Goal: Find specific page/section: Find specific page/section

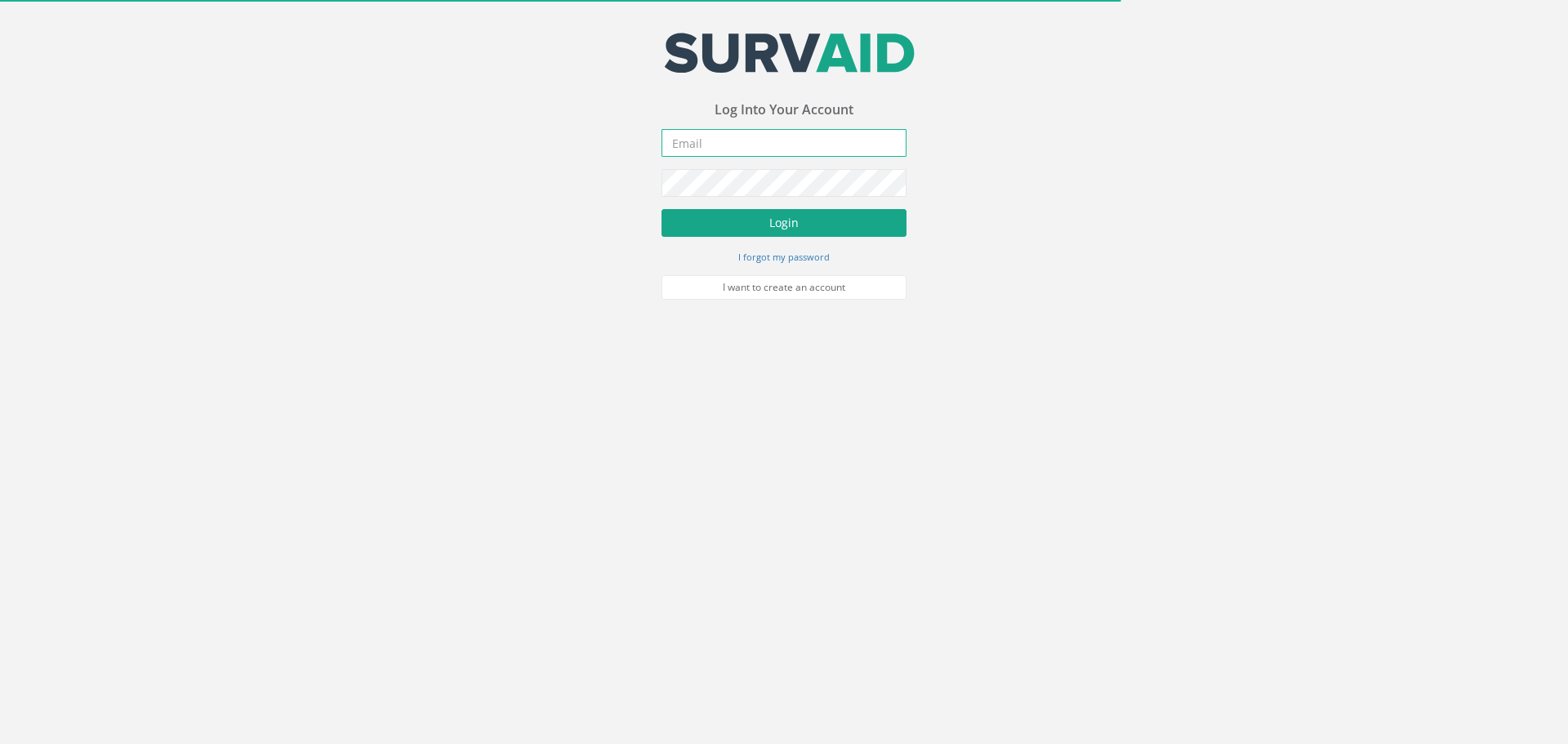
type input "[EMAIL_ADDRESS][DOMAIN_NAME]"
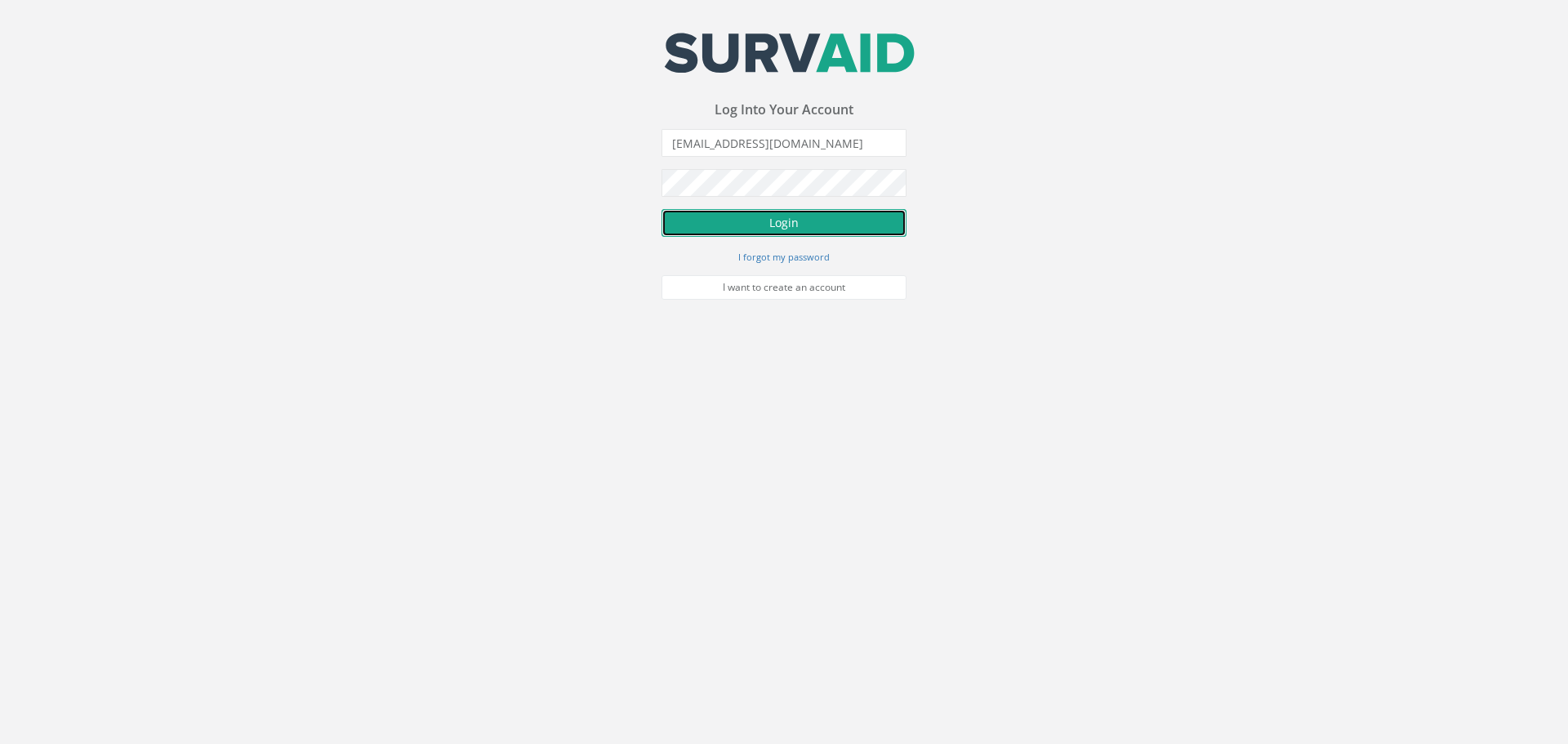
click at [761, 222] on button "Login" at bounding box center [784, 222] width 245 height 27
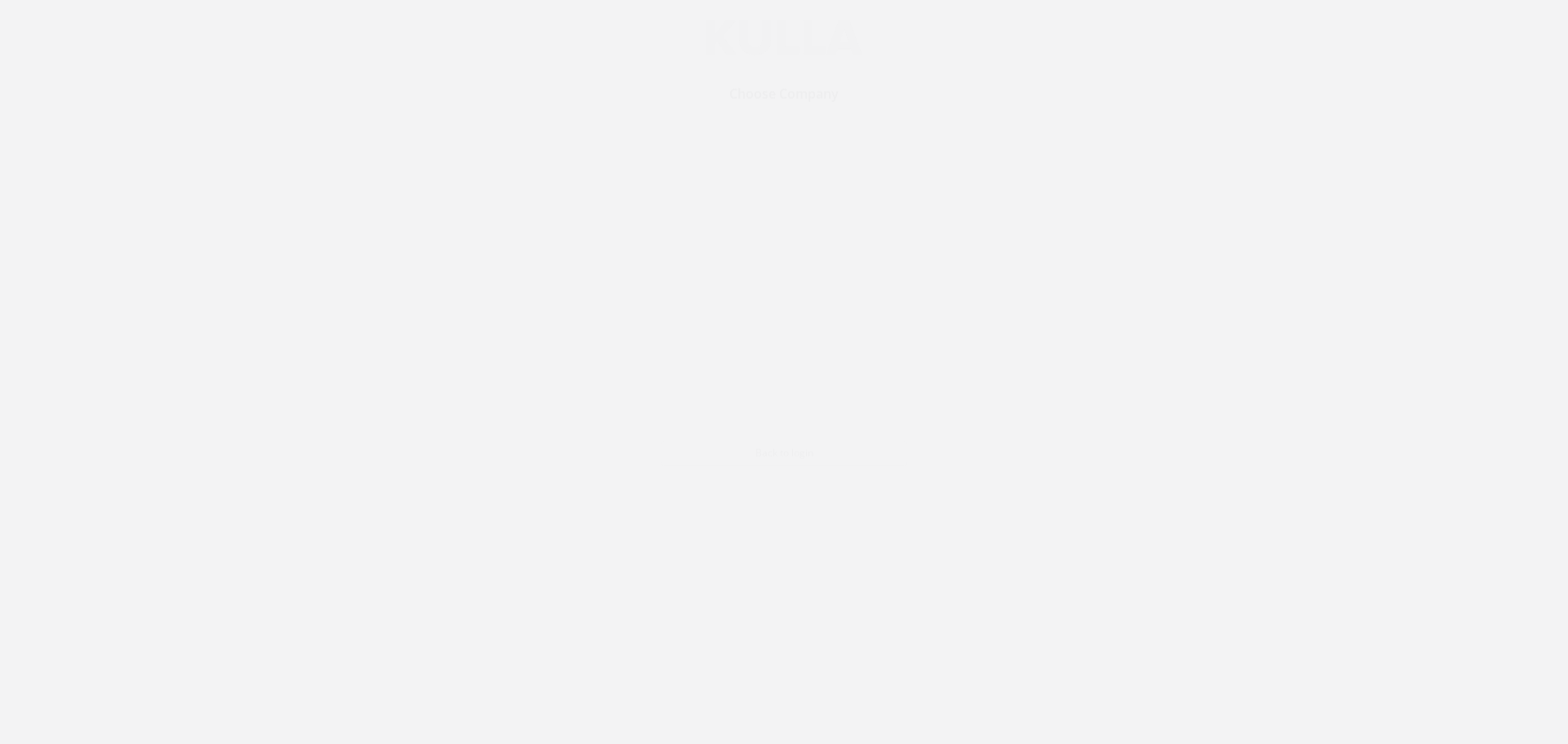
click at [790, 346] on td "[PERSON_NAME] [PERSON_NAME]" at bounding box center [784, 356] width 195 height 29
click at [762, 353] on link "[PERSON_NAME] [PERSON_NAME]" at bounding box center [782, 356] width 167 height 15
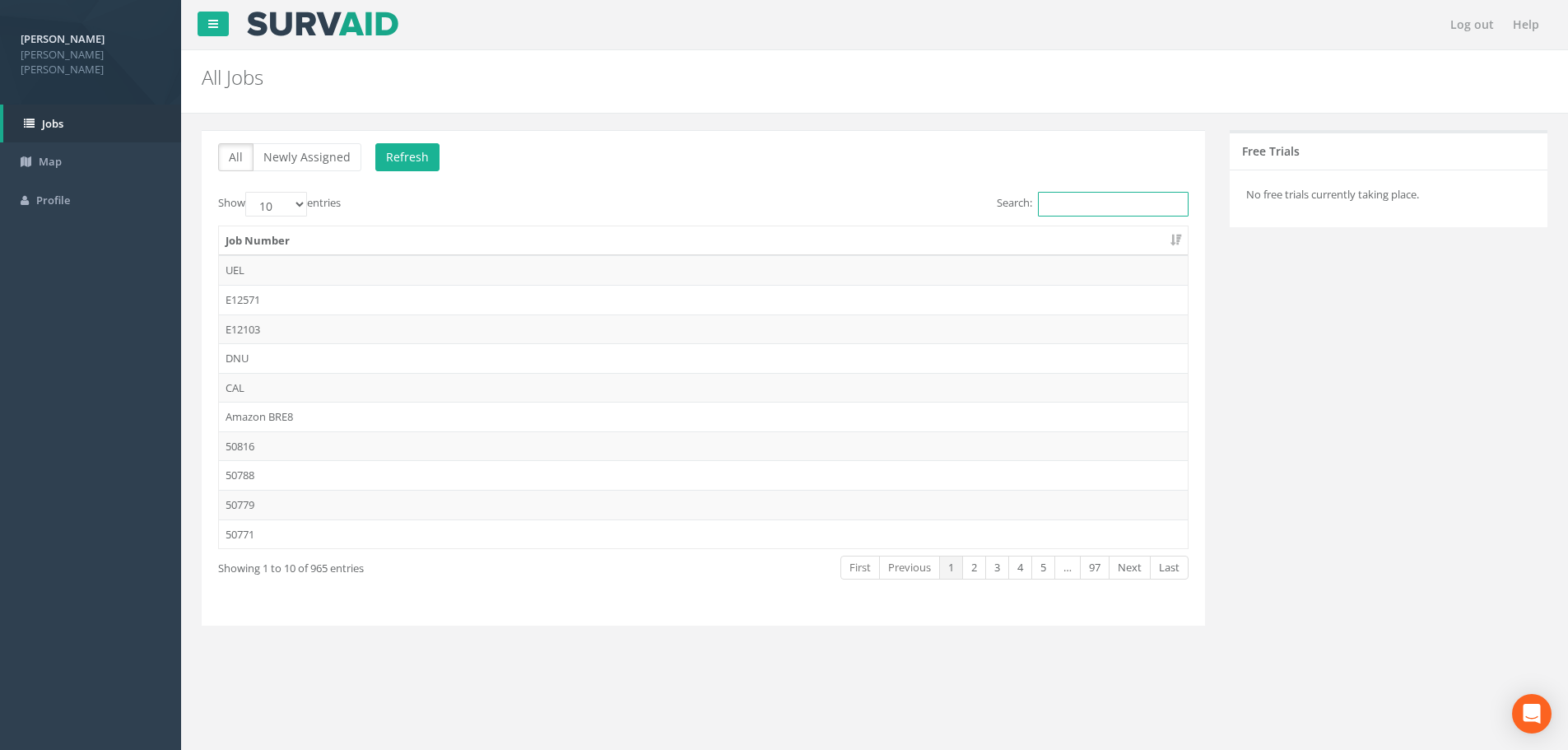
click at [1047, 210] on input "Search:" at bounding box center [1112, 204] width 151 height 25
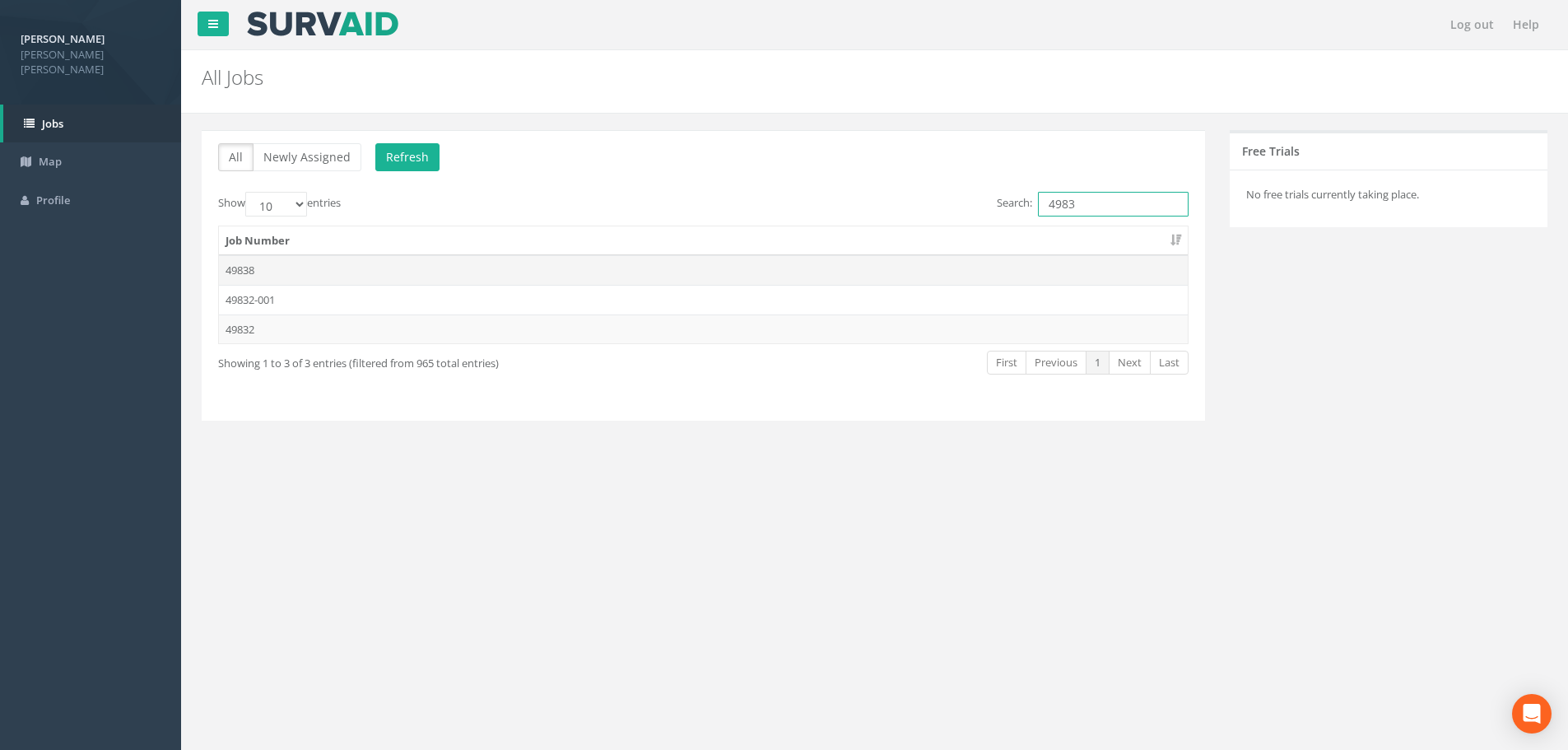
type input "4983"
click at [236, 272] on td "49838" at bounding box center [703, 269] width 969 height 29
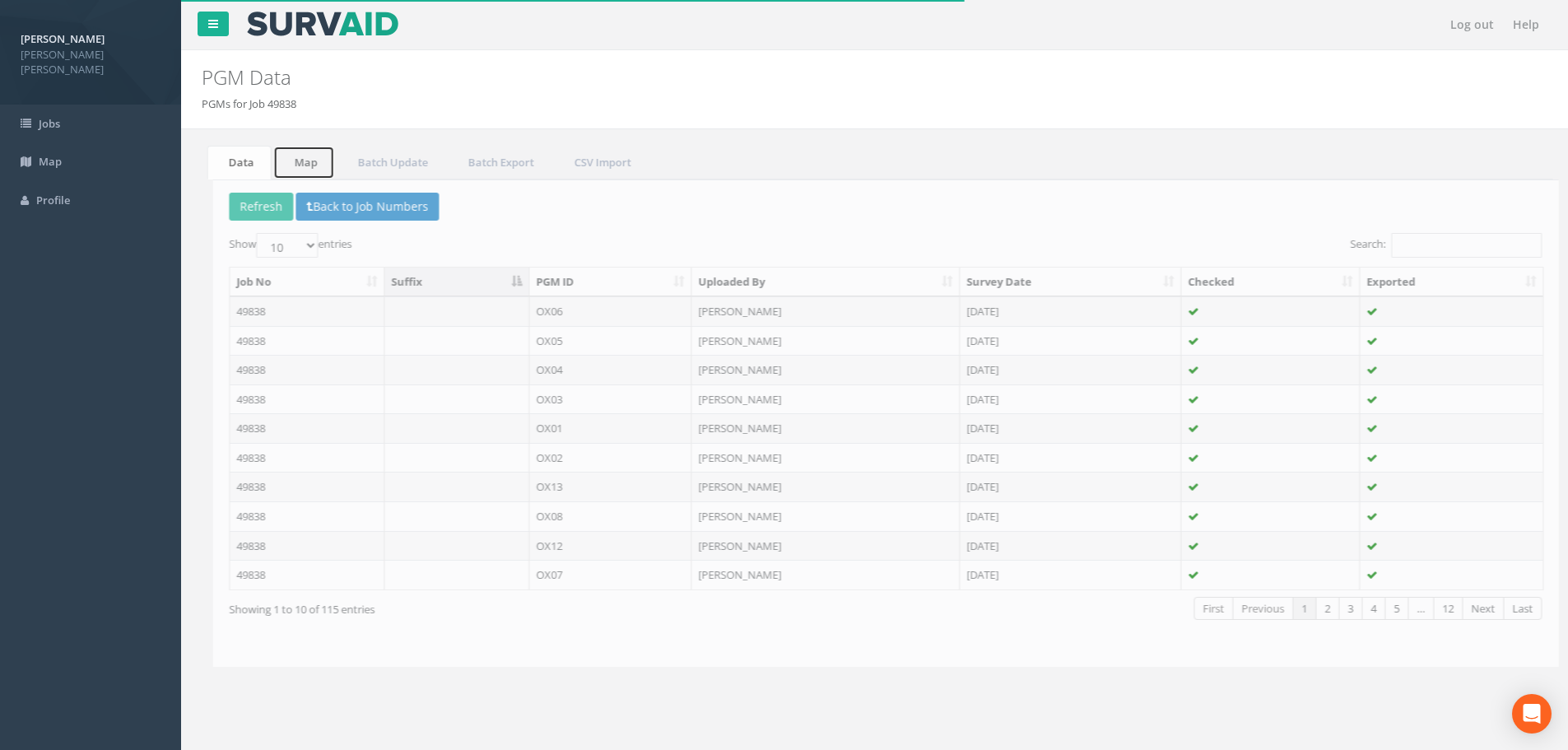
click at [296, 162] on link "Map" at bounding box center [298, 162] width 62 height 34
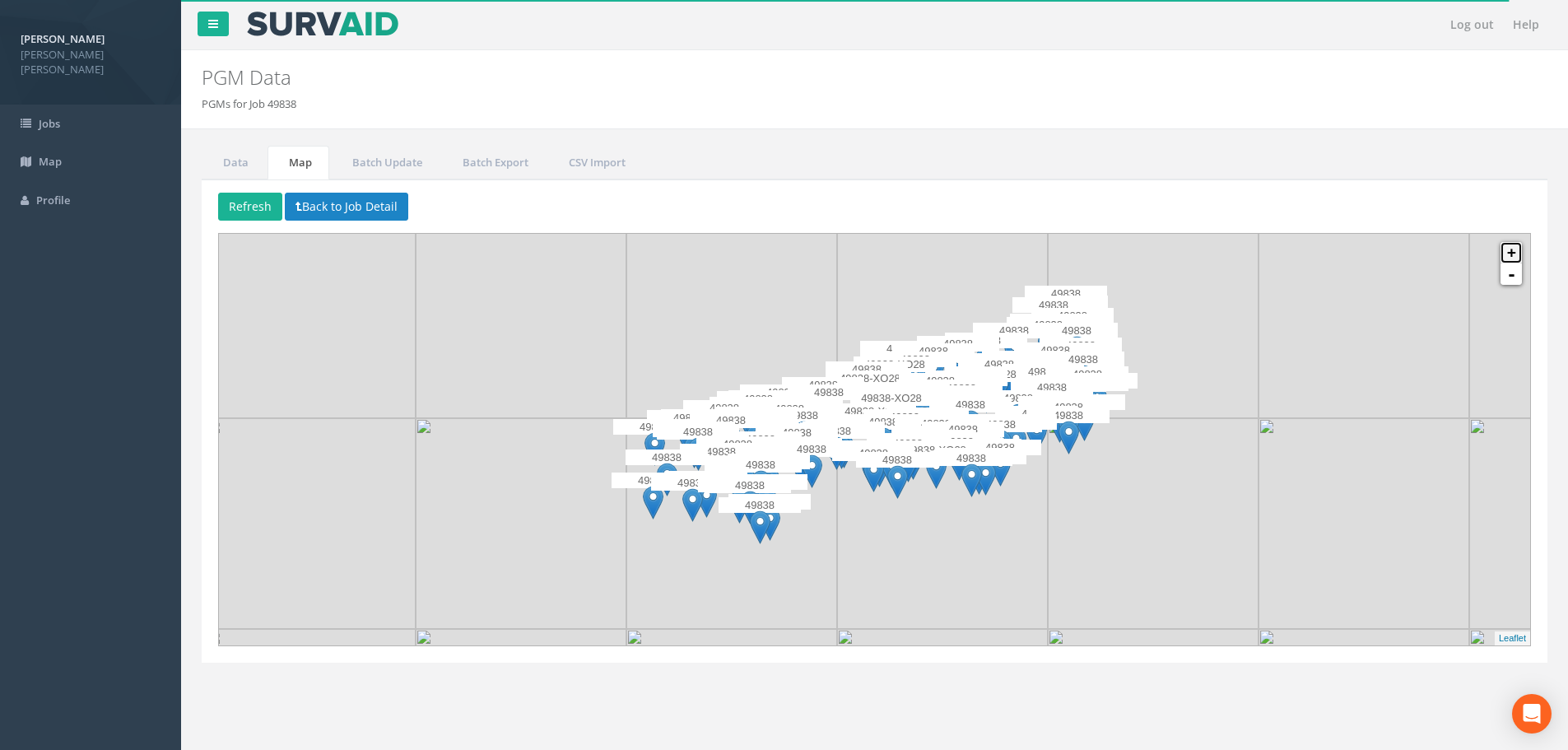
click at [1510, 256] on link "+" at bounding box center [1511, 252] width 21 height 21
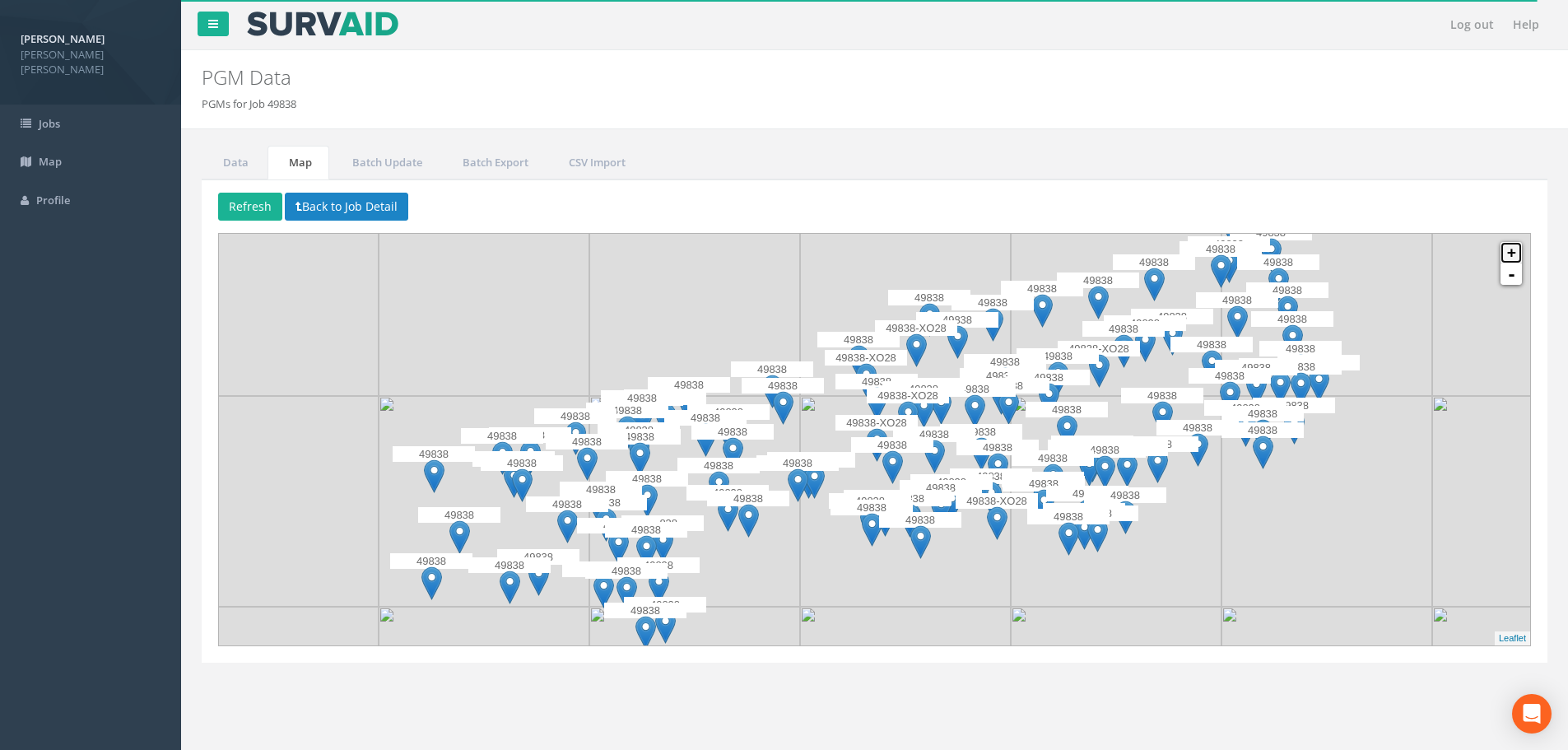
click at [1510, 256] on link "+" at bounding box center [1511, 252] width 21 height 21
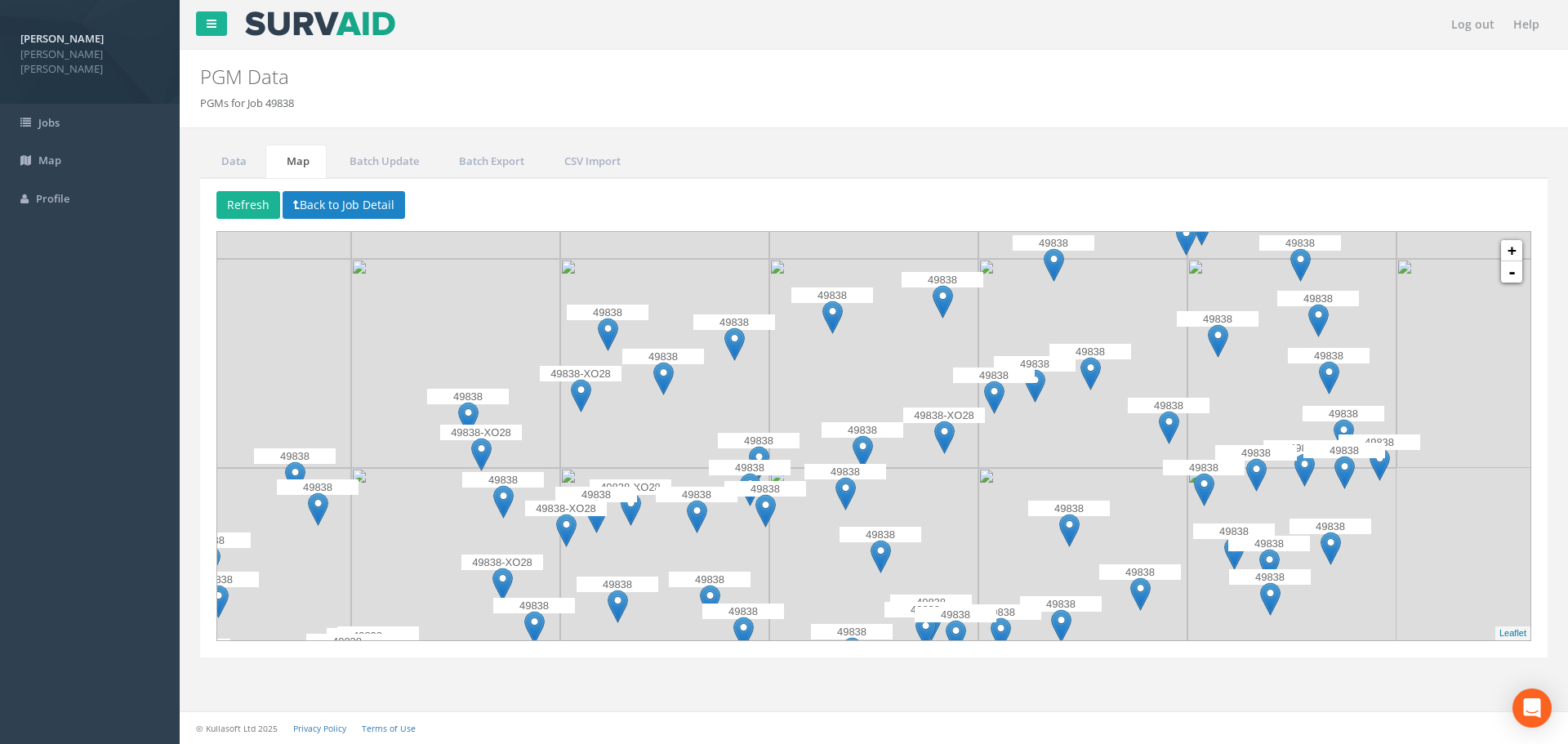
drag, startPoint x: 1370, startPoint y: 364, endPoint x: 984, endPoint y: 482, distance: 403.6
click at [984, 482] on img at bounding box center [1082, 572] width 209 height 209
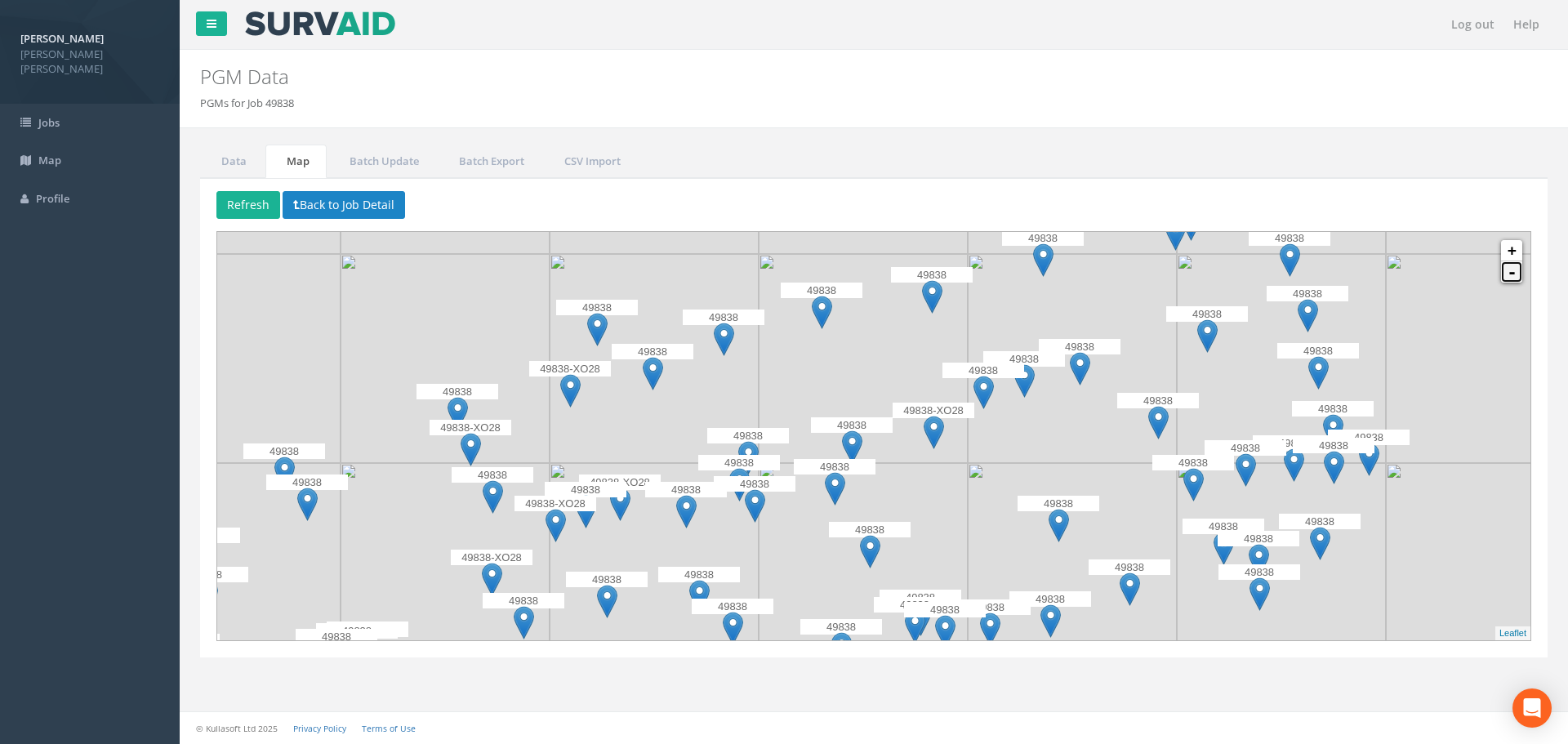
click at [1516, 280] on link "-" at bounding box center [1511, 272] width 21 height 21
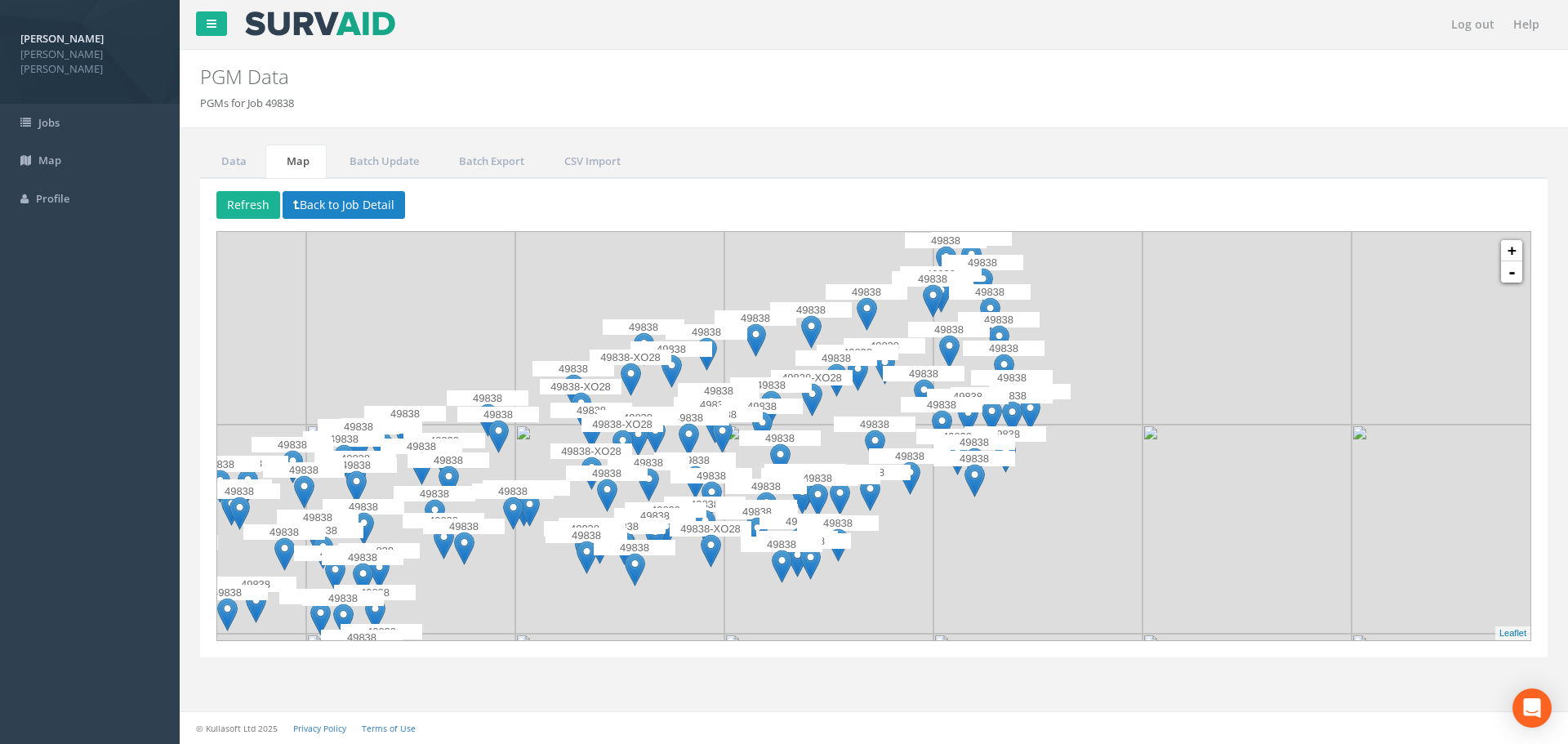
drag, startPoint x: 1440, startPoint y: 512, endPoint x: 1341, endPoint y: 487, distance: 102.1
click at [1341, 487] on img at bounding box center [1247, 529] width 209 height 209
click at [1509, 250] on link "+" at bounding box center [1511, 250] width 21 height 21
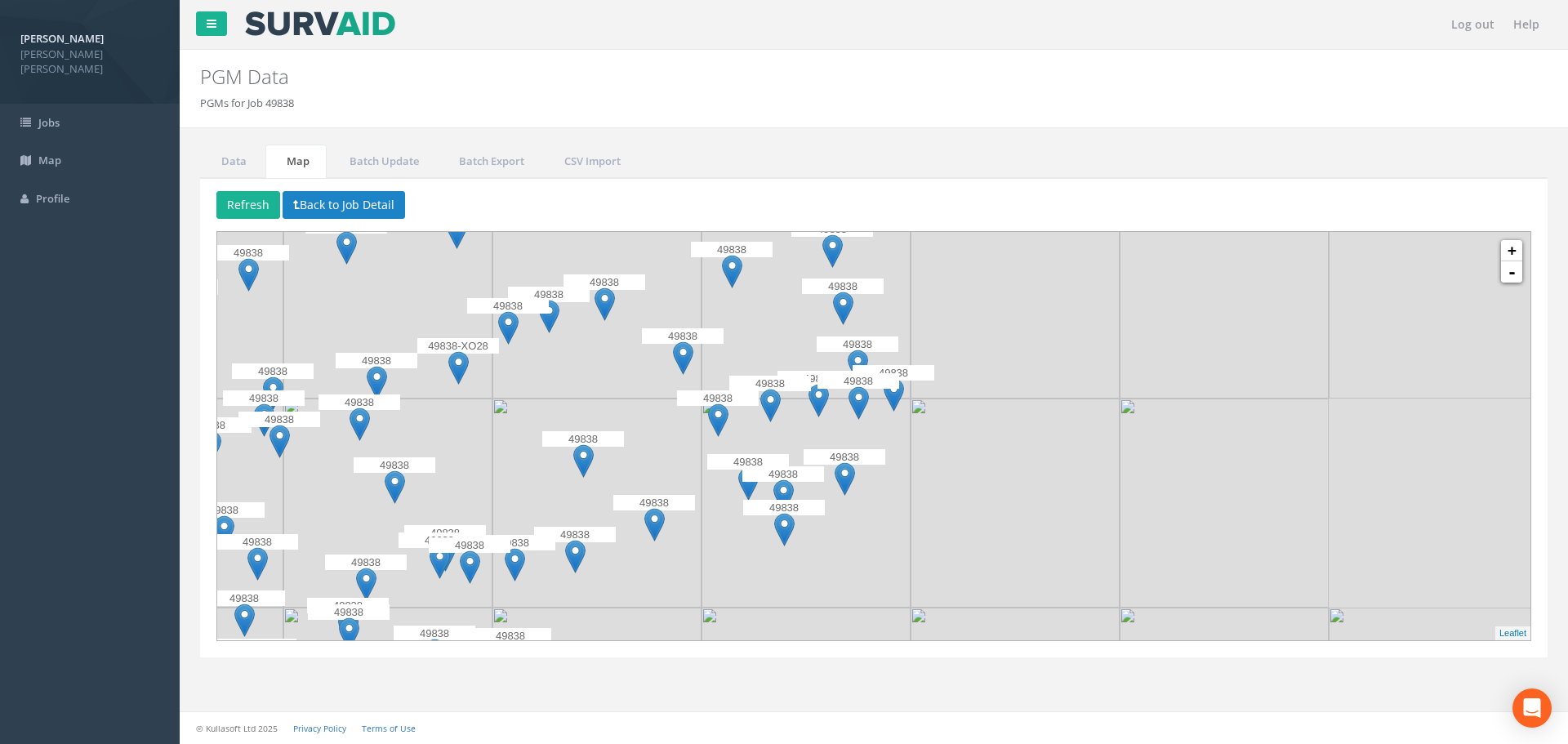
drag, startPoint x: 1439, startPoint y: 461, endPoint x: 1139, endPoint y: 446, distance: 300.4
click at [1139, 446] on img at bounding box center [1224, 503] width 209 height 209
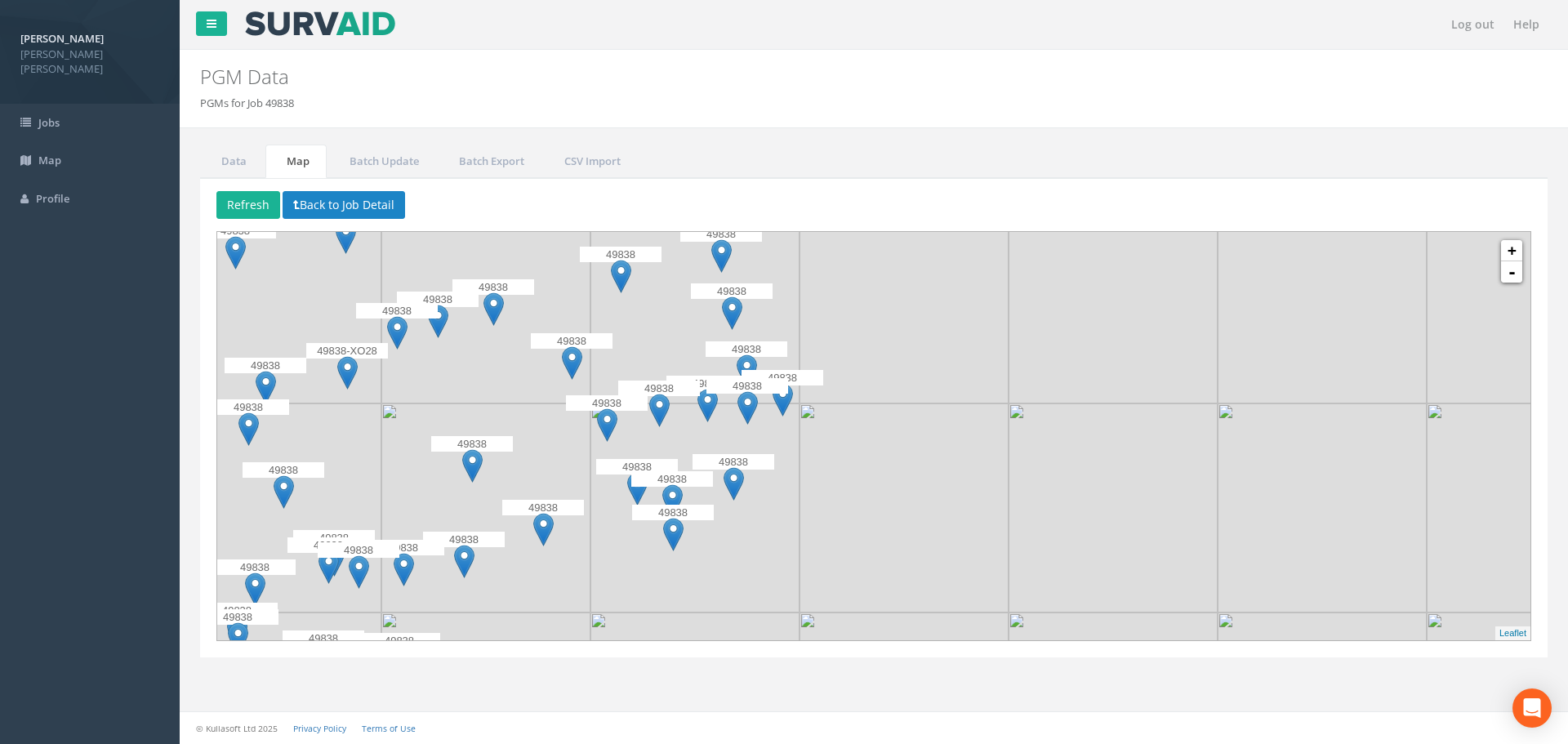
drag, startPoint x: 1475, startPoint y: 458, endPoint x: 1364, endPoint y: 464, distance: 111.2
click at [1364, 464] on img at bounding box center [1322, 508] width 209 height 209
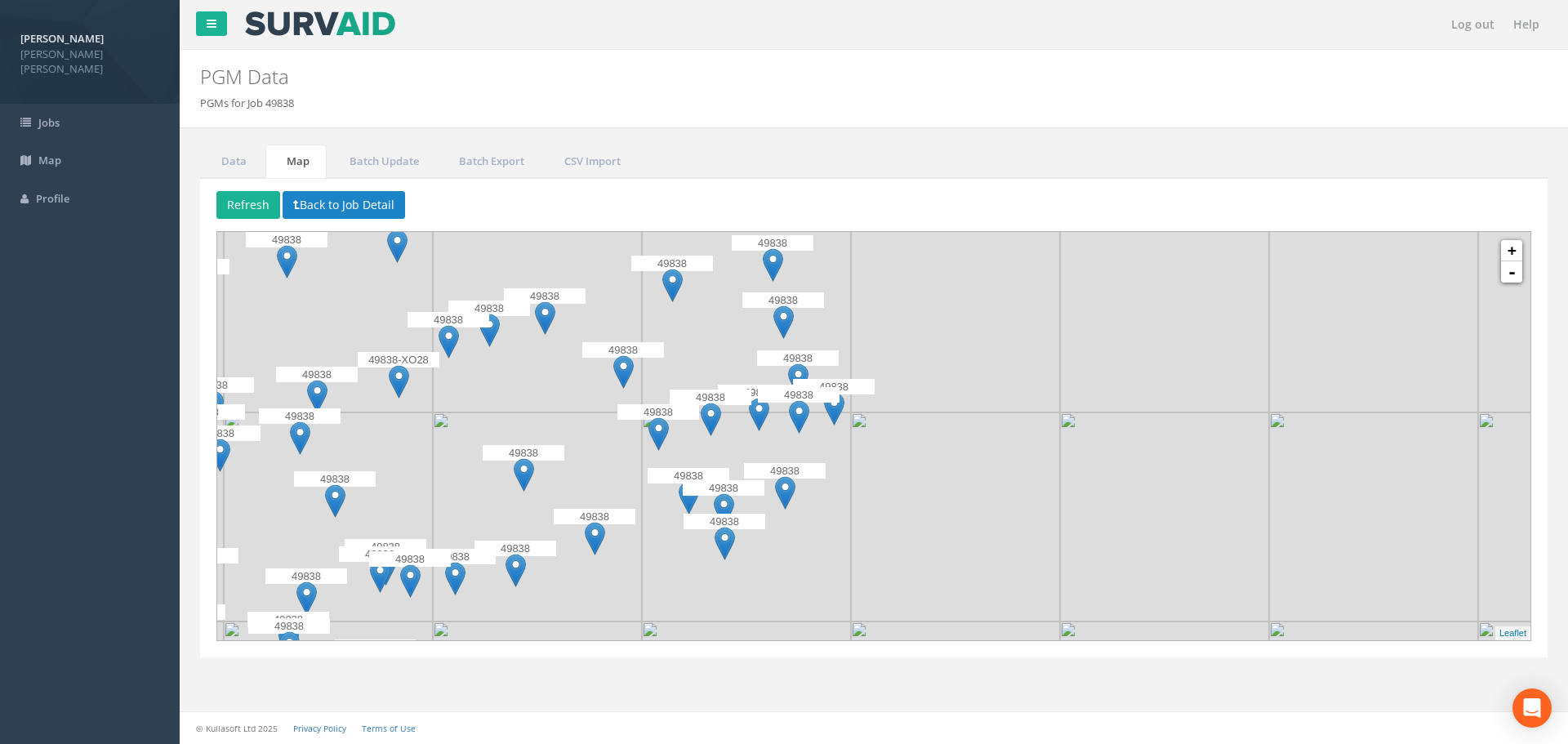
drag, startPoint x: 988, startPoint y: 472, endPoint x: 1044, endPoint y: 480, distance: 56.6
click at [1044, 480] on img at bounding box center [955, 517] width 209 height 209
click at [1511, 253] on link "+" at bounding box center [1511, 250] width 21 height 21
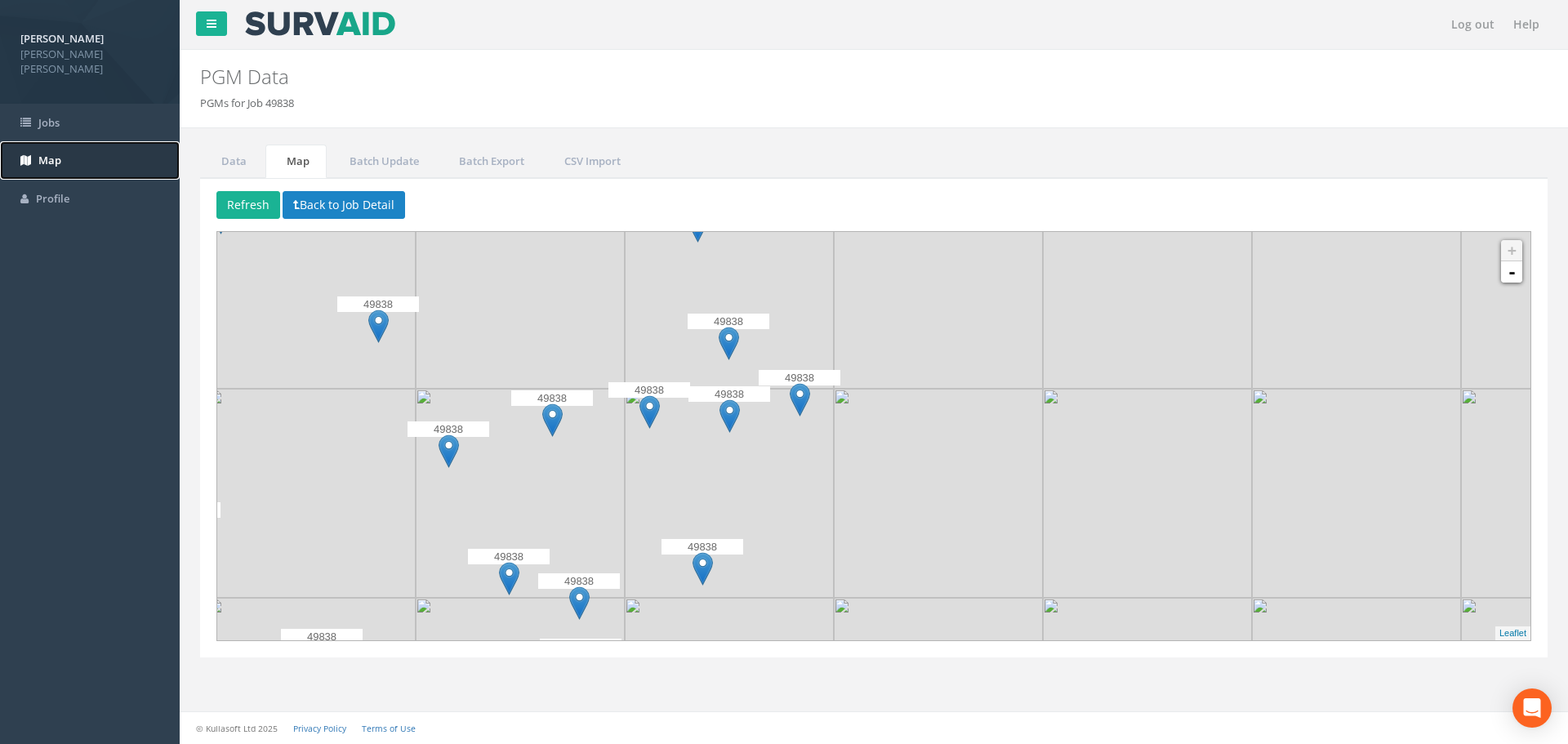
click at [40, 153] on span "Map" at bounding box center [50, 160] width 23 height 15
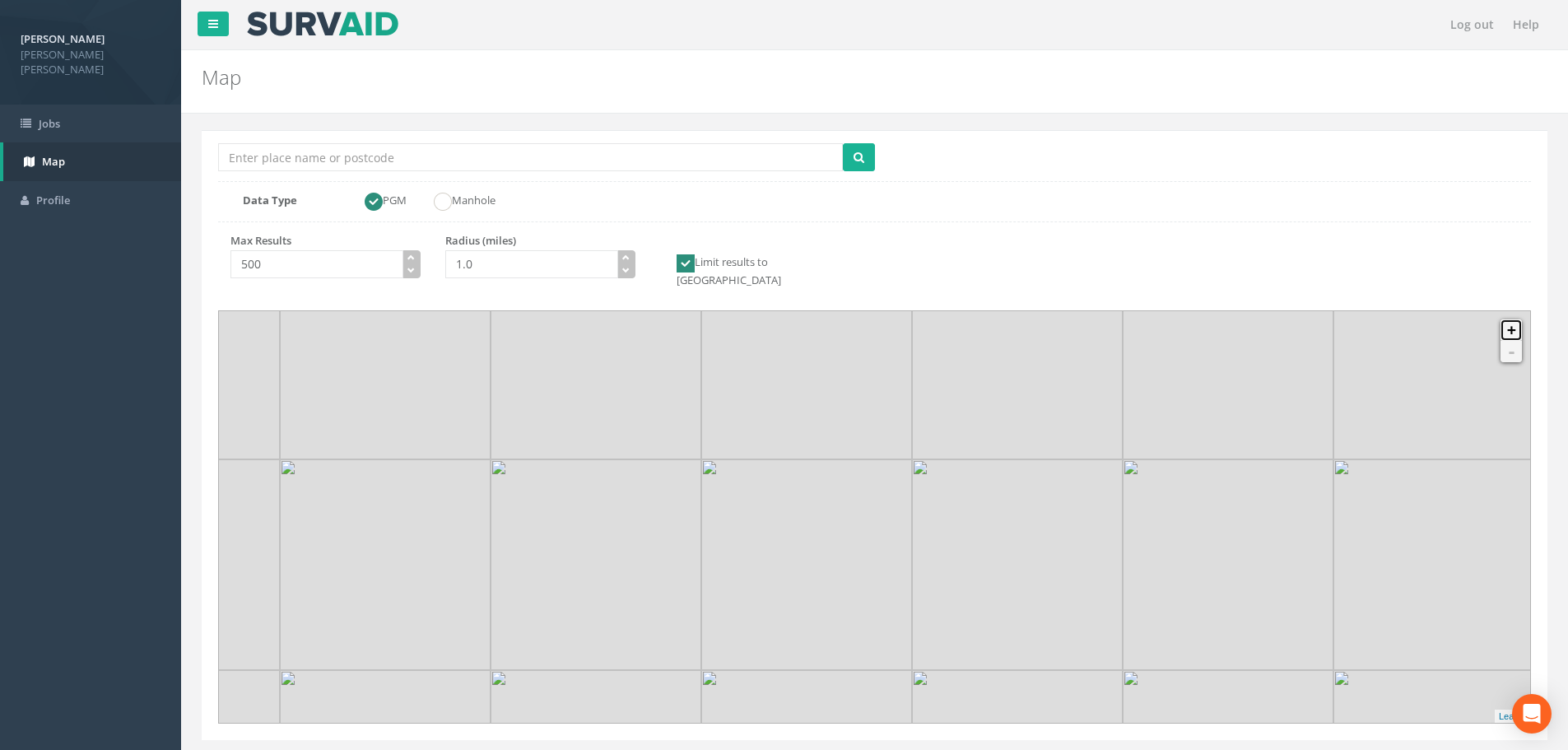
click at [1513, 319] on link "+" at bounding box center [1511, 330] width 21 height 21
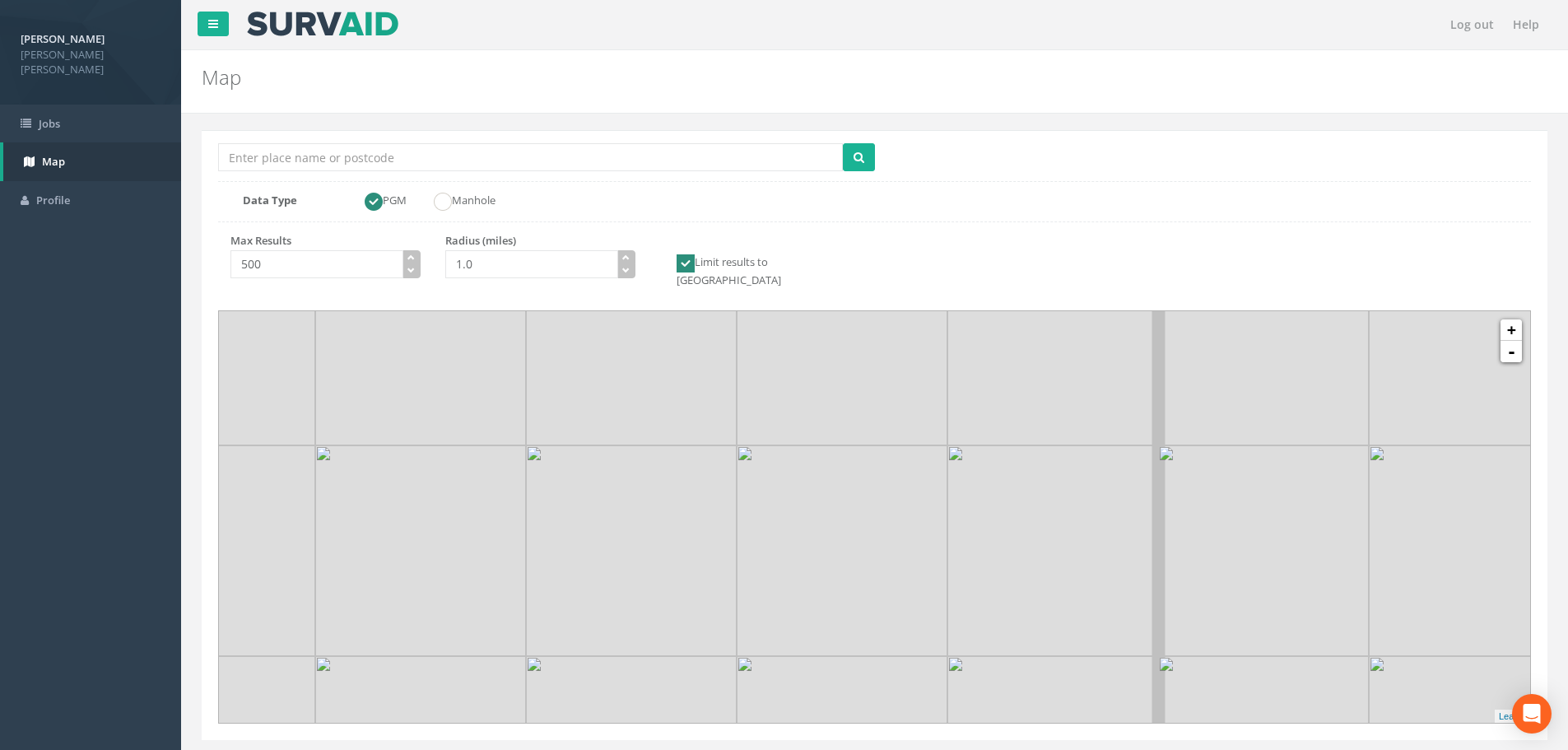
drag, startPoint x: 996, startPoint y: 627, endPoint x: 896, endPoint y: 419, distance: 230.8
click at [948, 446] on img at bounding box center [1053, 551] width 210 height 210
drag, startPoint x: 948, startPoint y: 654, endPoint x: 844, endPoint y: 418, distance: 257.9
click at [844, 426] on img at bounding box center [846, 532] width 210 height 210
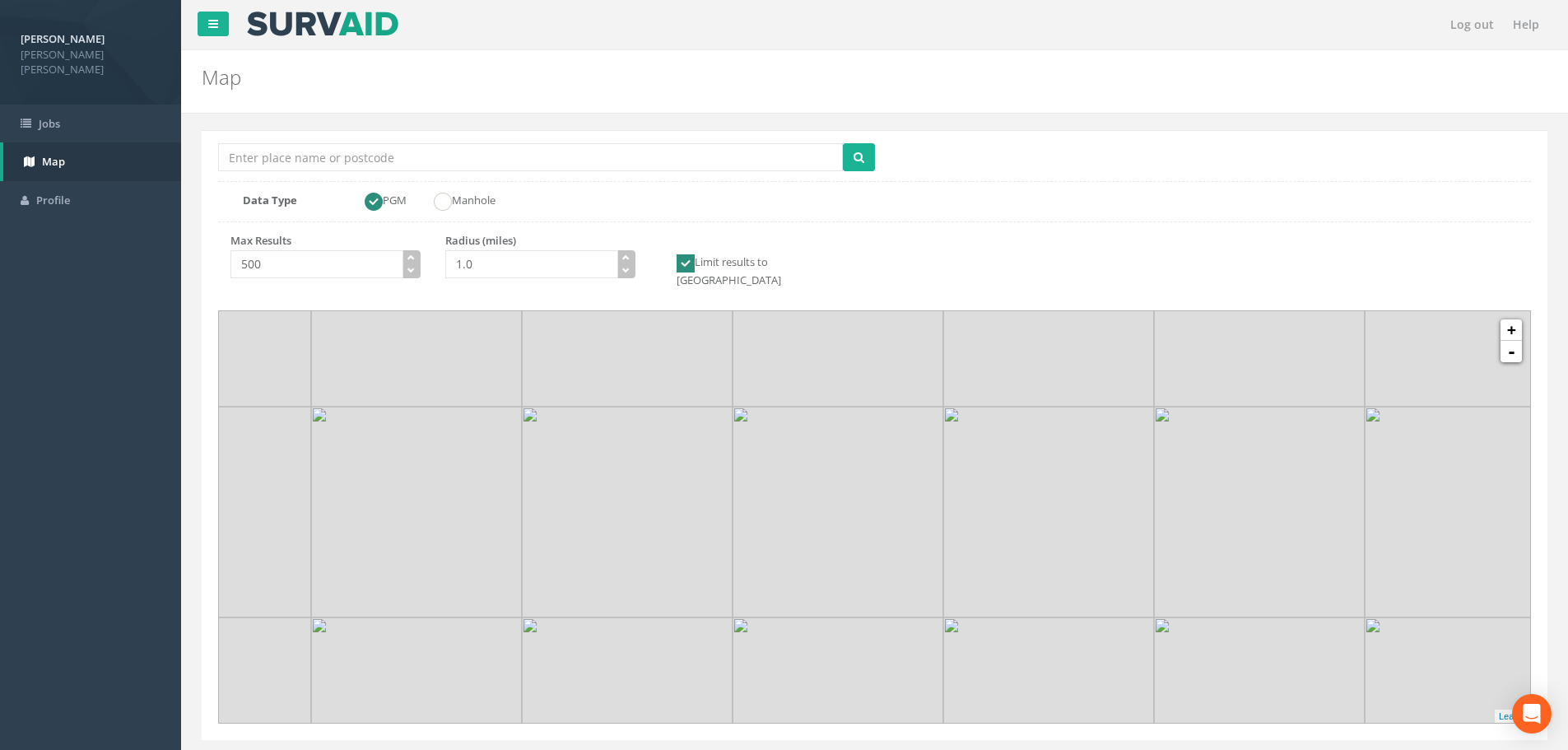
drag, startPoint x: 948, startPoint y: 662, endPoint x: 911, endPoint y: 597, distance: 74.8
click at [911, 618] on img at bounding box center [838, 723] width 210 height 210
click at [1512, 319] on link "+" at bounding box center [1511, 330] width 21 height 21
click at [1516, 319] on link "+" at bounding box center [1511, 330] width 21 height 21
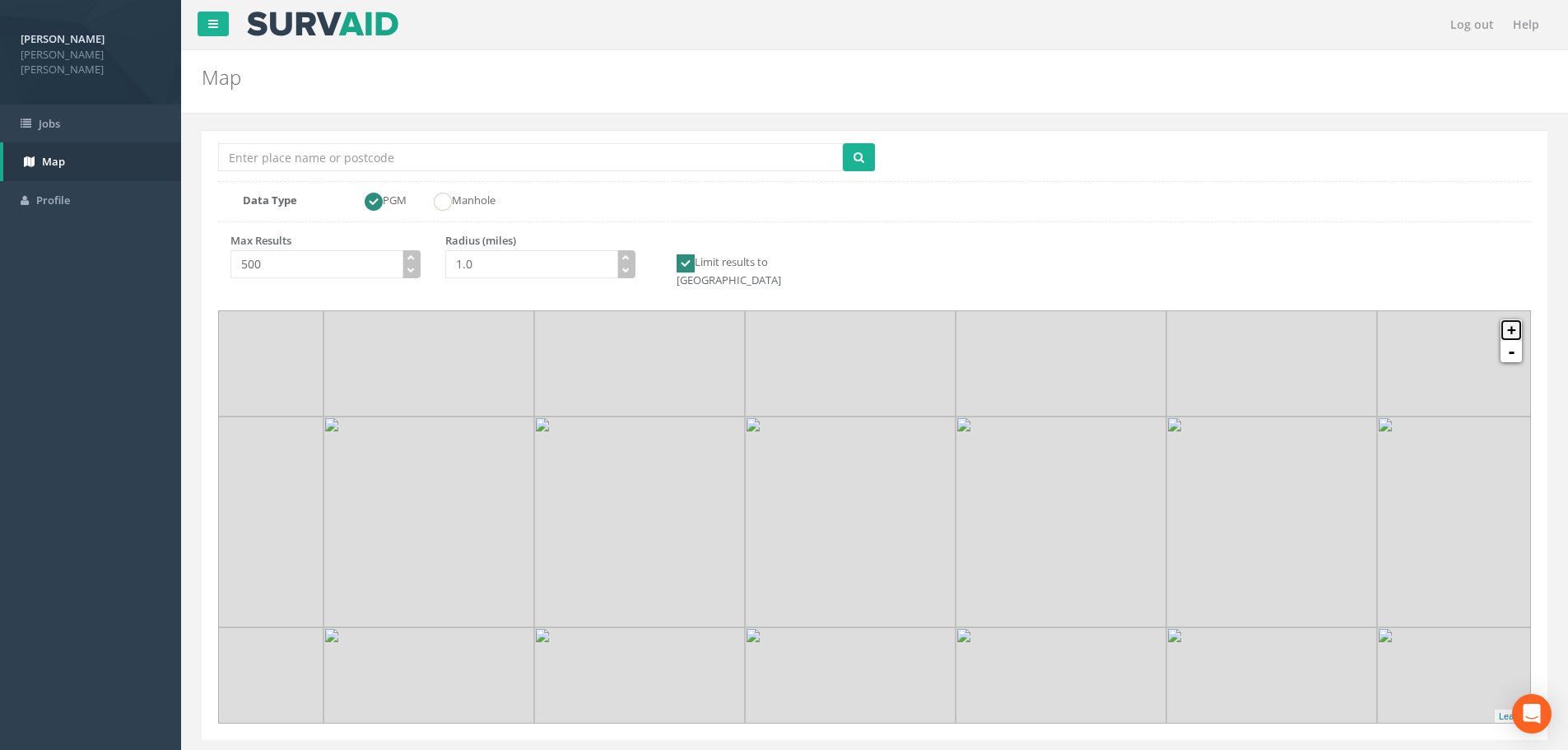
click at [1516, 319] on link "+" at bounding box center [1511, 330] width 21 height 21
drag, startPoint x: 968, startPoint y: 636, endPoint x: 948, endPoint y: 413, distance: 223.9
click at [948, 413] on img at bounding box center [913, 475] width 210 height 210
click at [1515, 319] on link "+" at bounding box center [1511, 330] width 21 height 21
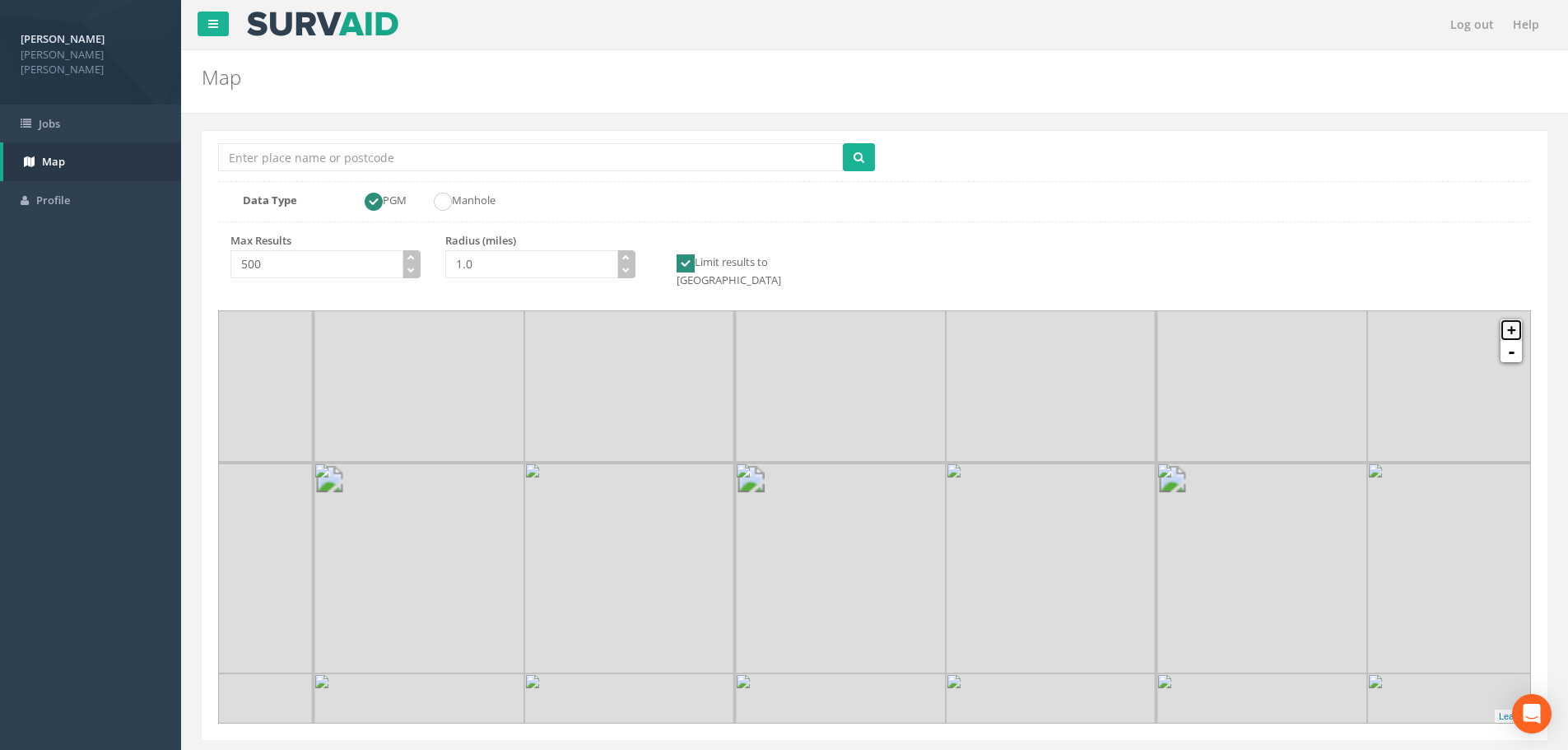
click at [1515, 319] on link "+" at bounding box center [1511, 330] width 21 height 21
drag, startPoint x: 1139, startPoint y: 614, endPoint x: 992, endPoint y: 421, distance: 242.6
click at [992, 421] on img at bounding box center [928, 492] width 210 height 210
click at [1506, 319] on link "+" at bounding box center [1511, 330] width 21 height 21
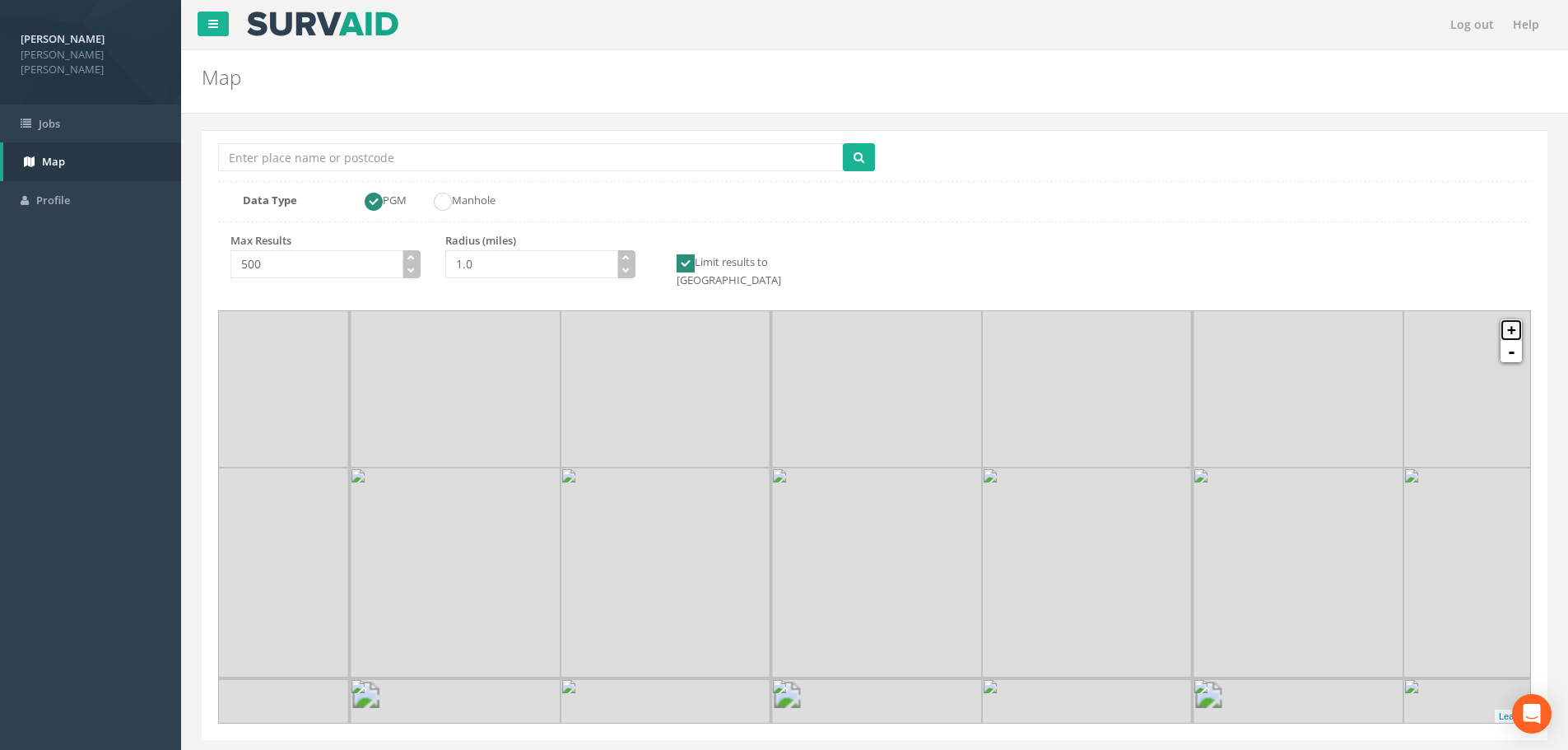
click at [1506, 319] on link "+" at bounding box center [1511, 330] width 21 height 21
drag, startPoint x: 1194, startPoint y: 620, endPoint x: 1162, endPoint y: 521, distance: 104.0
click at [1162, 530] on img at bounding box center [1162, 635] width 210 height 210
drag, startPoint x: 833, startPoint y: 680, endPoint x: 932, endPoint y: 647, distance: 104.4
click at [932, 647] on img at bounding box center [840, 604] width 210 height 210
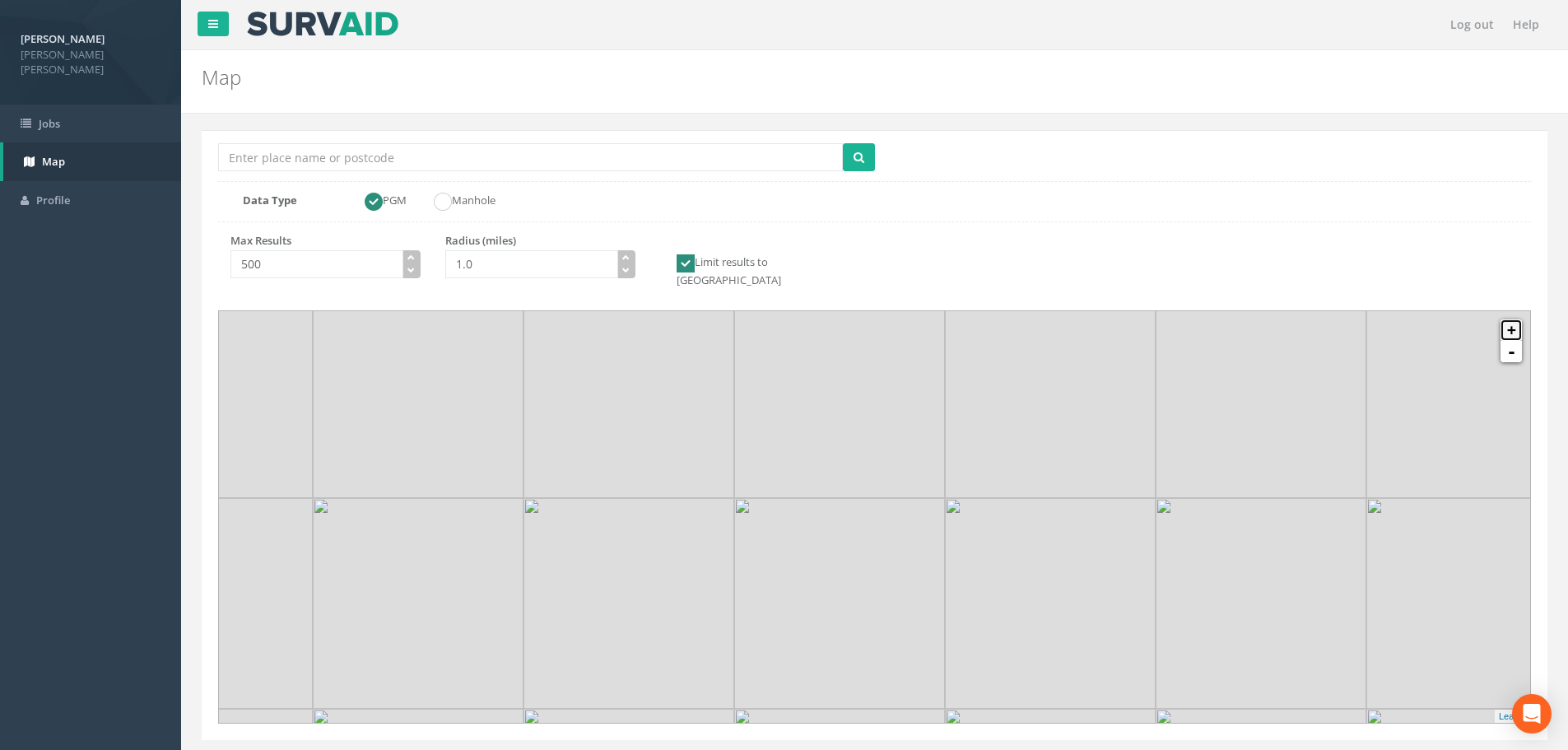
click at [1512, 321] on link "+" at bounding box center [1511, 330] width 21 height 21
drag, startPoint x: 1145, startPoint y: 658, endPoint x: 996, endPoint y: 460, distance: 247.8
click at [996, 460] on img at bounding box center [974, 390] width 210 height 210
drag, startPoint x: 1195, startPoint y: 515, endPoint x: 1147, endPoint y: 565, distance: 69.3
click at [1147, 565] on img at bounding box center [1121, 665] width 210 height 210
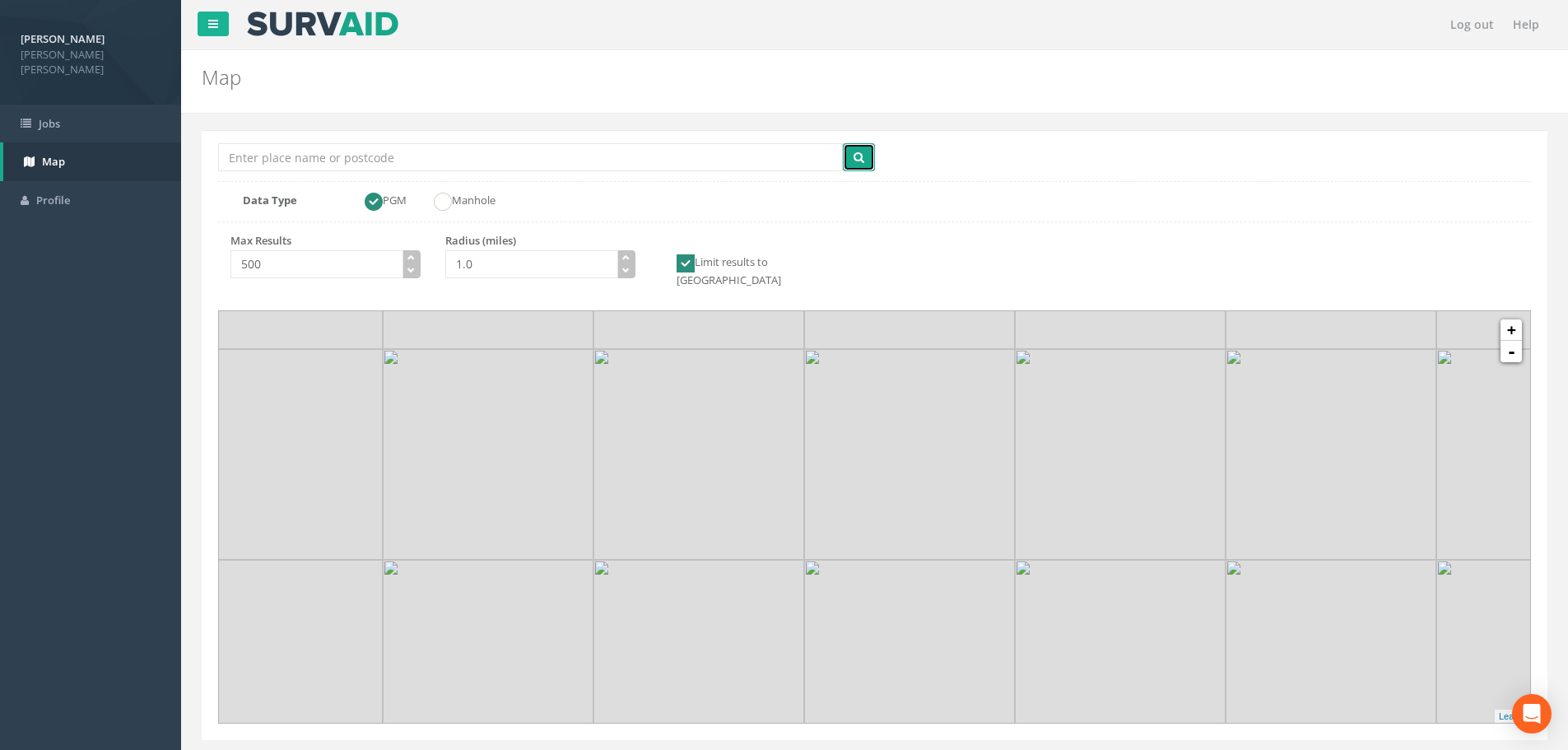
click at [869, 154] on button "submit" at bounding box center [859, 157] width 32 height 28
click at [269, 152] on input "Location Search Box" at bounding box center [530, 157] width 625 height 28
type input "oxford circus"
click at [843, 144] on button "submit" at bounding box center [859, 157] width 32 height 28
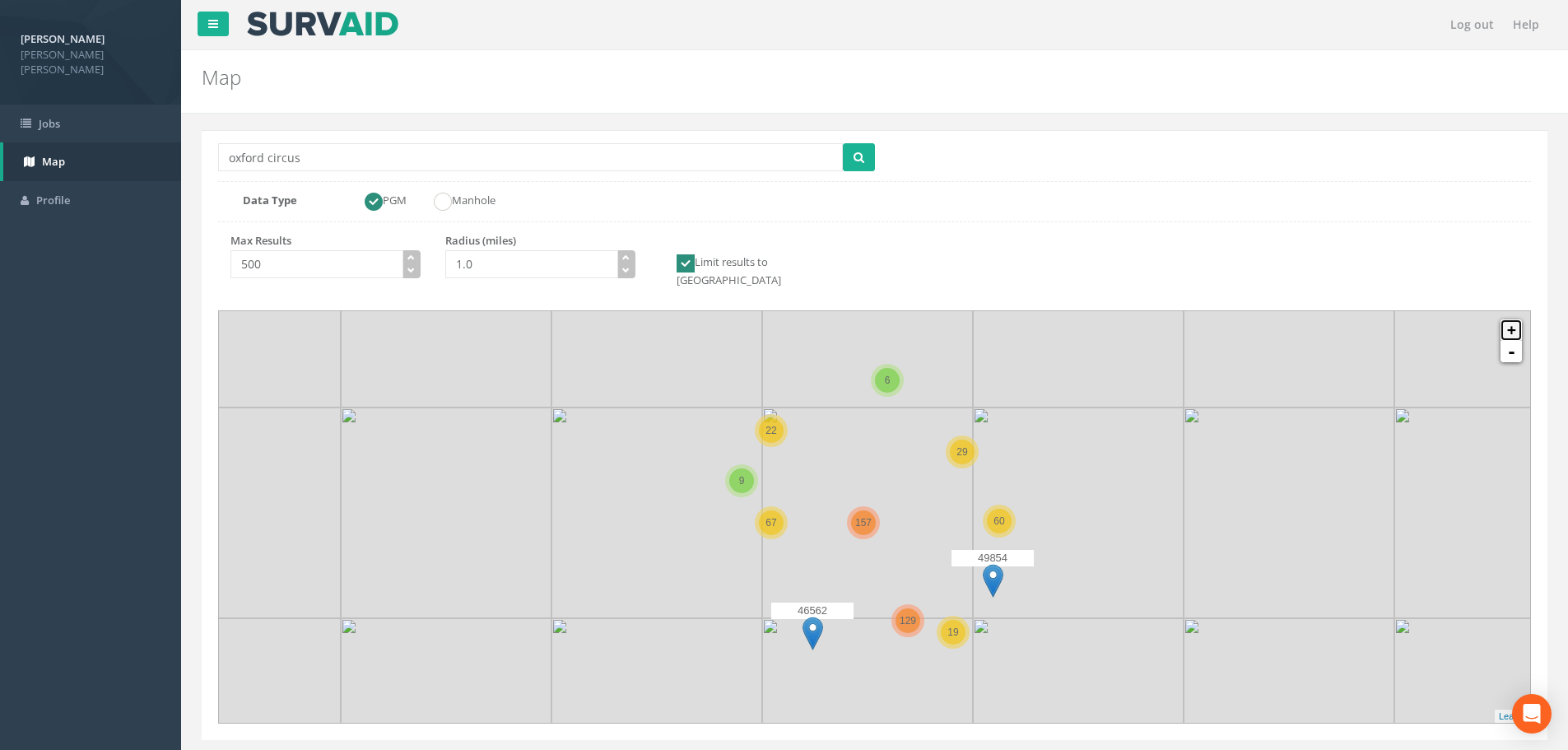
click at [1509, 319] on link "+" at bounding box center [1511, 330] width 21 height 21
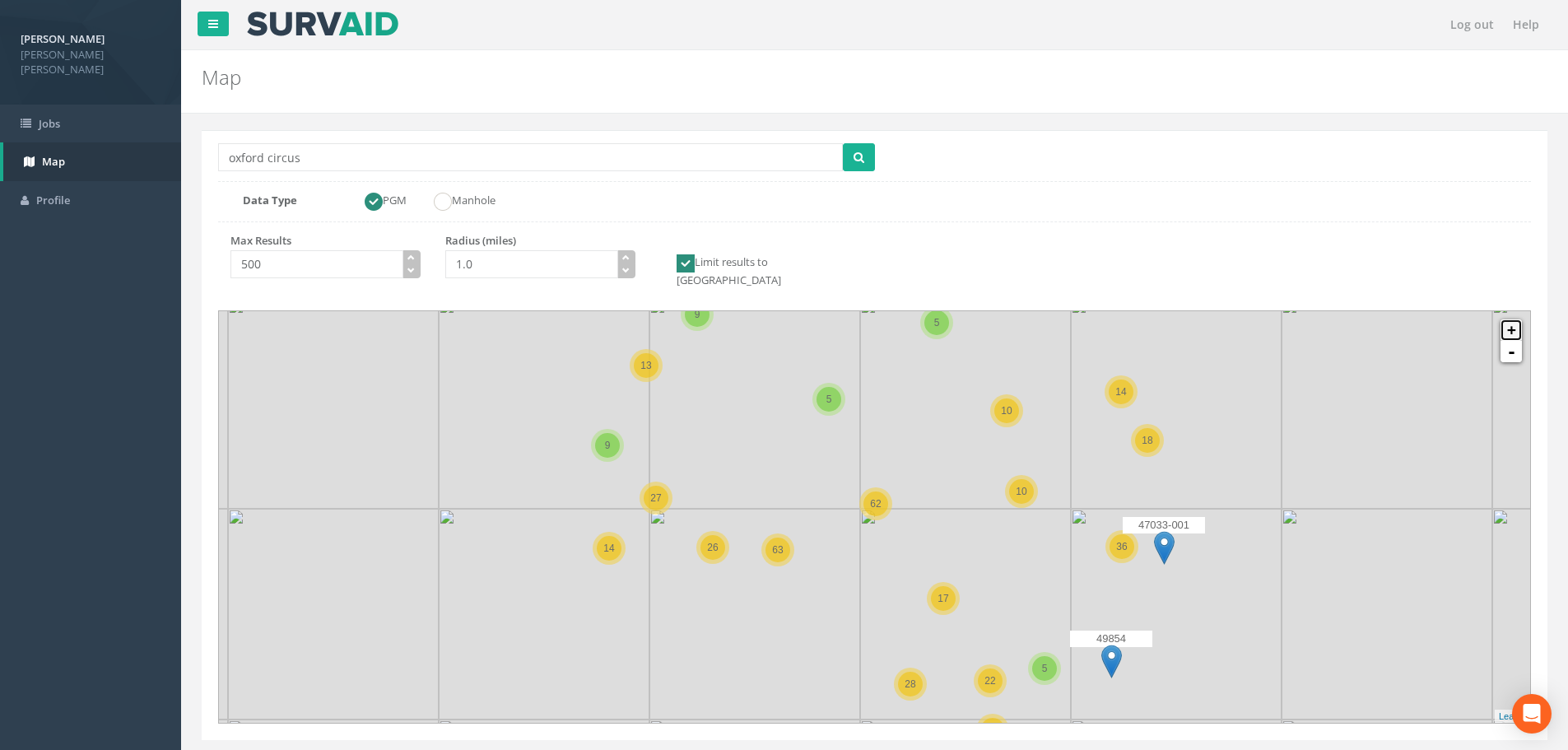
click at [1509, 319] on link "+" at bounding box center [1511, 330] width 21 height 21
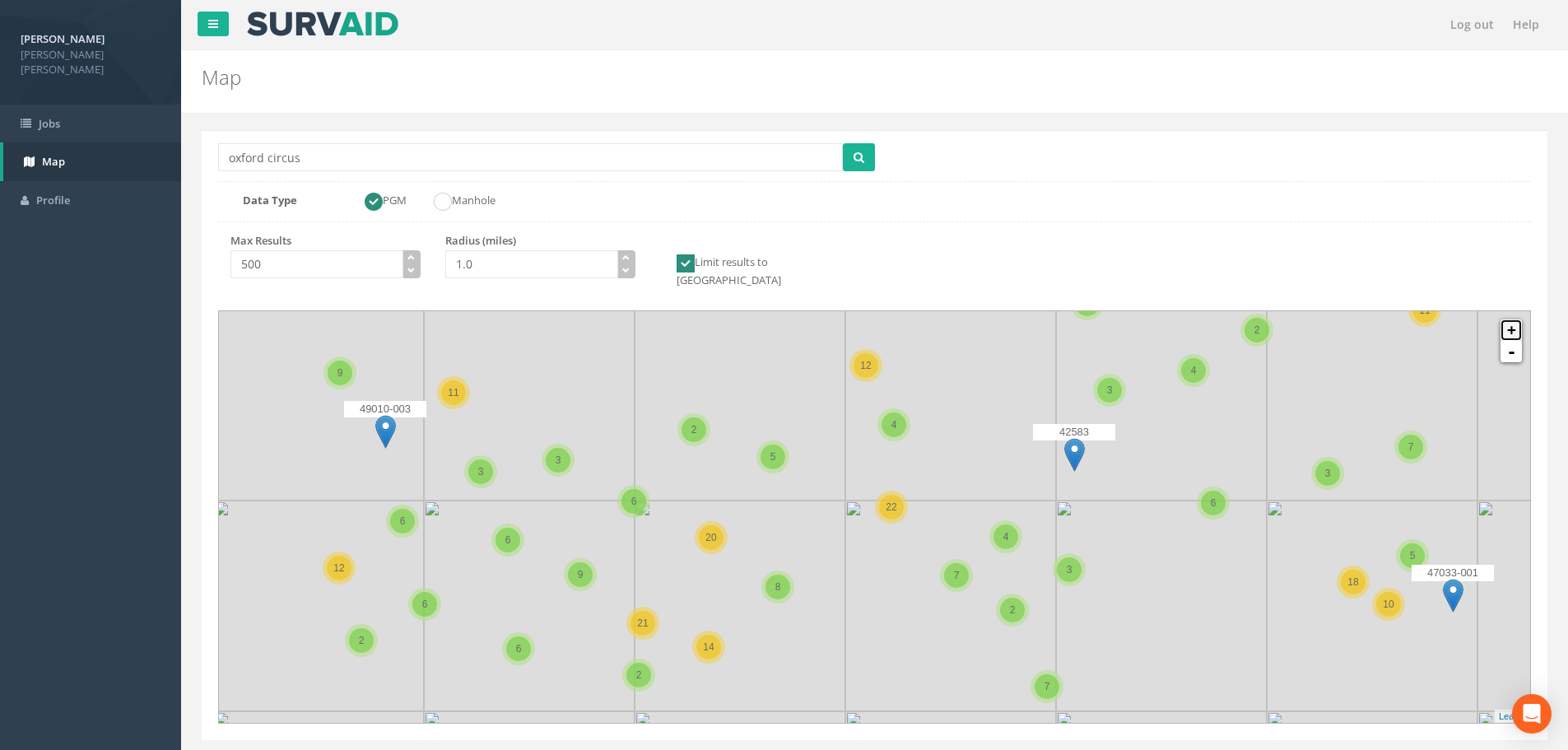
click at [1509, 319] on link "+" at bounding box center [1511, 330] width 21 height 21
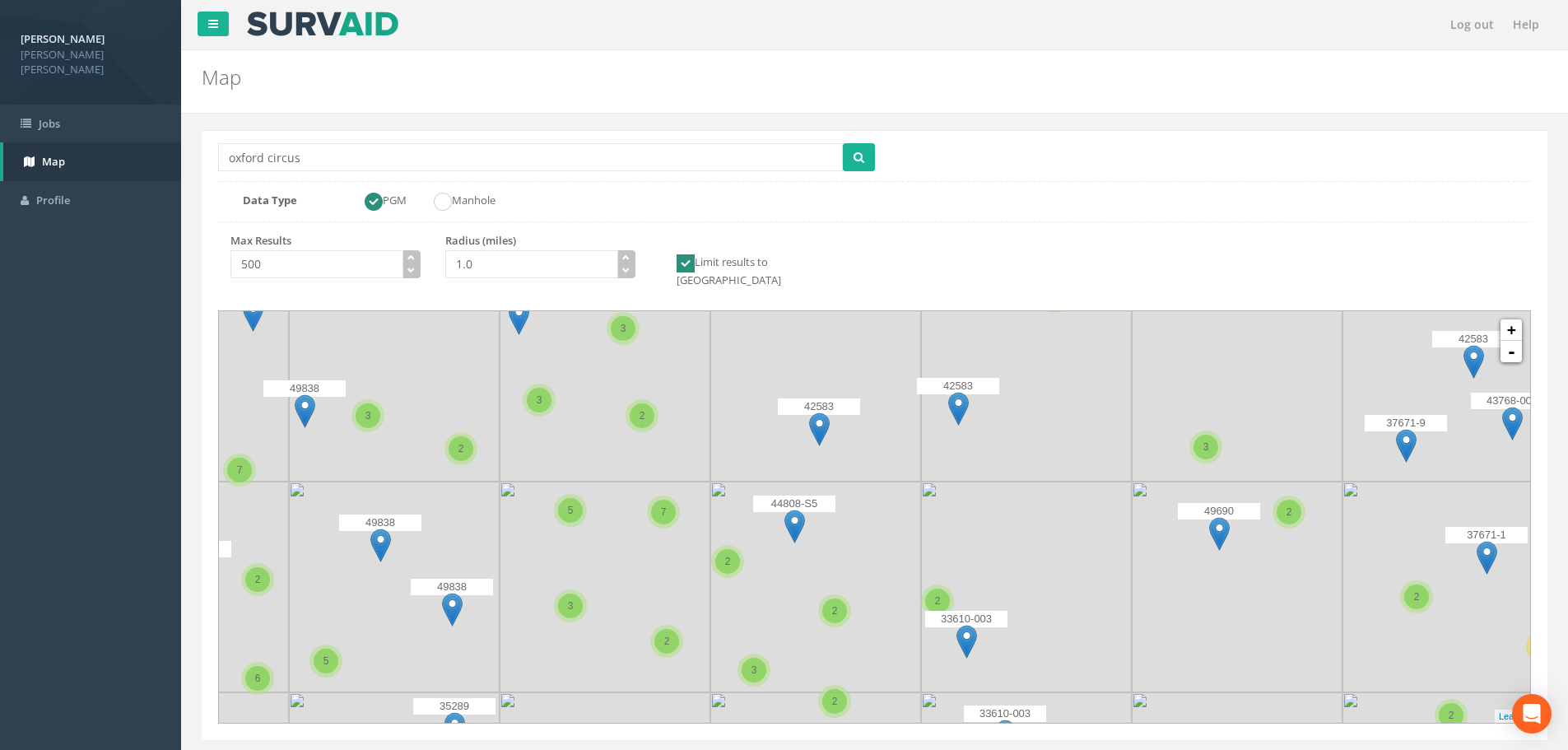
drag, startPoint x: 1340, startPoint y: 482, endPoint x: 1018, endPoint y: 480, distance: 322.0
click at [1018, 480] on icon at bounding box center [559, 514] width 1367 height 429
click at [958, 392] on img at bounding box center [958, 409] width 21 height 34
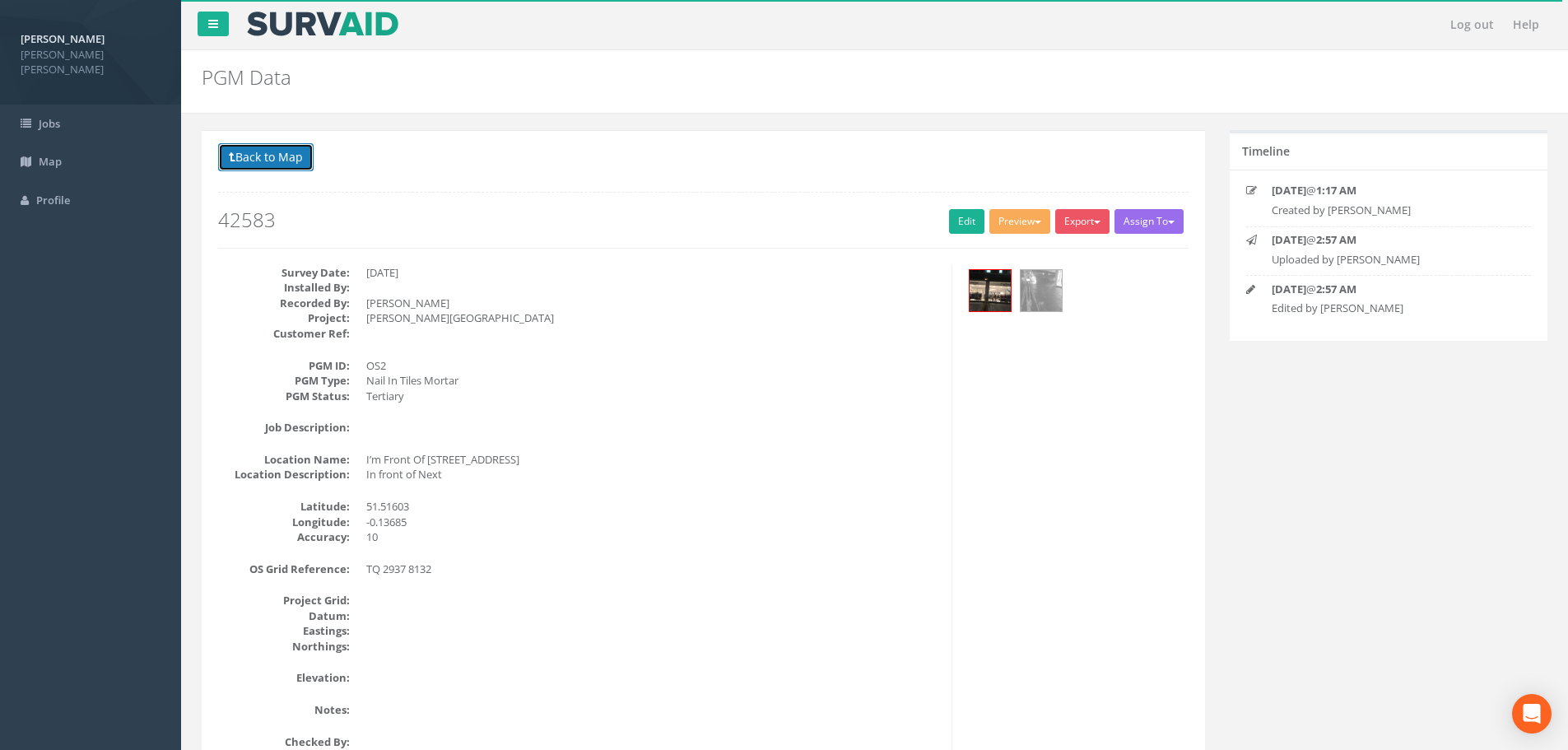
click at [267, 156] on button "Back to Map" at bounding box center [266, 157] width 95 height 28
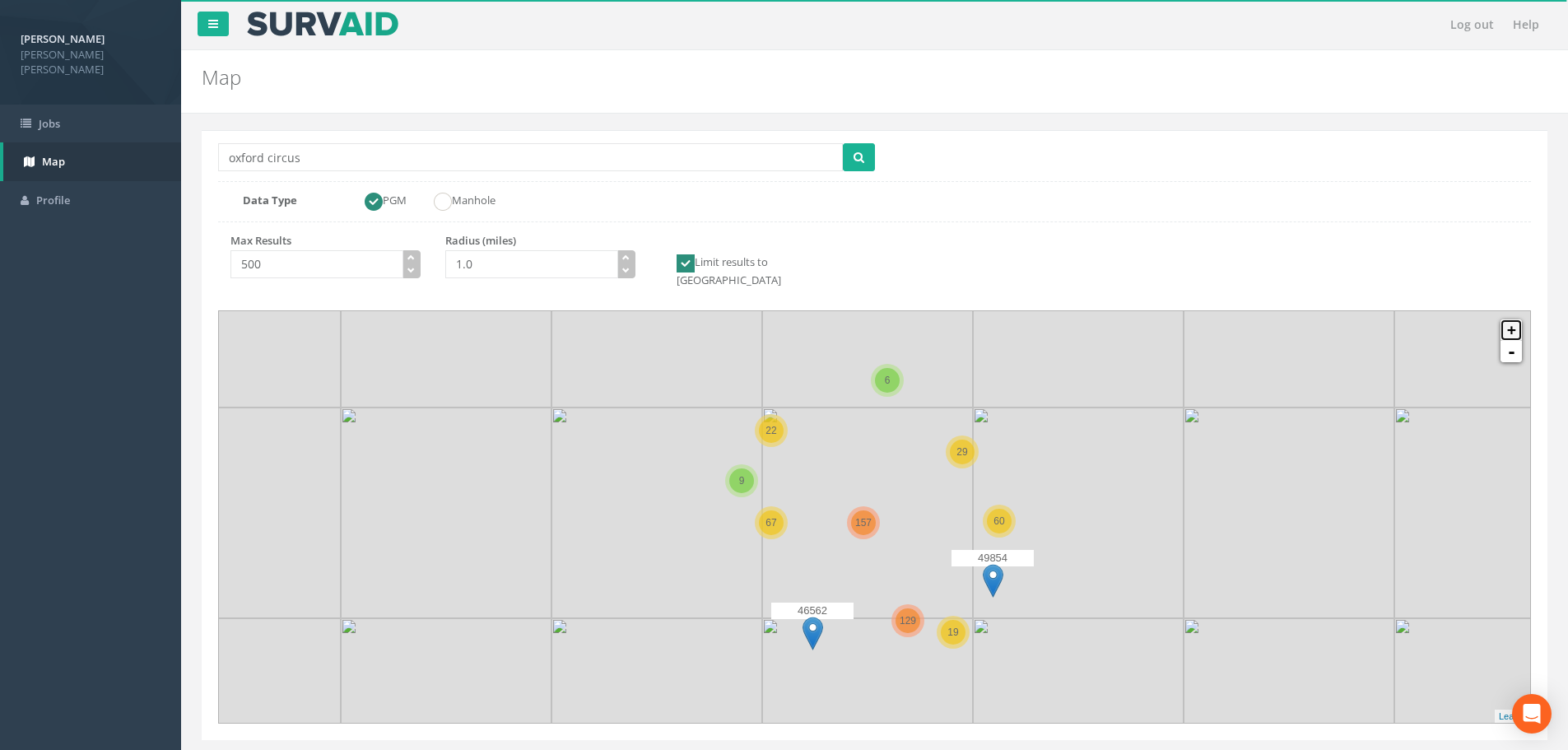
click at [1513, 319] on link "+" at bounding box center [1511, 330] width 21 height 21
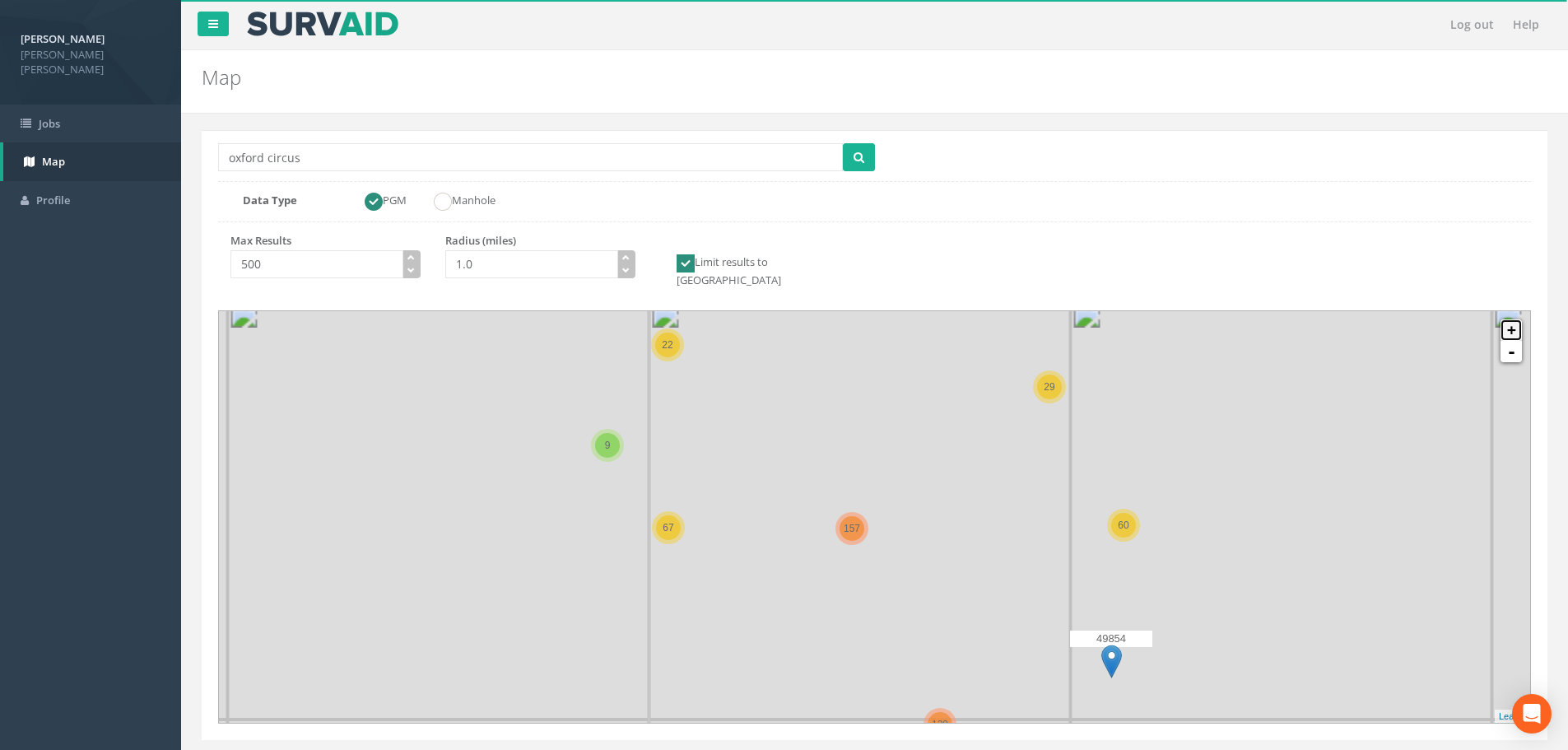
click at [1513, 319] on link "+" at bounding box center [1511, 330] width 21 height 21
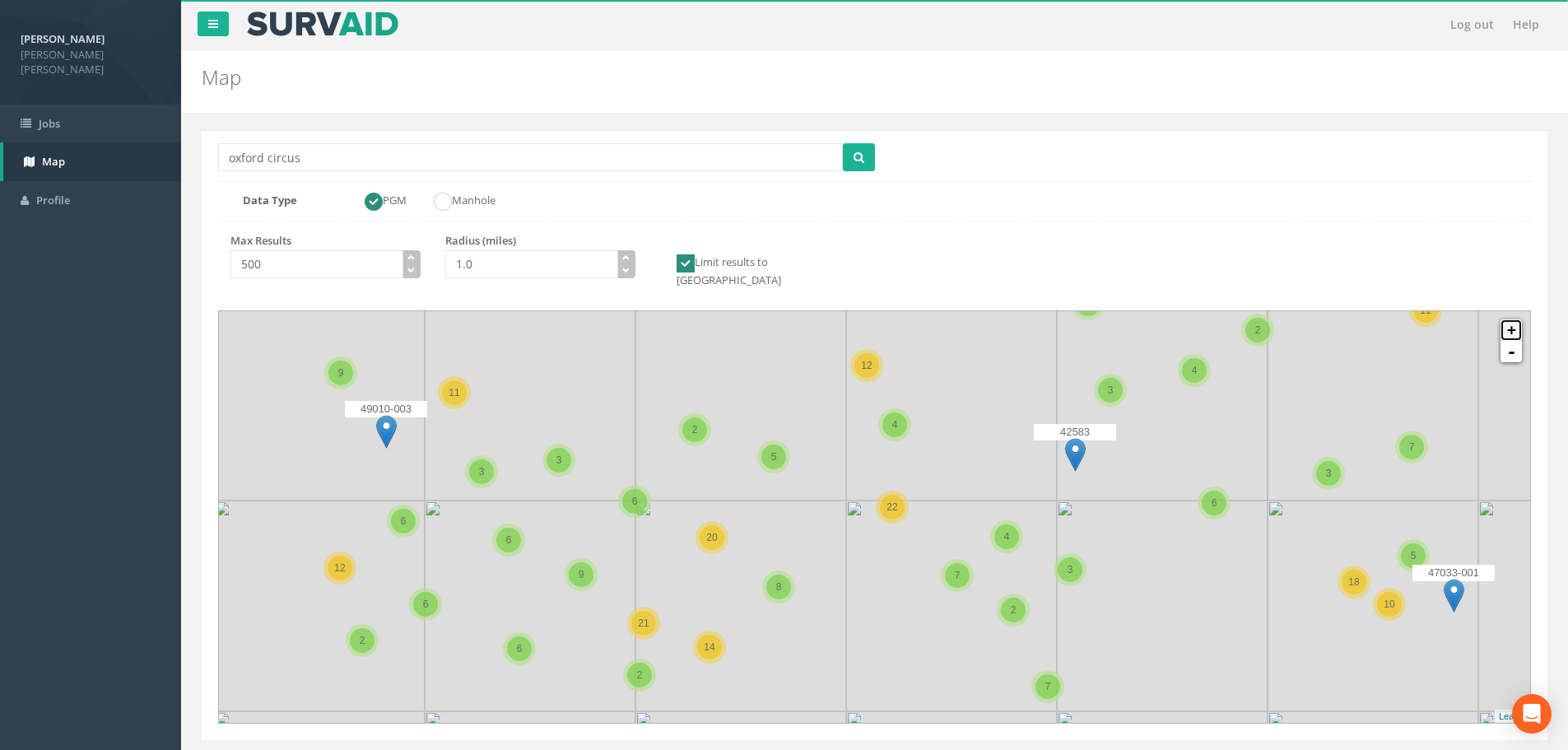
click at [1513, 319] on link "+" at bounding box center [1511, 330] width 21 height 21
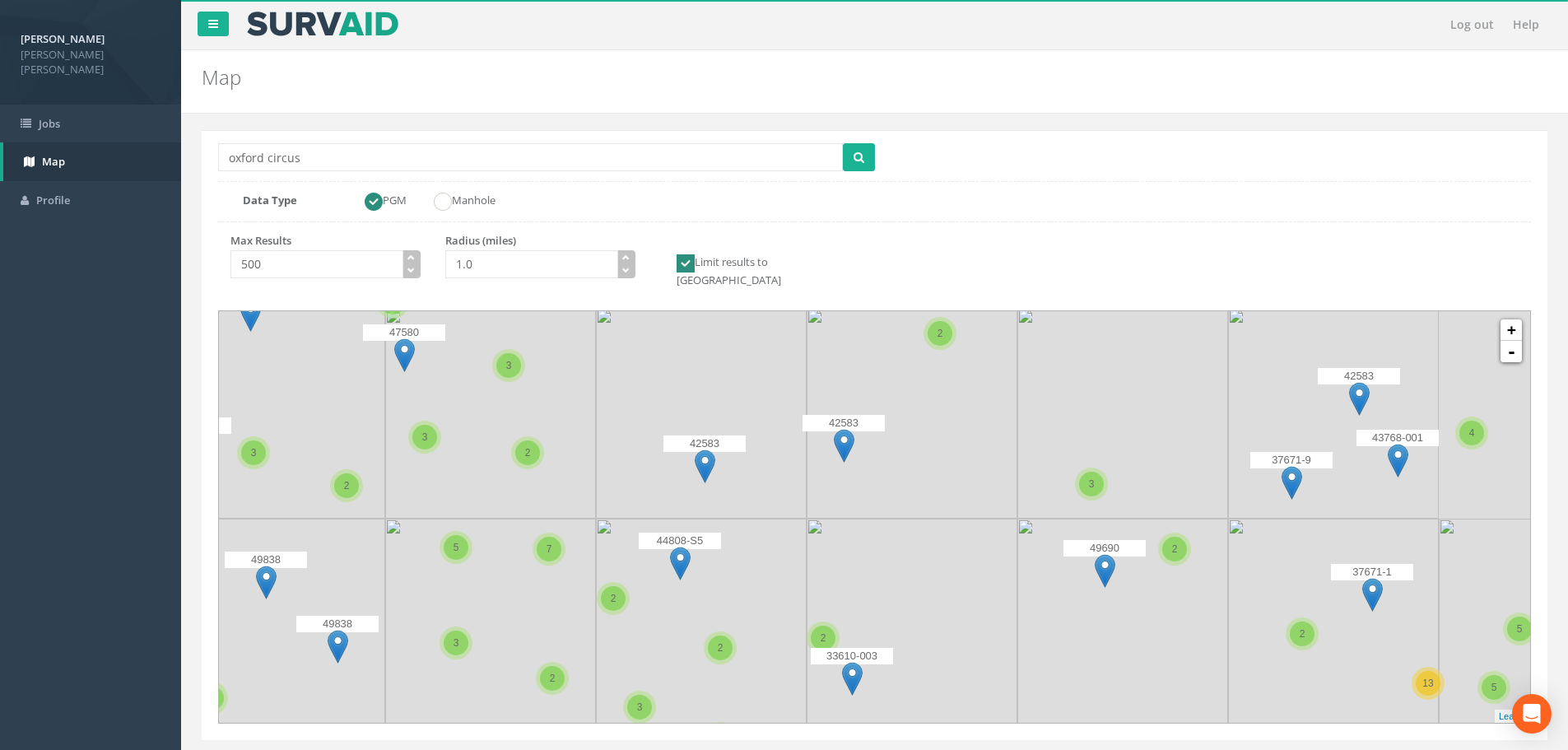
drag, startPoint x: 1286, startPoint y: 515, endPoint x: 844, endPoint y: 550, distance: 443.4
click at [844, 550] on img at bounding box center [912, 624] width 210 height 210
click at [1512, 319] on link "+" at bounding box center [1511, 330] width 21 height 21
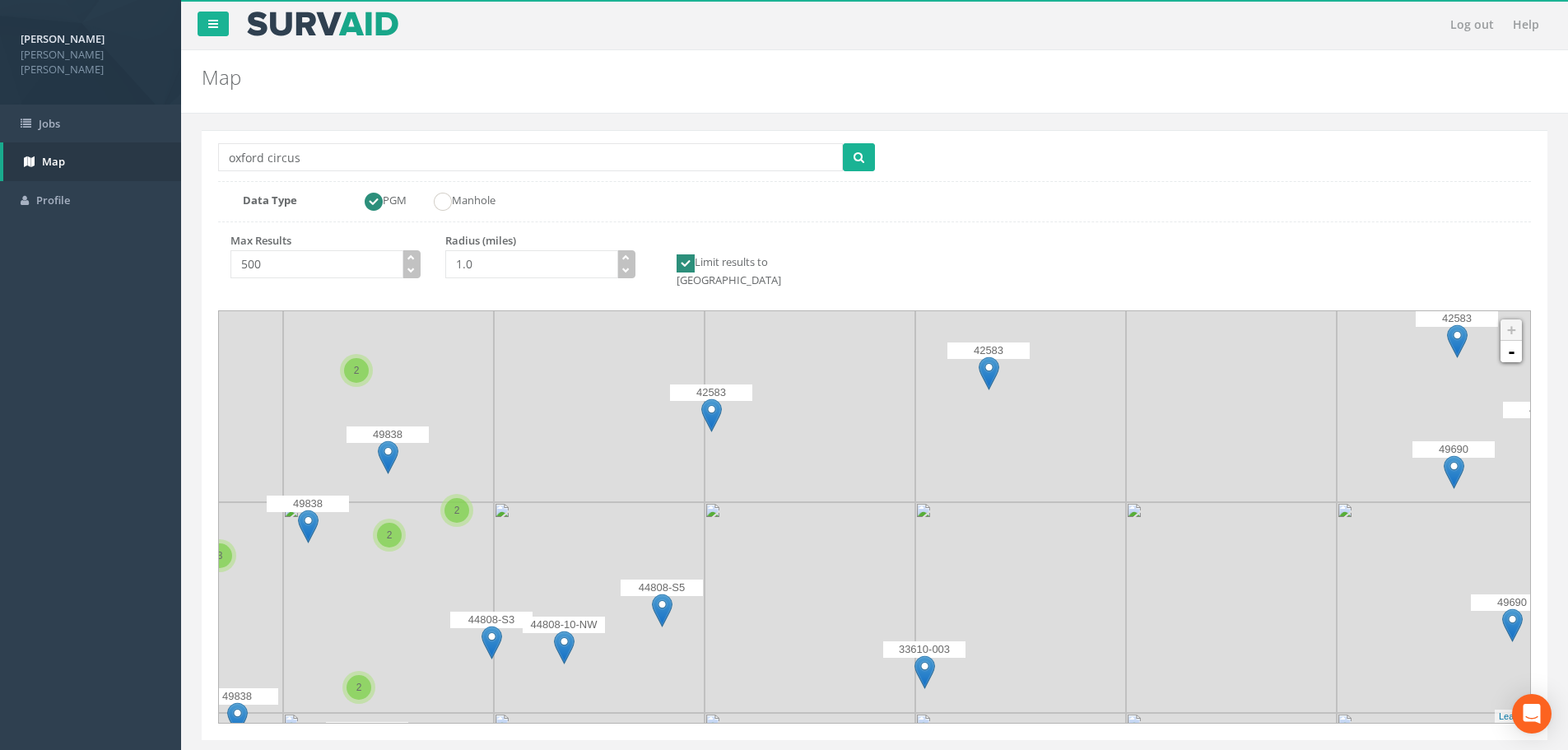
drag, startPoint x: 788, startPoint y: 574, endPoint x: 973, endPoint y: 553, distance: 186.2
click at [973, 553] on img at bounding box center [1021, 607] width 210 height 210
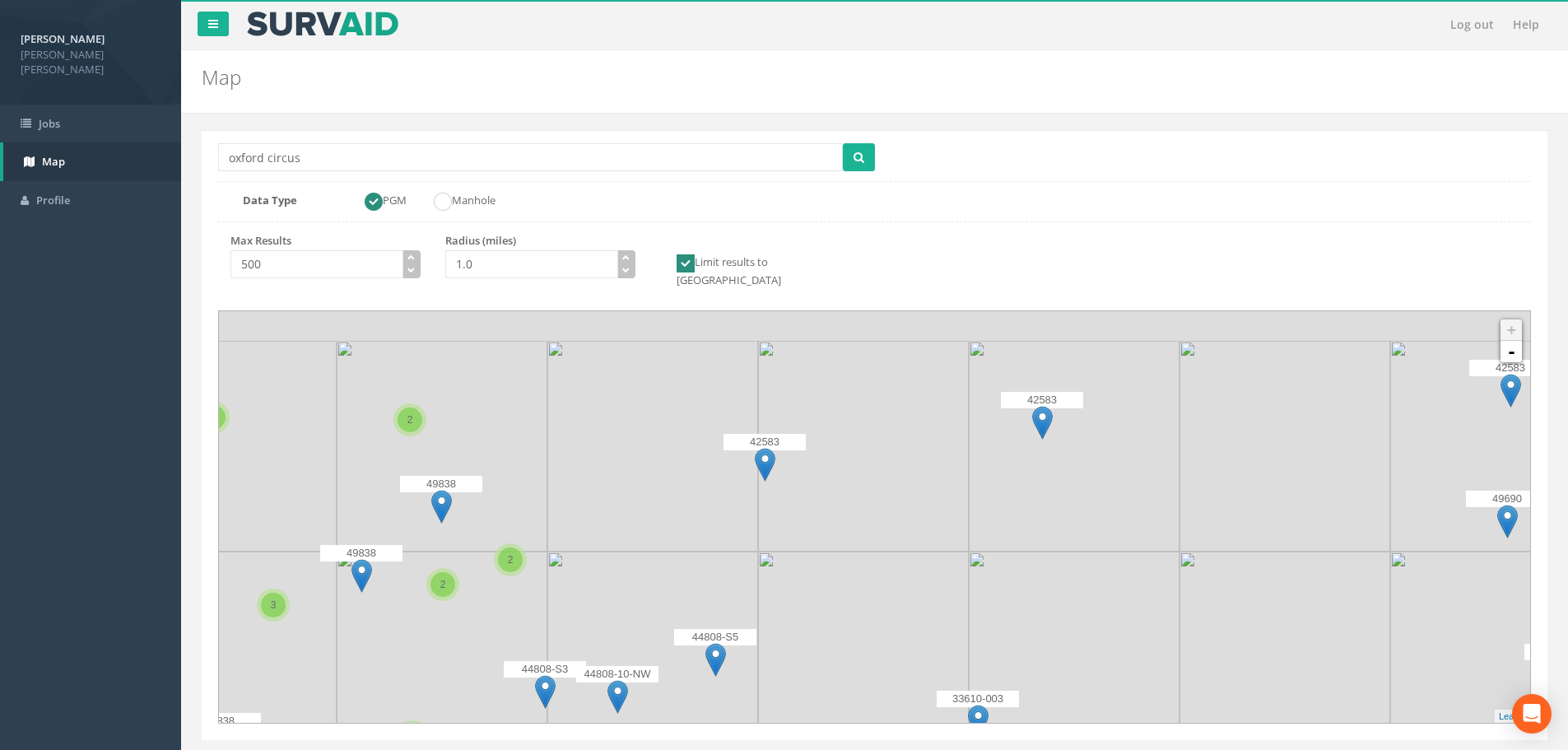
drag, startPoint x: 965, startPoint y: 427, endPoint x: 1022, endPoint y: 482, distance: 79.2
click at [1022, 482] on img at bounding box center [1074, 446] width 210 height 210
click at [1037, 406] on img at bounding box center [1042, 423] width 21 height 34
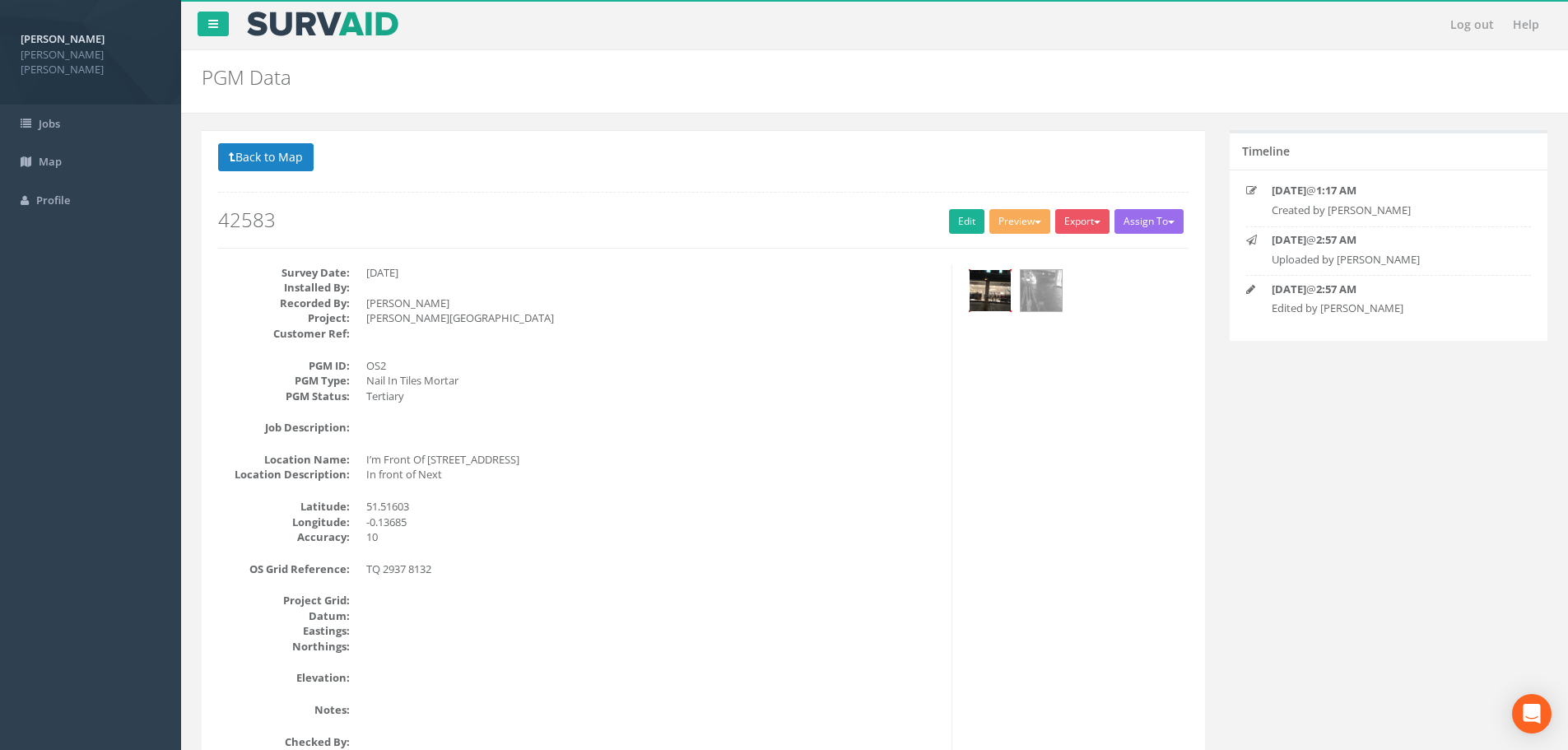
click at [978, 290] on img at bounding box center [990, 291] width 41 height 41
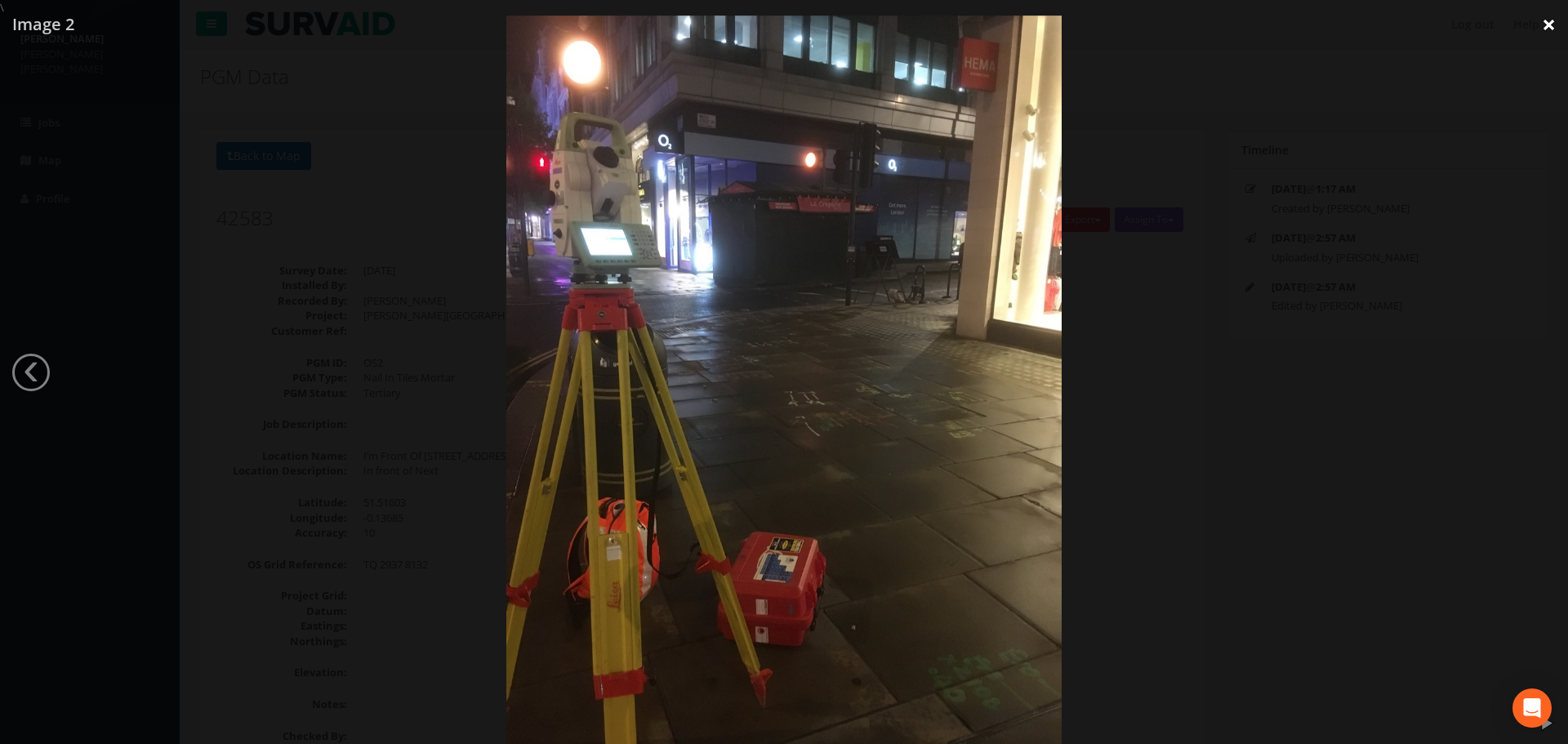
click at [1545, 26] on link "×" at bounding box center [1549, 24] width 38 height 49
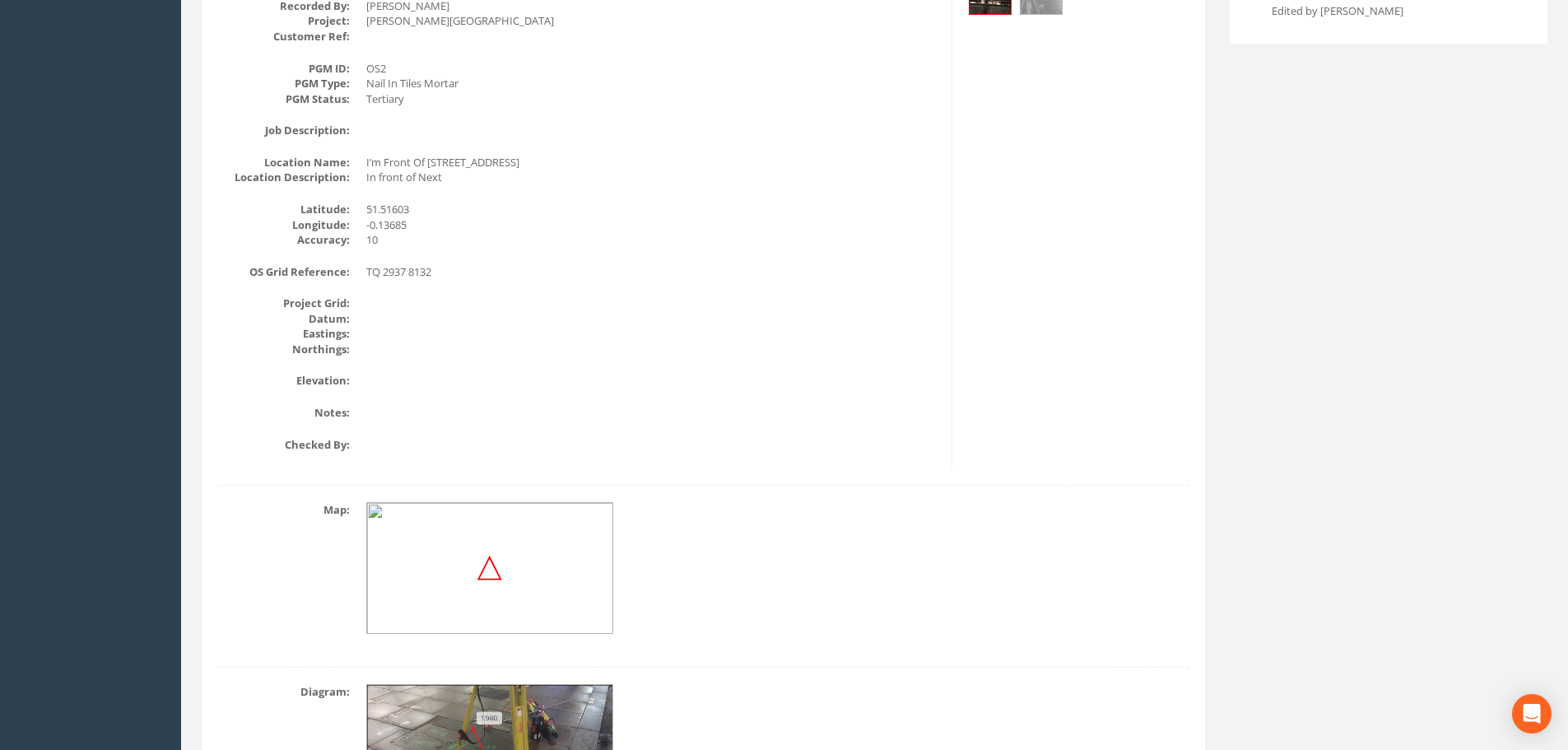
scroll to position [45, 0]
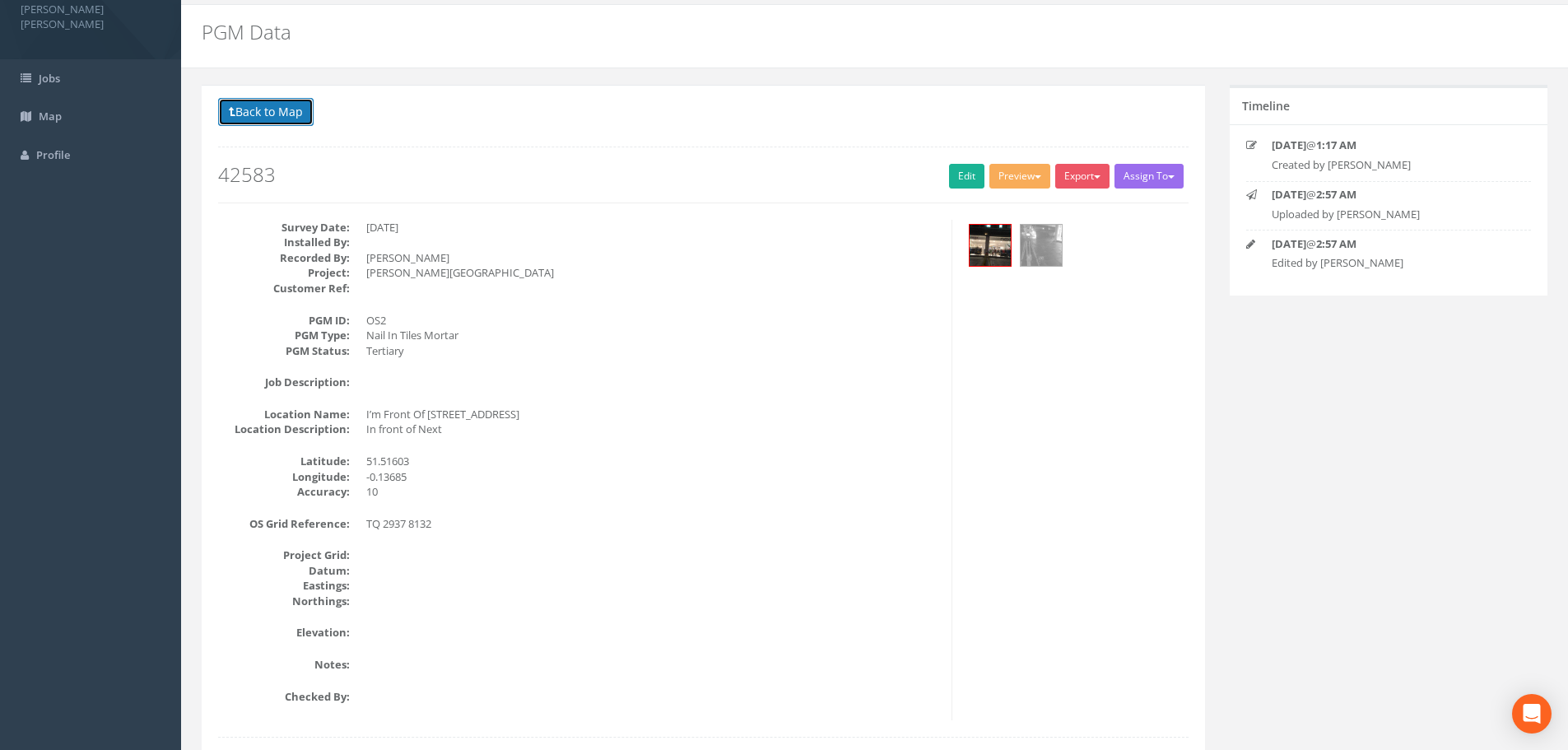
click at [263, 108] on button "Back to Map" at bounding box center [266, 111] width 95 height 28
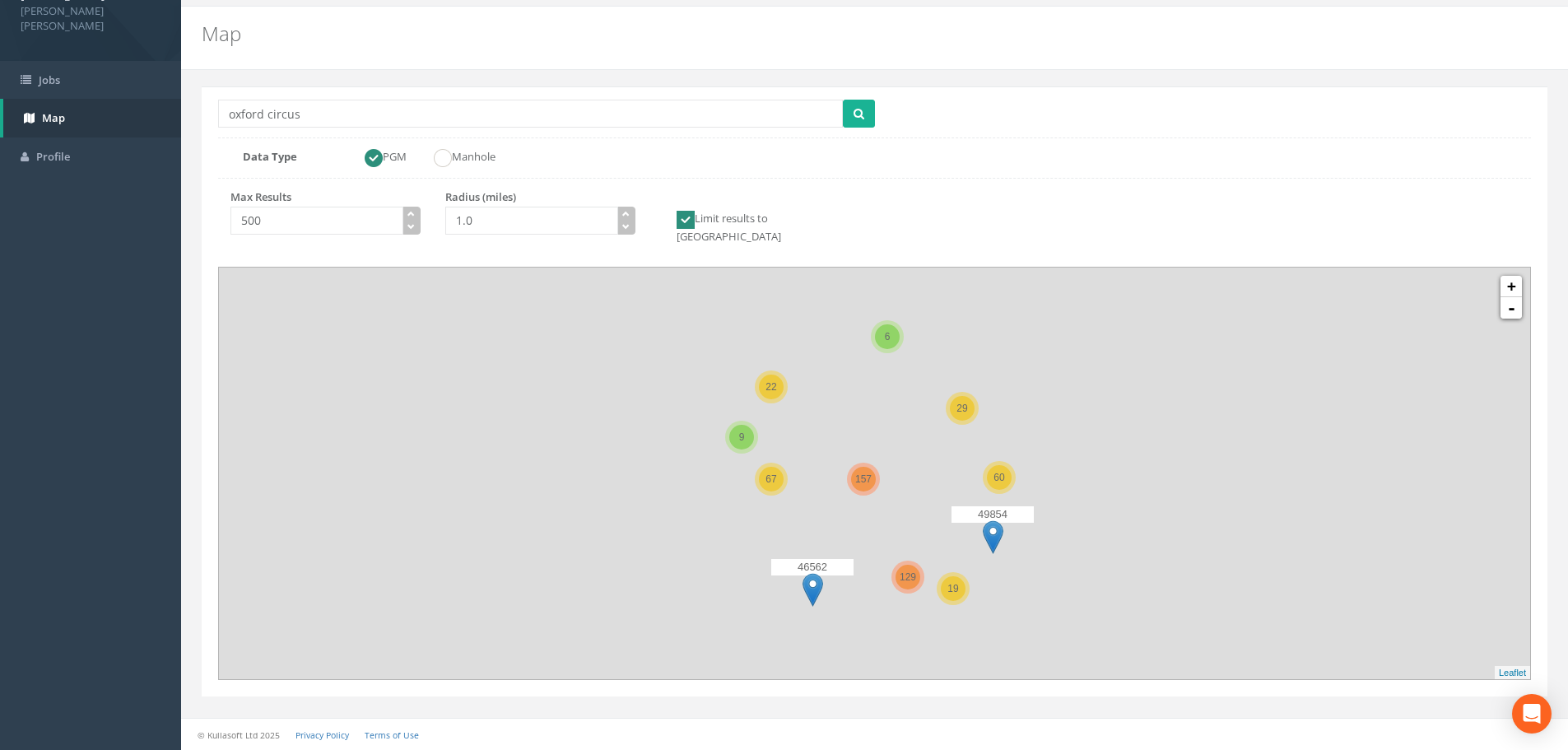
scroll to position [29, 0]
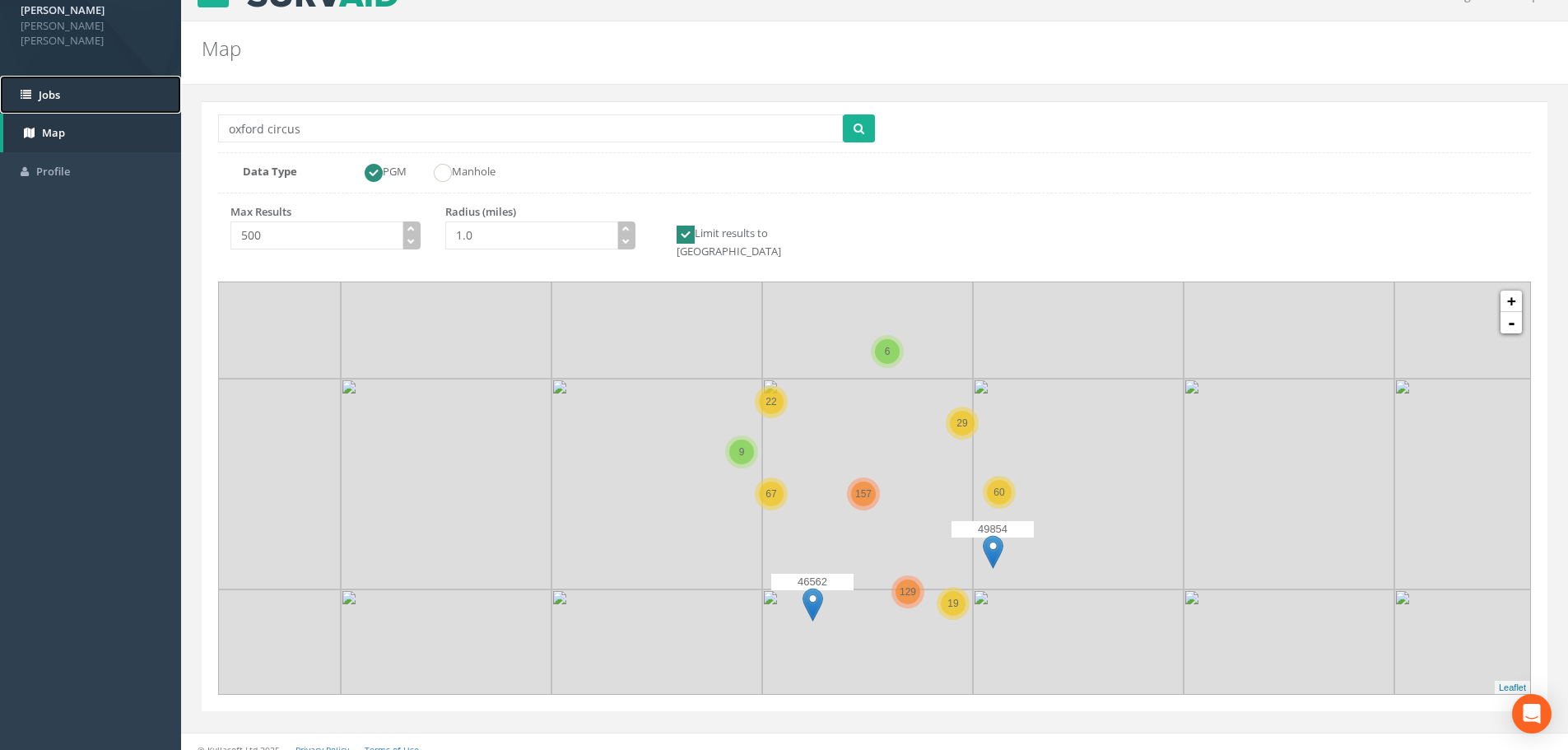
click at [53, 76] on link "Jobs" at bounding box center [90, 95] width 181 height 38
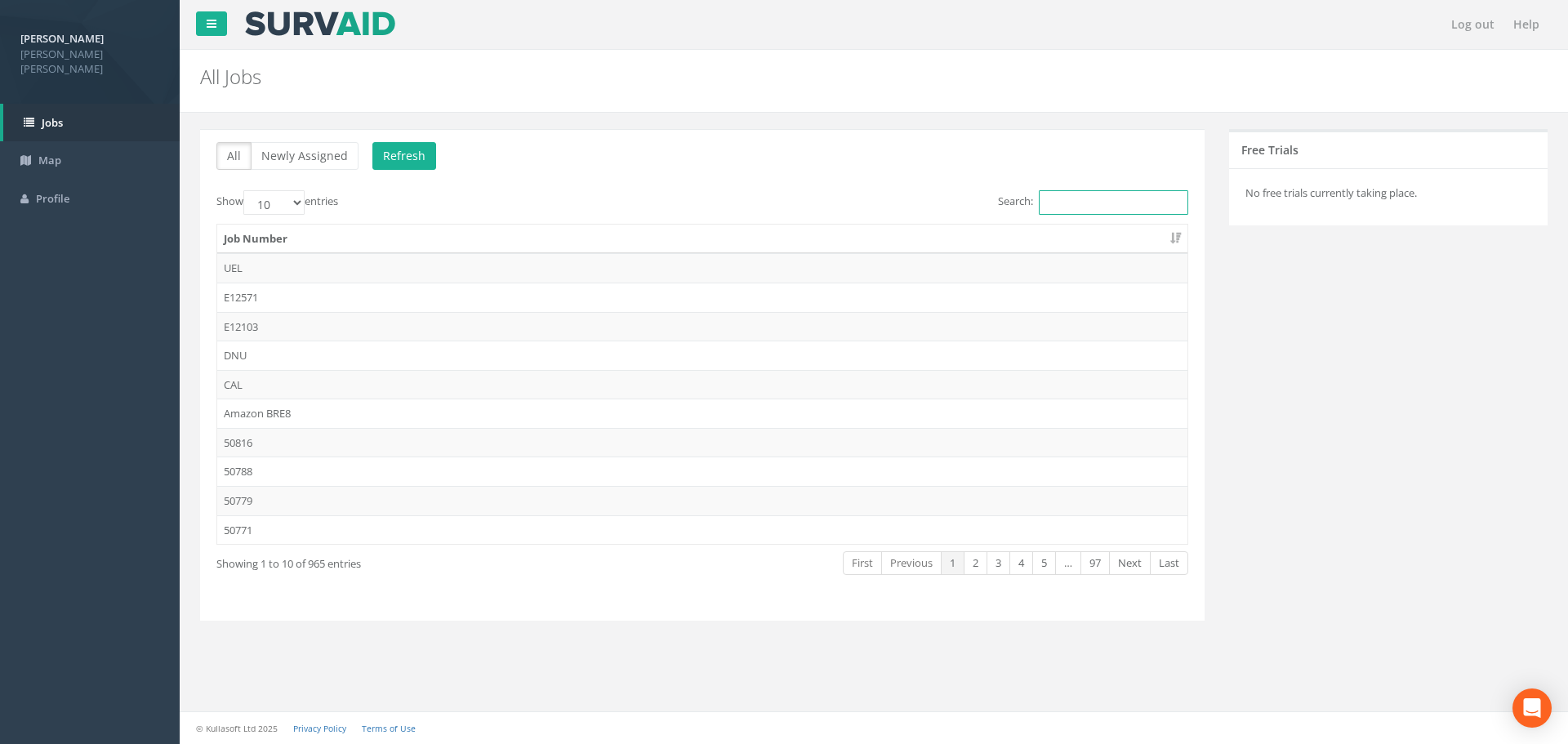
click at [1149, 203] on input "Search:" at bounding box center [1113, 203] width 149 height 25
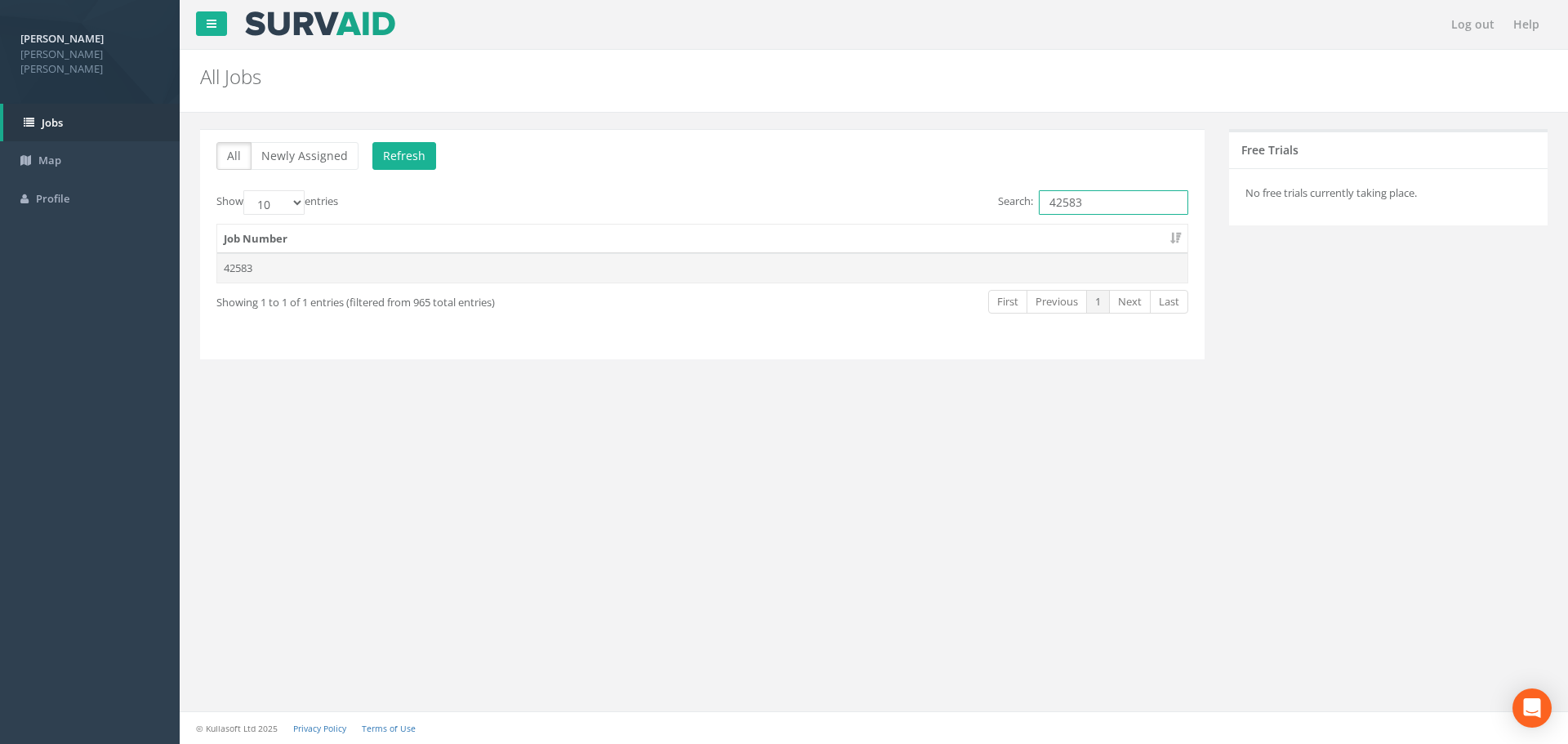
type input "42583"
click at [244, 271] on td "42583" at bounding box center [702, 267] width 970 height 29
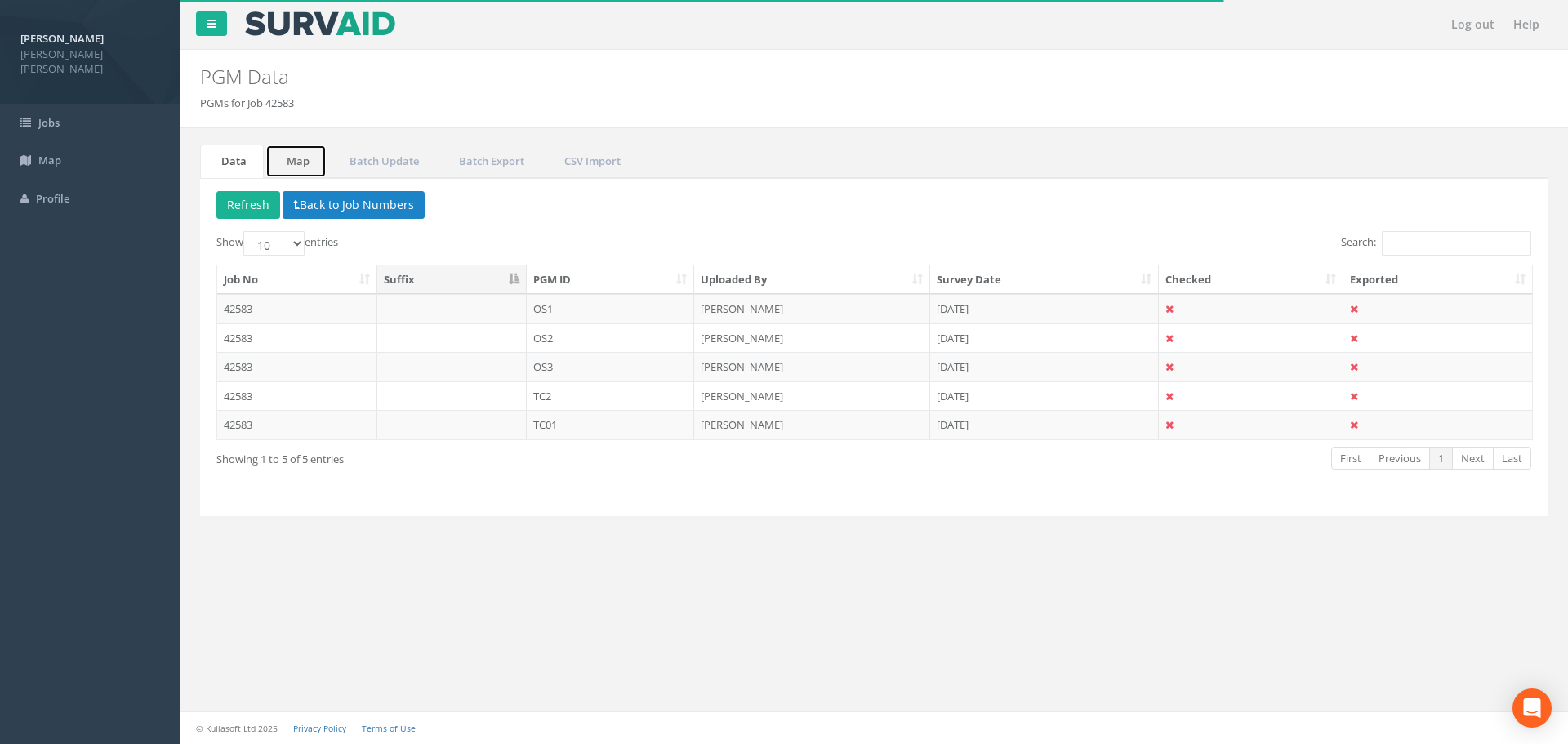
click at [292, 167] on link "Map" at bounding box center [295, 161] width 61 height 34
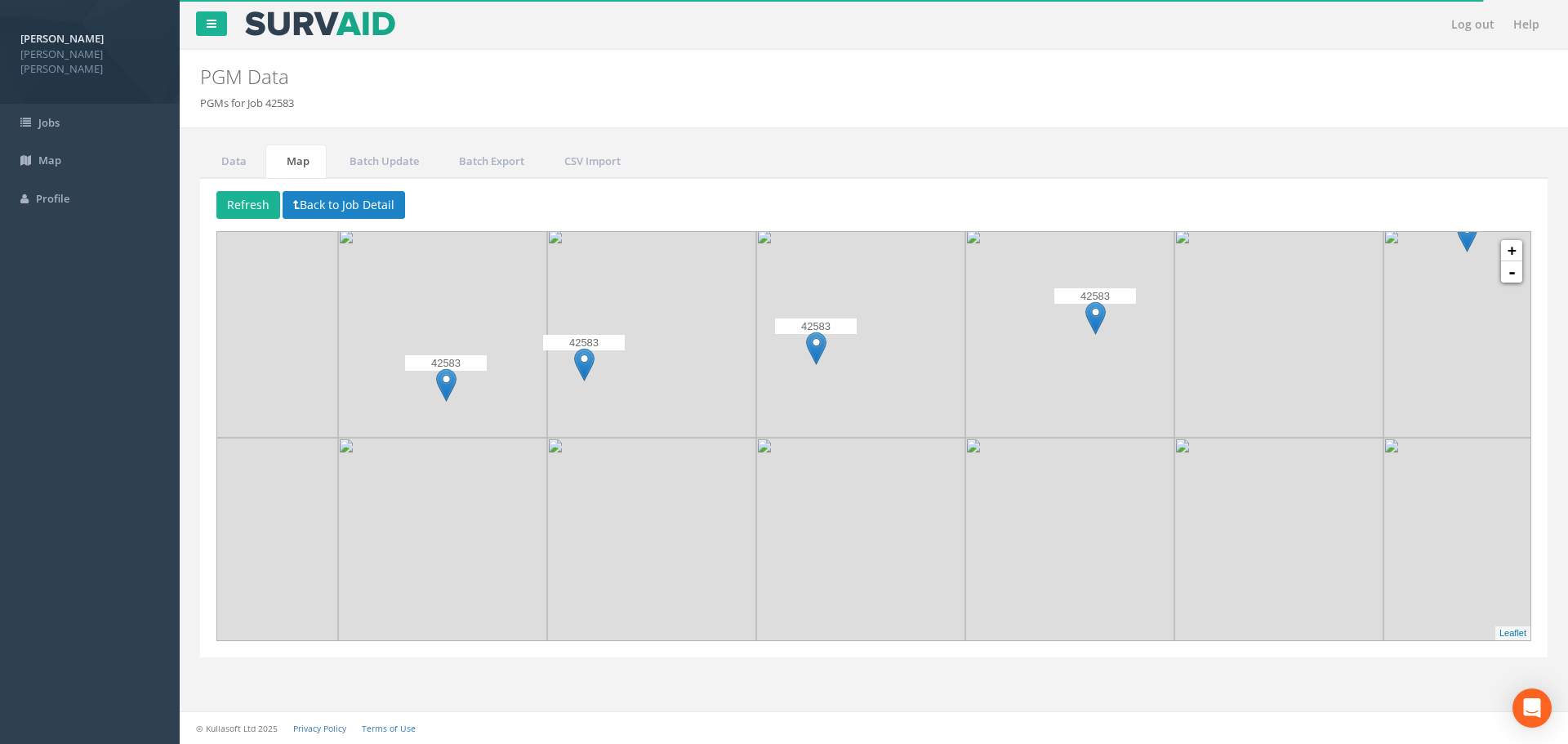
drag, startPoint x: 773, startPoint y: 560, endPoint x: 856, endPoint y: 452, distance: 136.2
click at [856, 452] on img at bounding box center [860, 542] width 209 height 209
click at [449, 378] on img at bounding box center [446, 385] width 20 height 34
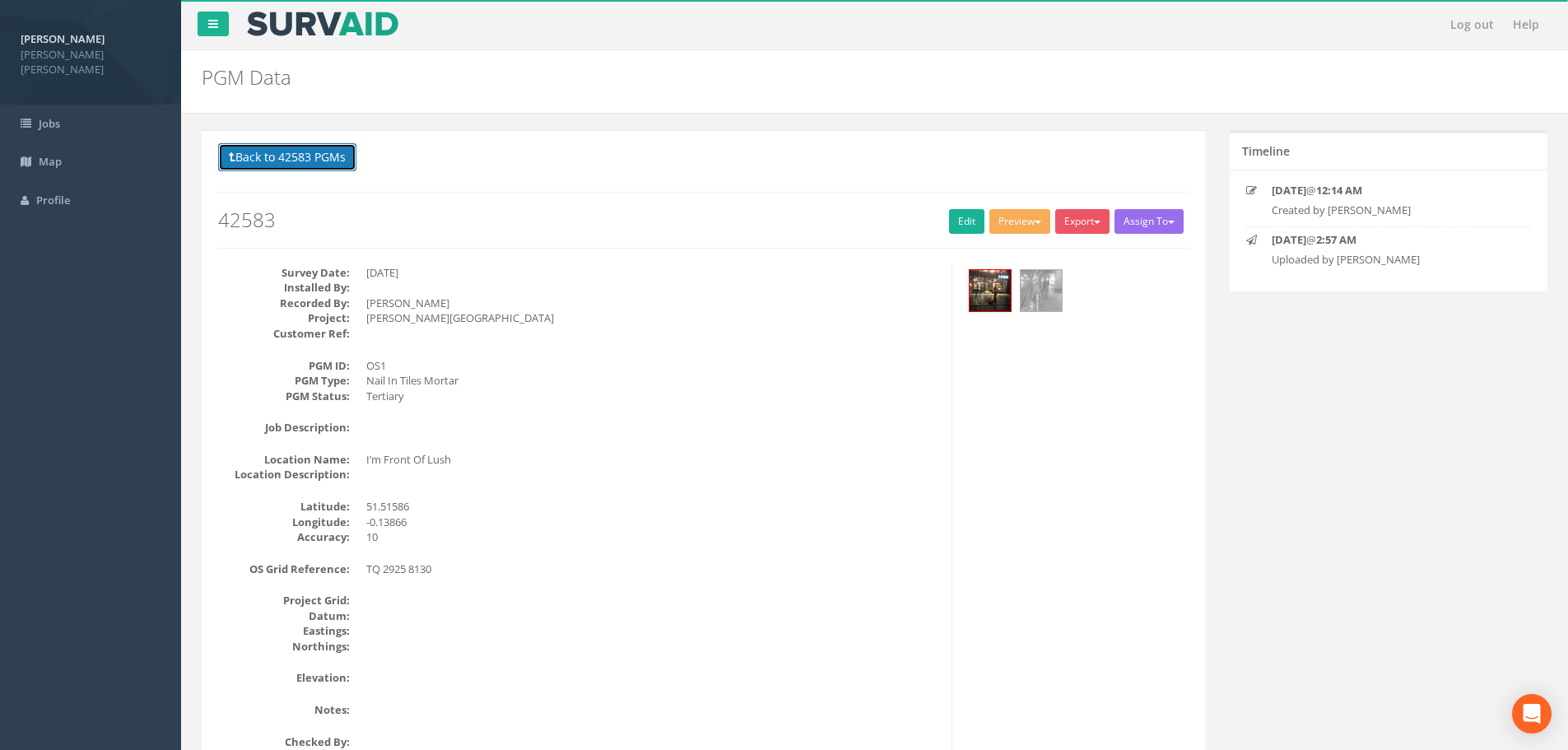
click at [257, 163] on button "Back to 42583 PGMs" at bounding box center [287, 157] width 138 height 28
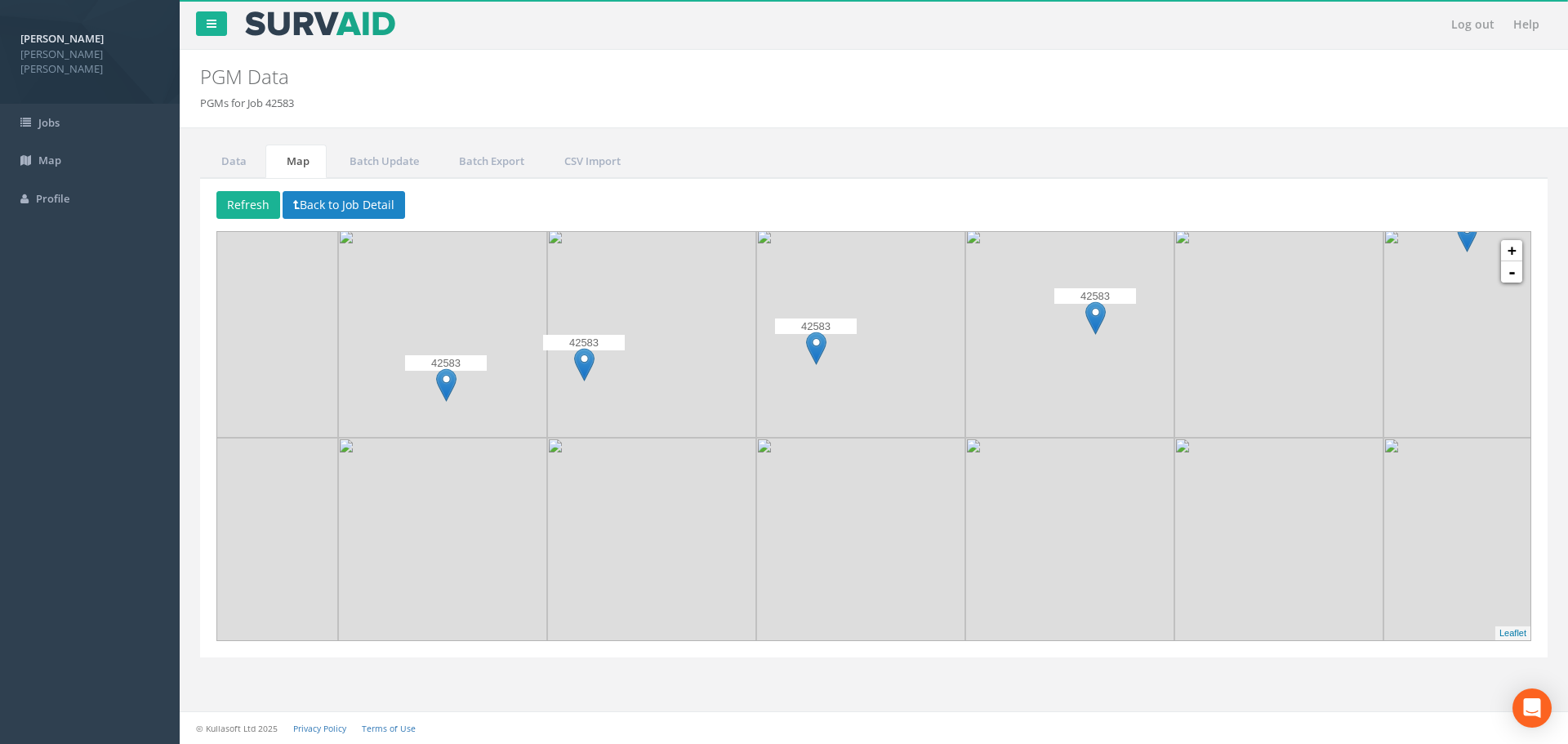
click at [582, 364] on img at bounding box center [584, 364] width 20 height 34
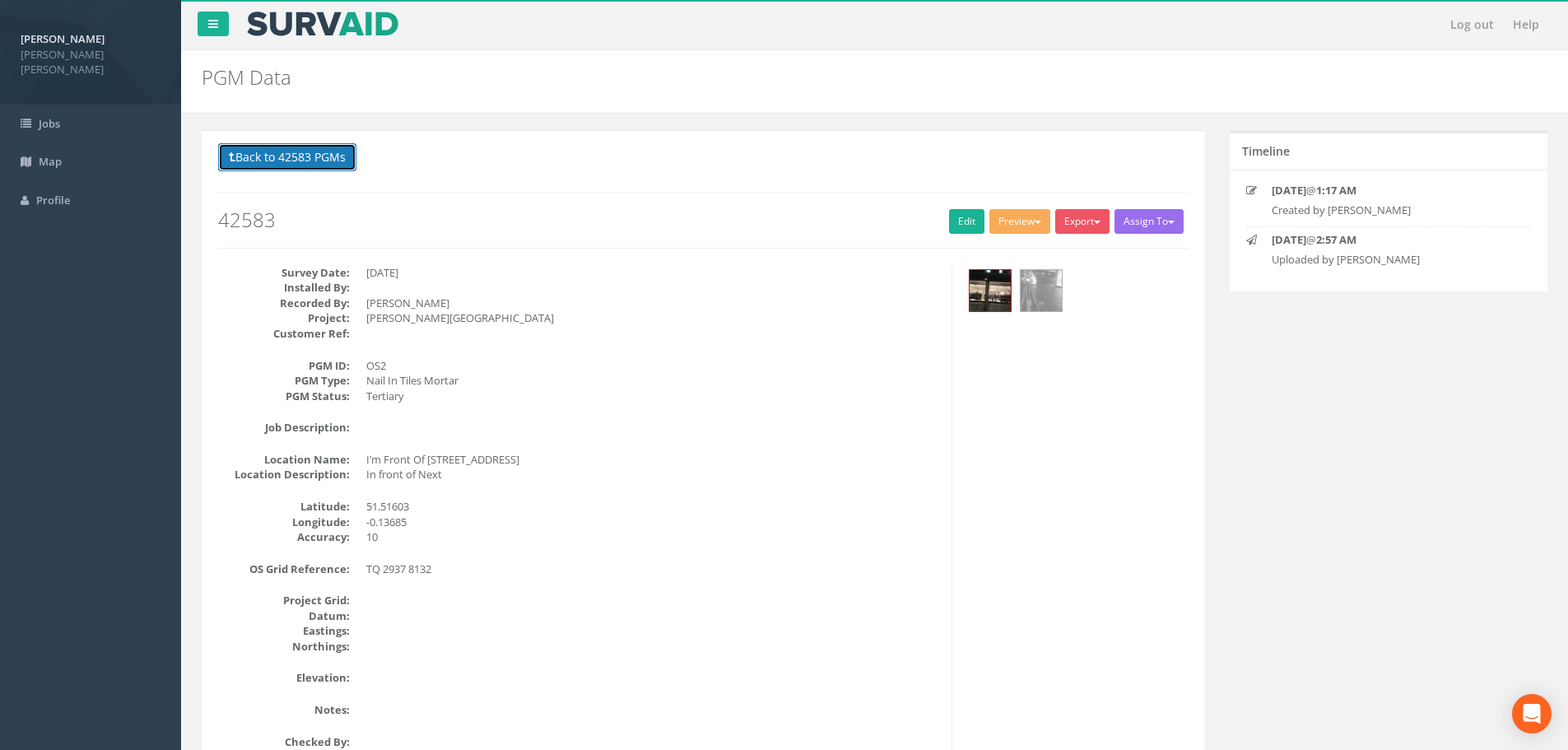
click at [325, 152] on button "Back to 42583 PGMs" at bounding box center [287, 157] width 138 height 28
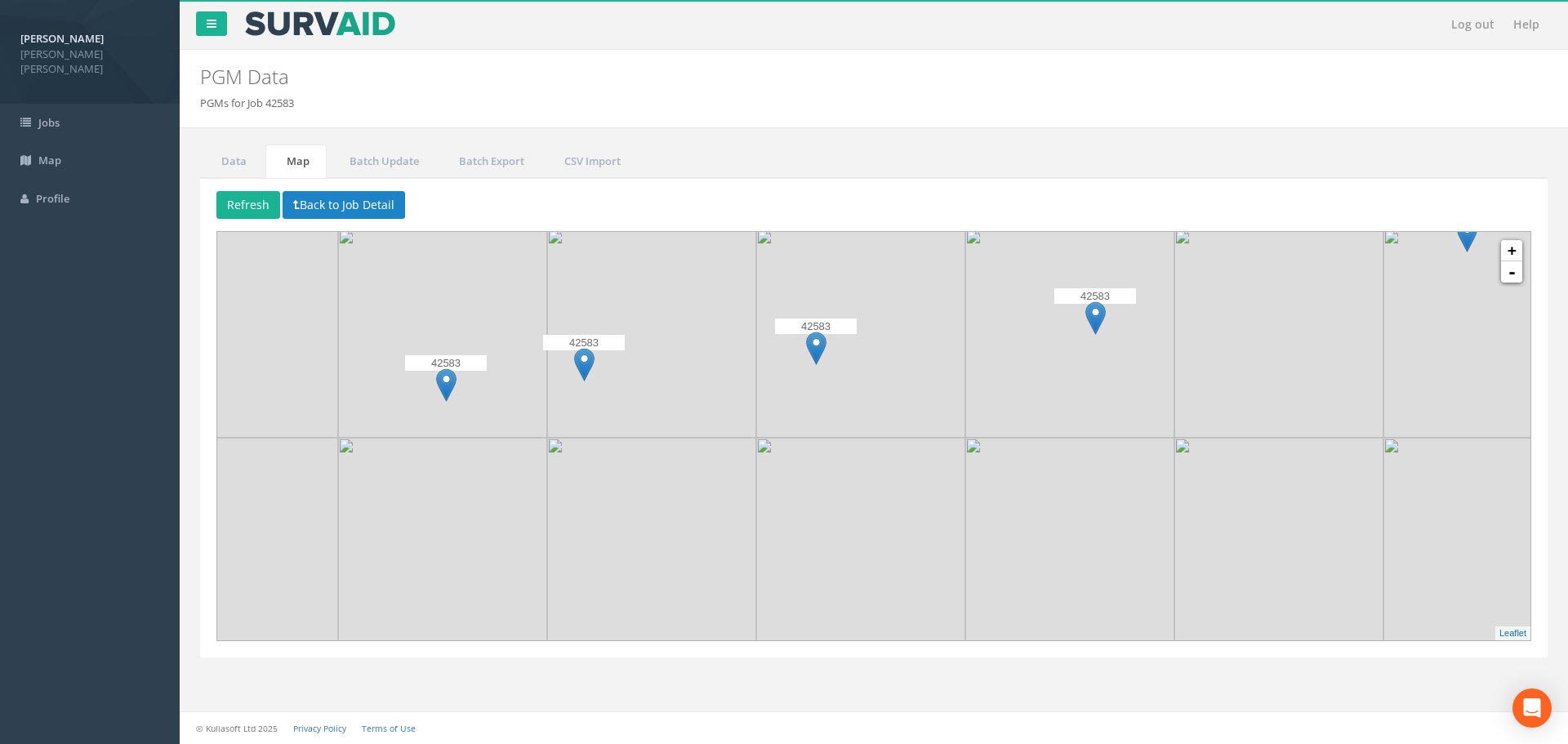
click at [814, 340] on img at bounding box center [815, 349] width 20 height 34
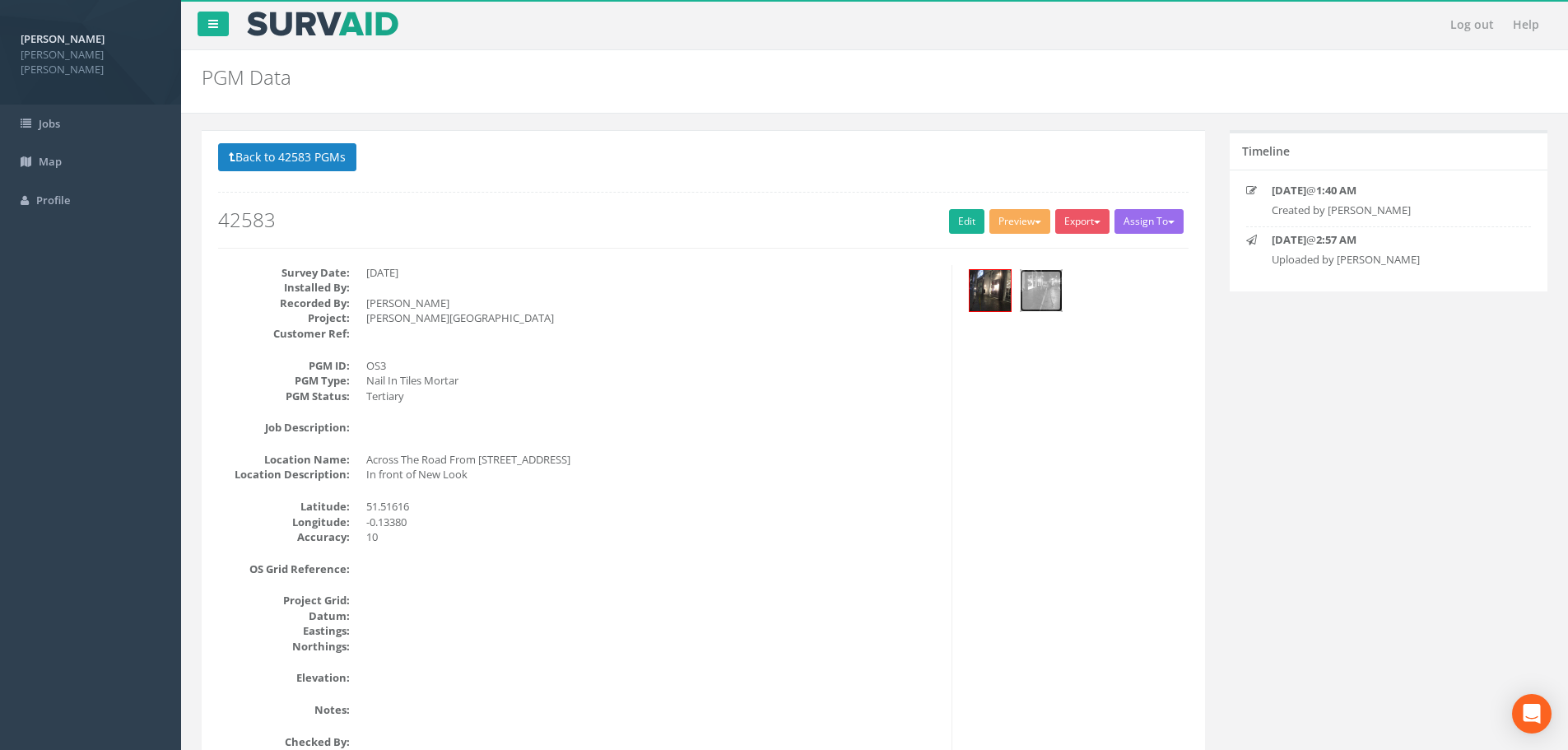
click at [1037, 302] on img at bounding box center [1041, 291] width 41 height 41
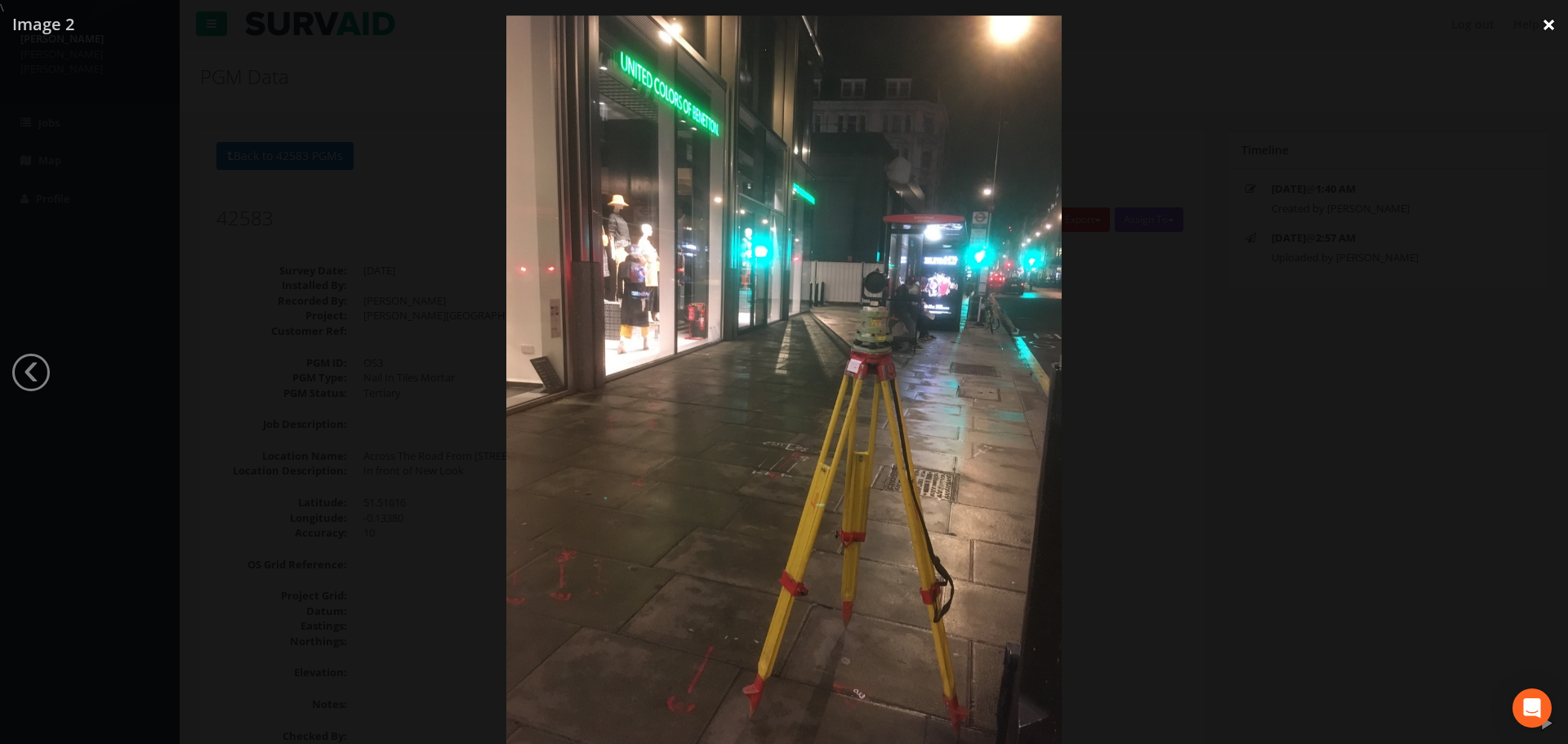
click at [1548, 27] on link "×" at bounding box center [1549, 24] width 38 height 49
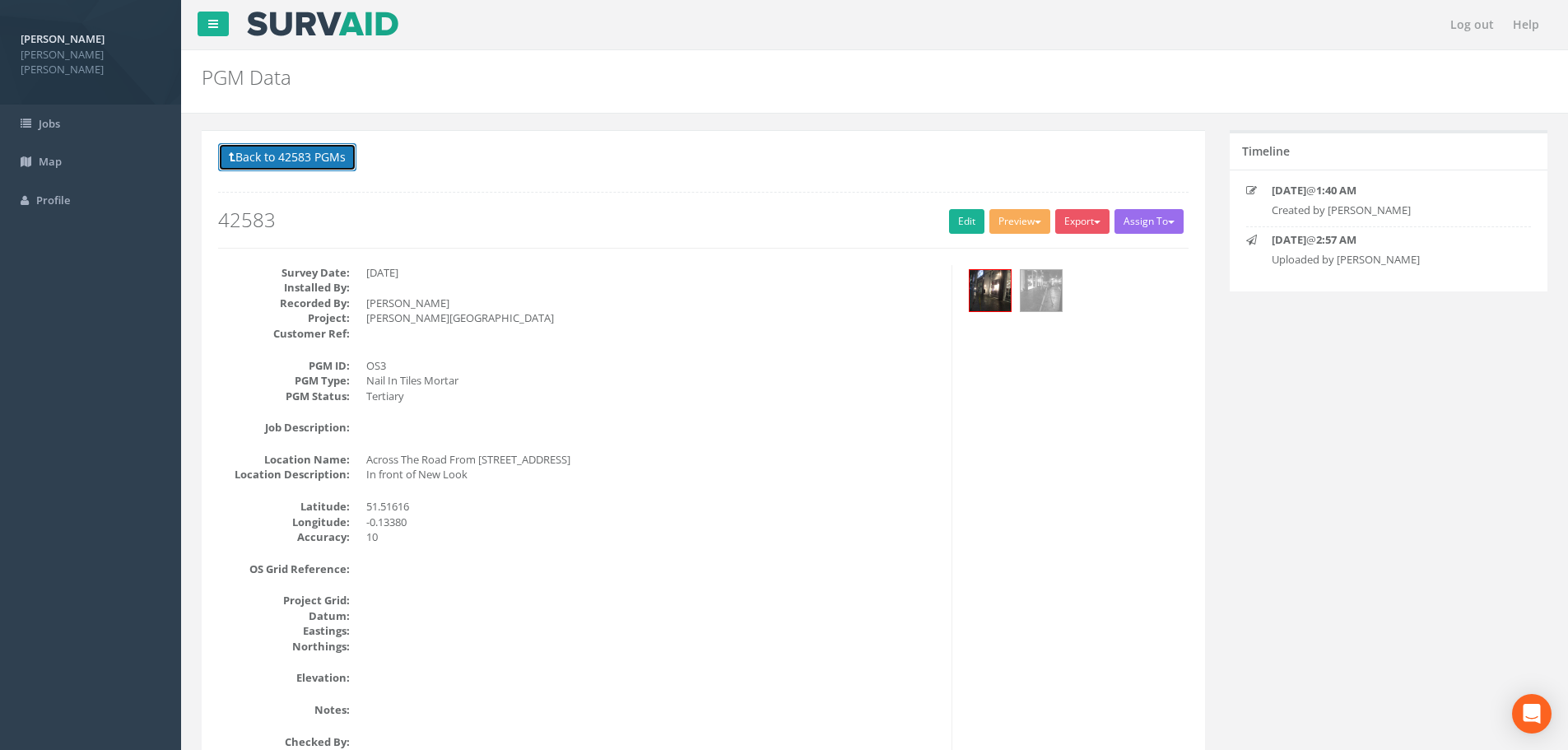
click at [268, 155] on button "Back to 42583 PGMs" at bounding box center [287, 157] width 138 height 28
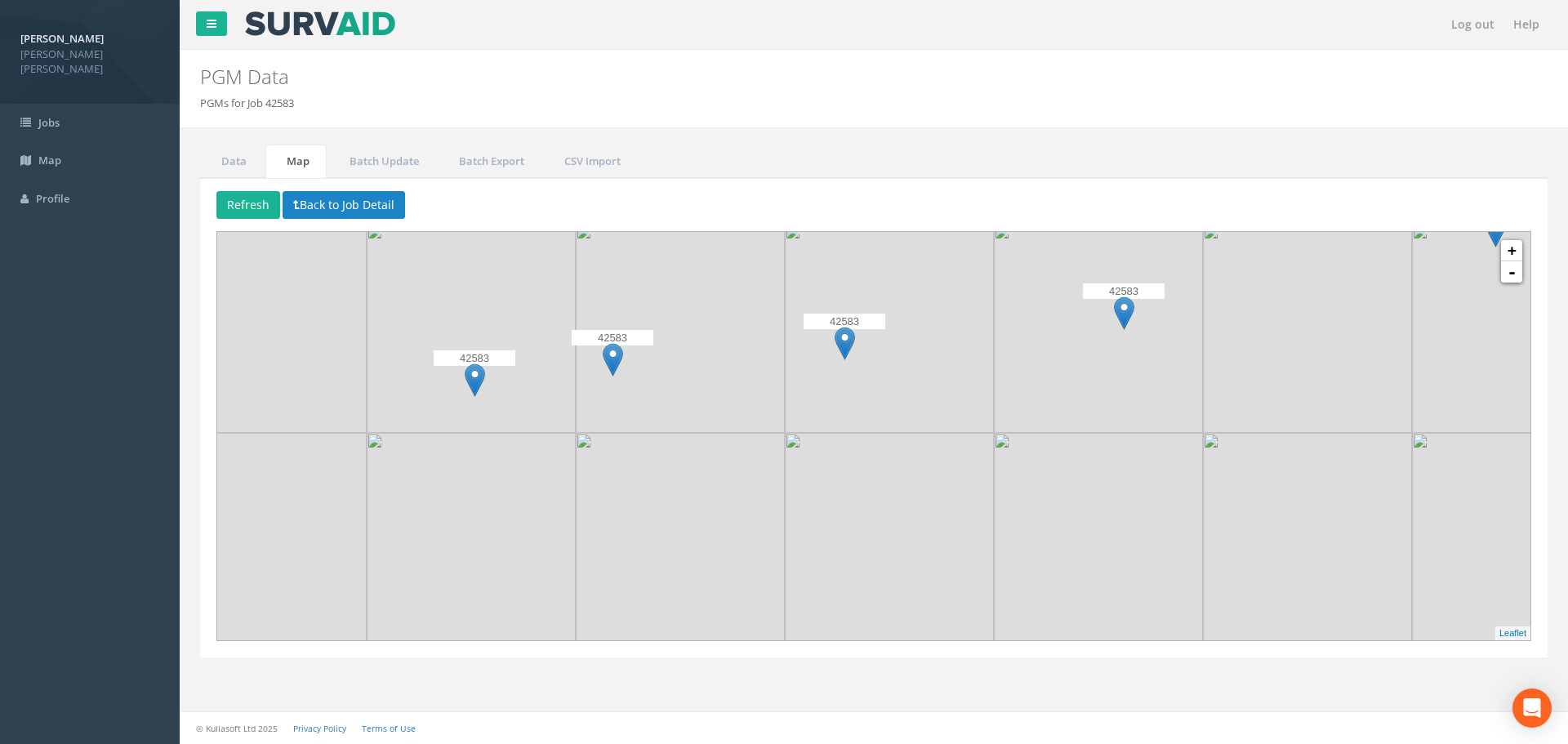
drag, startPoint x: 558, startPoint y: 432, endPoint x: 594, endPoint y: 425, distance: 36.7
click at [594, 425] on img at bounding box center [680, 328] width 209 height 209
click at [1509, 252] on link "+" at bounding box center [1511, 250] width 21 height 21
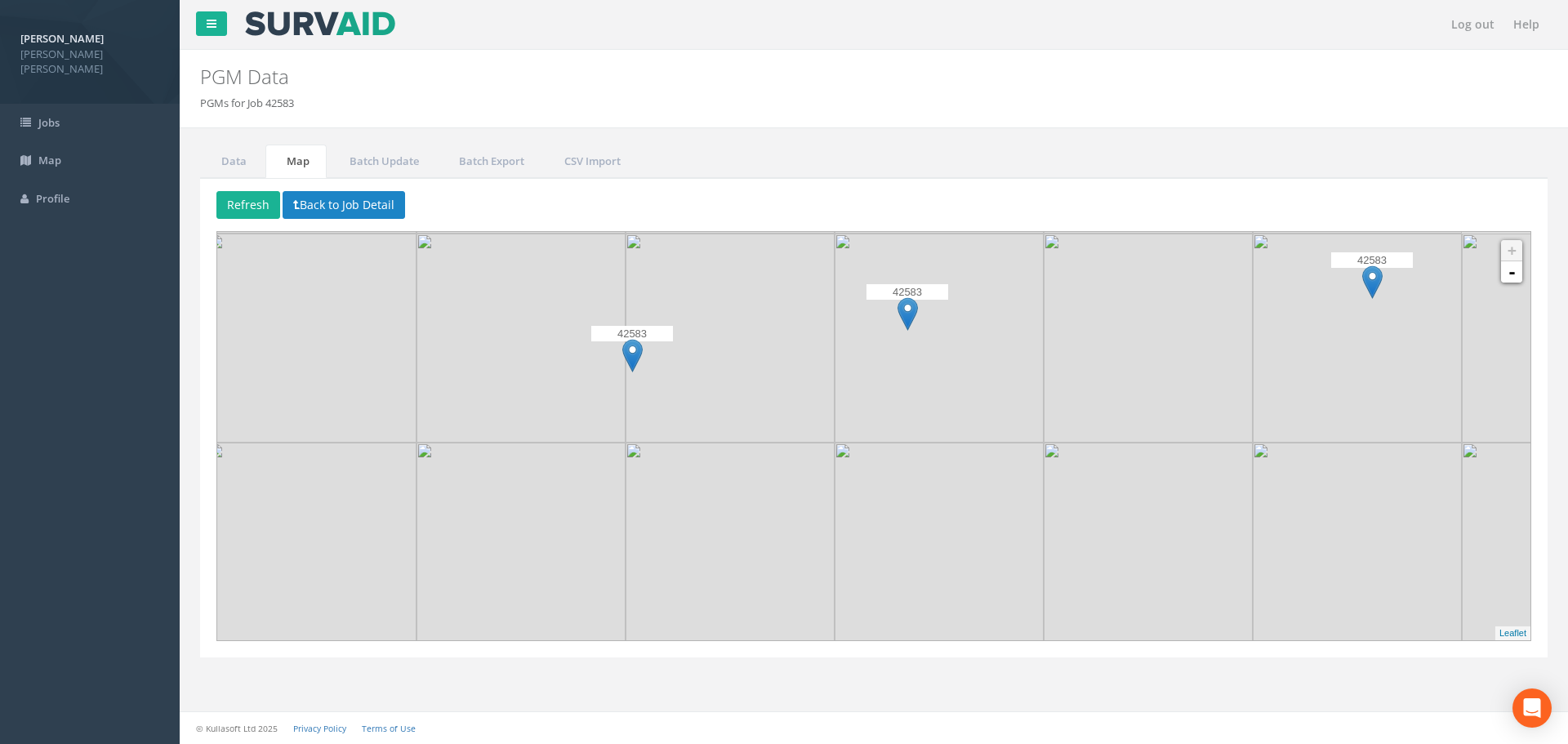
drag, startPoint x: 539, startPoint y: 410, endPoint x: 1097, endPoint y: 425, distance: 558.2
click at [1097, 425] on img at bounding box center [1148, 338] width 209 height 209
click at [902, 312] on img at bounding box center [907, 314] width 20 height 34
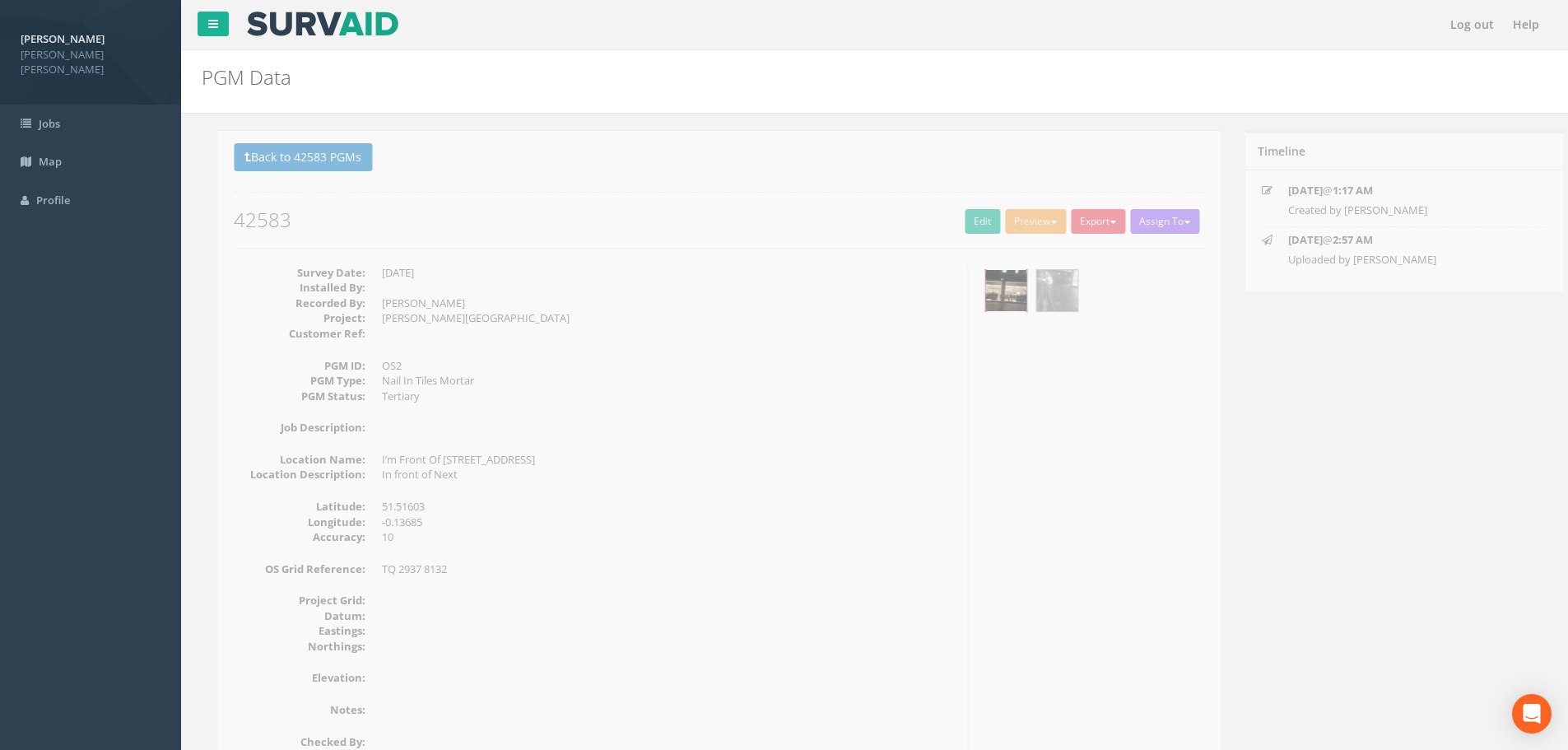
click at [982, 293] on img at bounding box center [990, 291] width 41 height 41
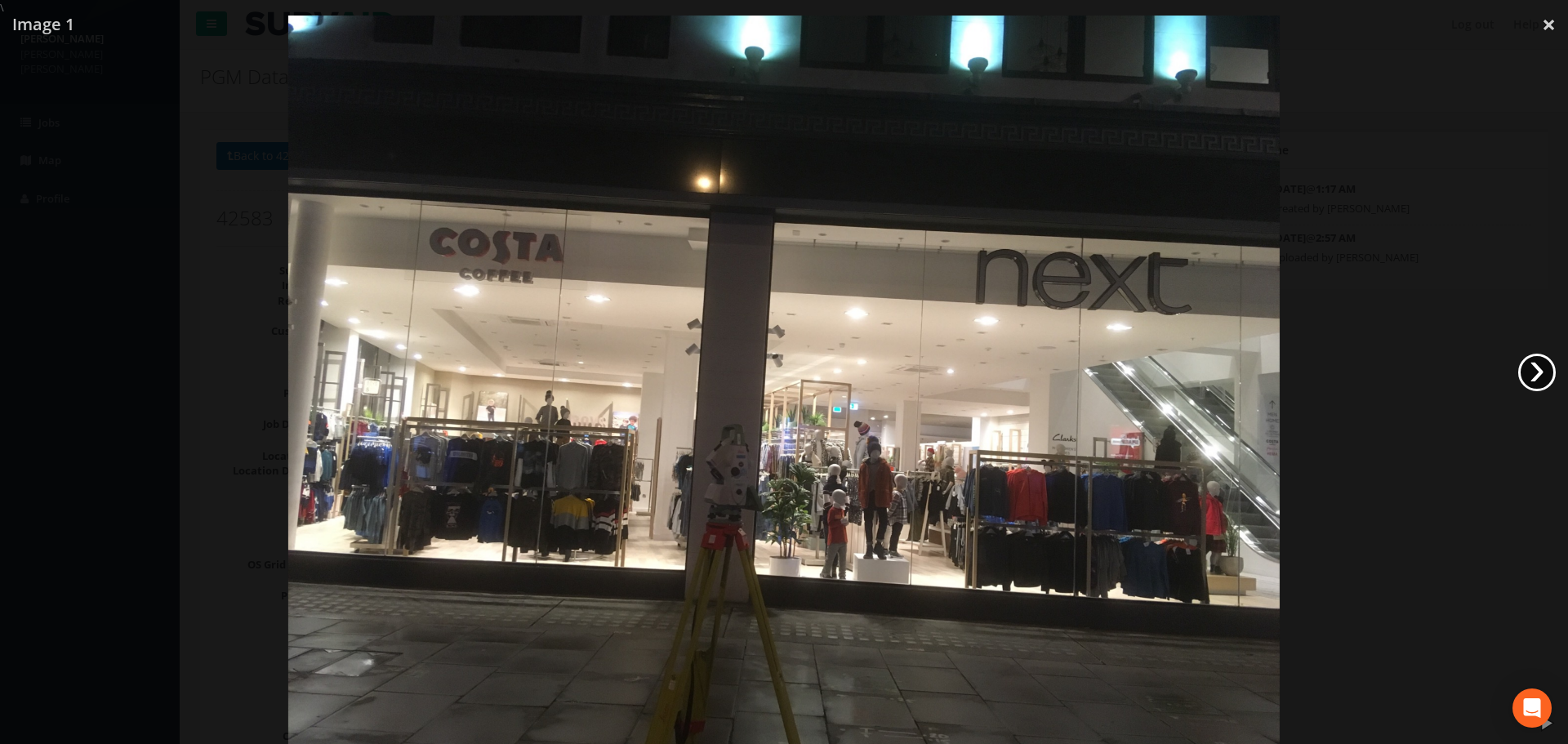
click at [1530, 366] on link "›" at bounding box center [1537, 372] width 37 height 37
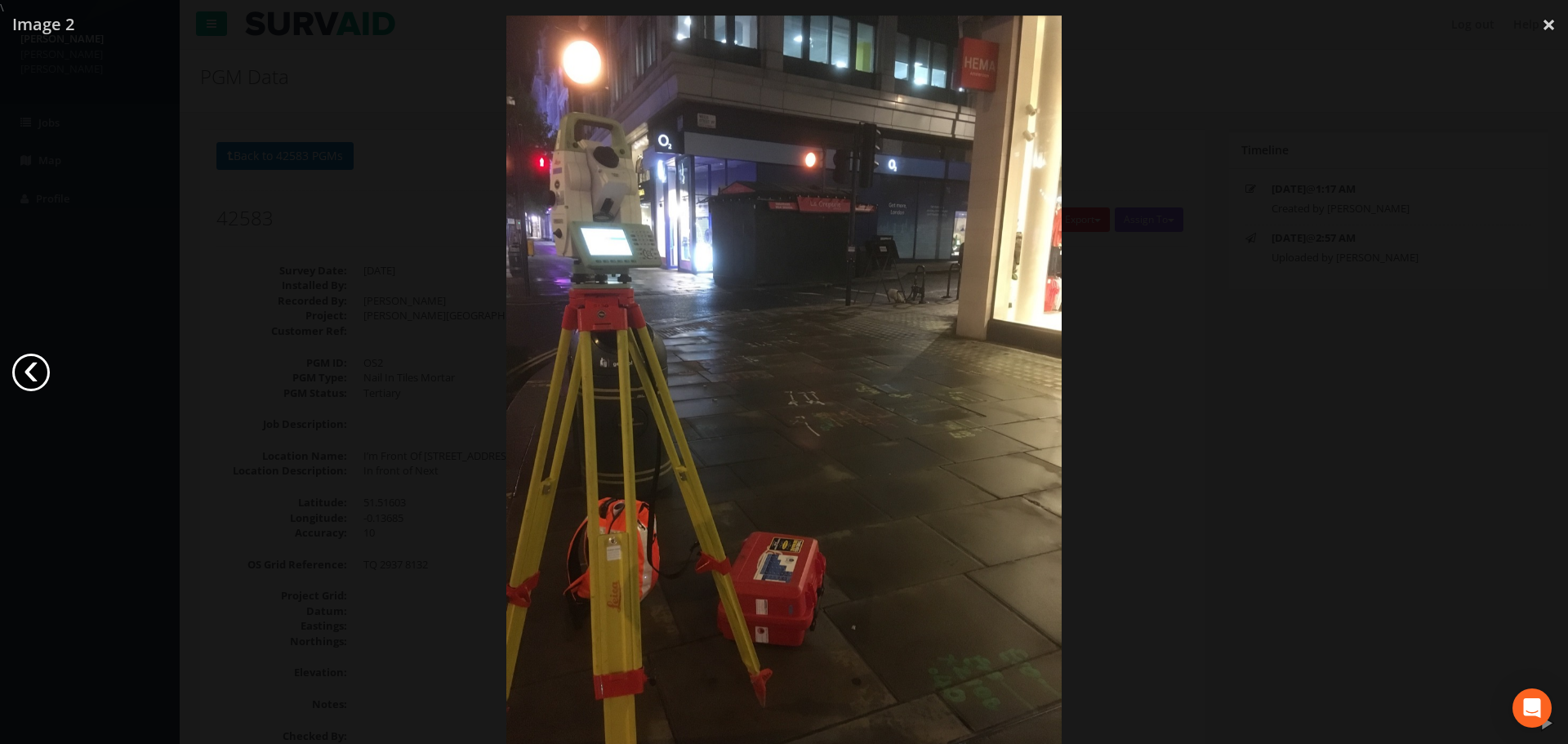
click at [27, 379] on link "‹" at bounding box center [31, 372] width 37 height 37
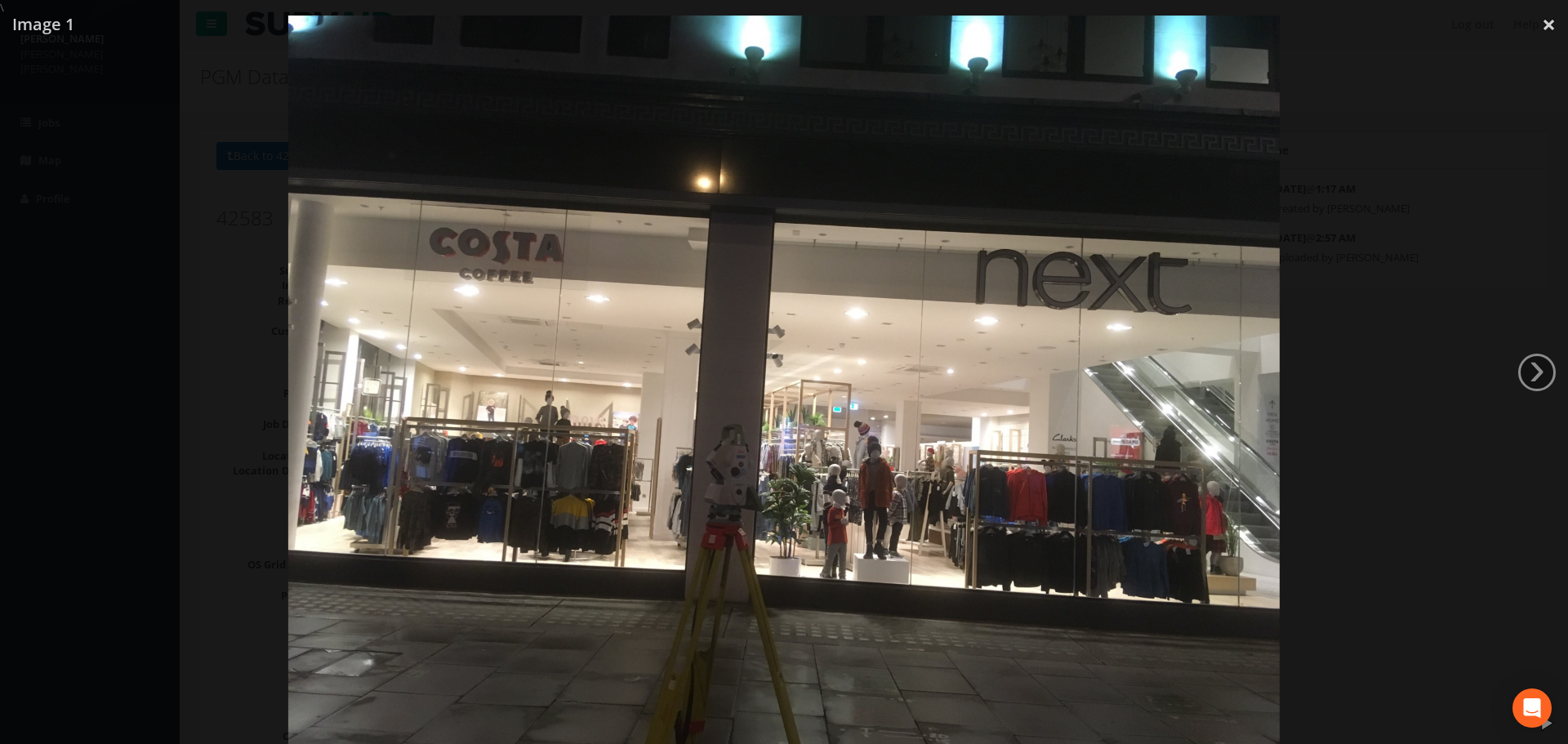
click at [800, 472] on img at bounding box center [784, 387] width 992 height 744
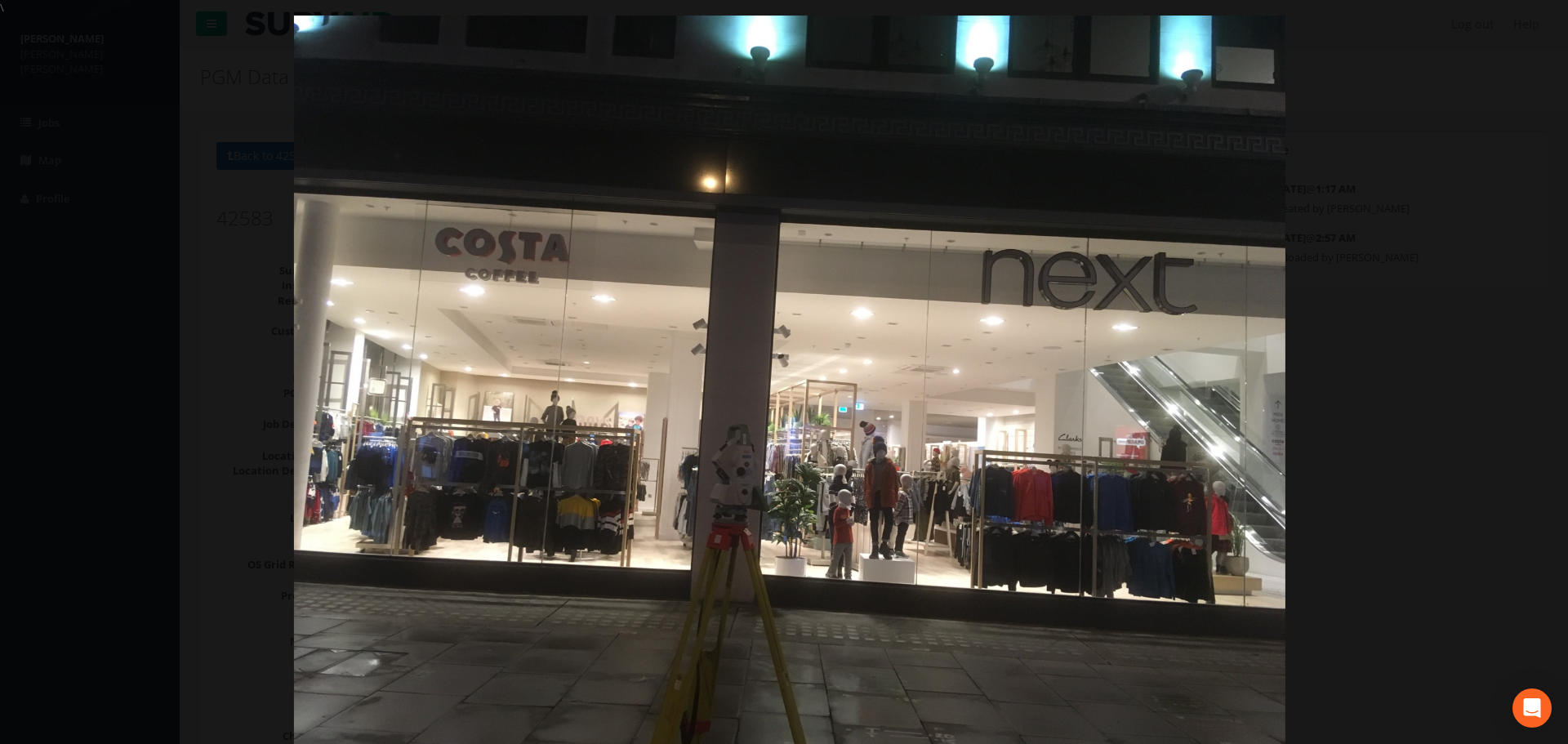
drag, startPoint x: 737, startPoint y: 571, endPoint x: 742, endPoint y: 471, distance: 100.1
click at [742, 471] on img at bounding box center [790, 387] width 992 height 744
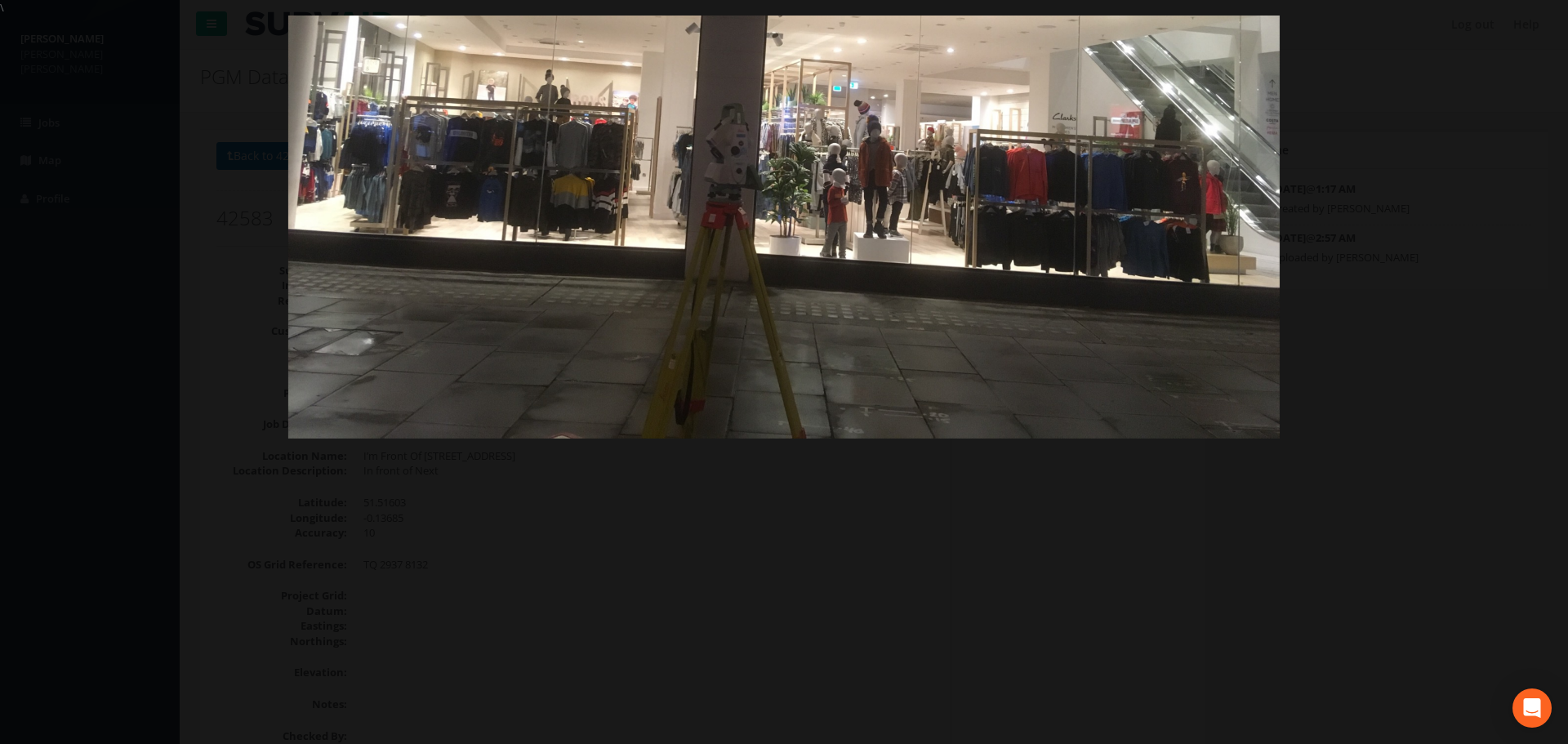
drag, startPoint x: 645, startPoint y: 599, endPoint x: 637, endPoint y: 284, distance: 315.1
click at [637, 284] on img at bounding box center [784, 66] width 992 height 744
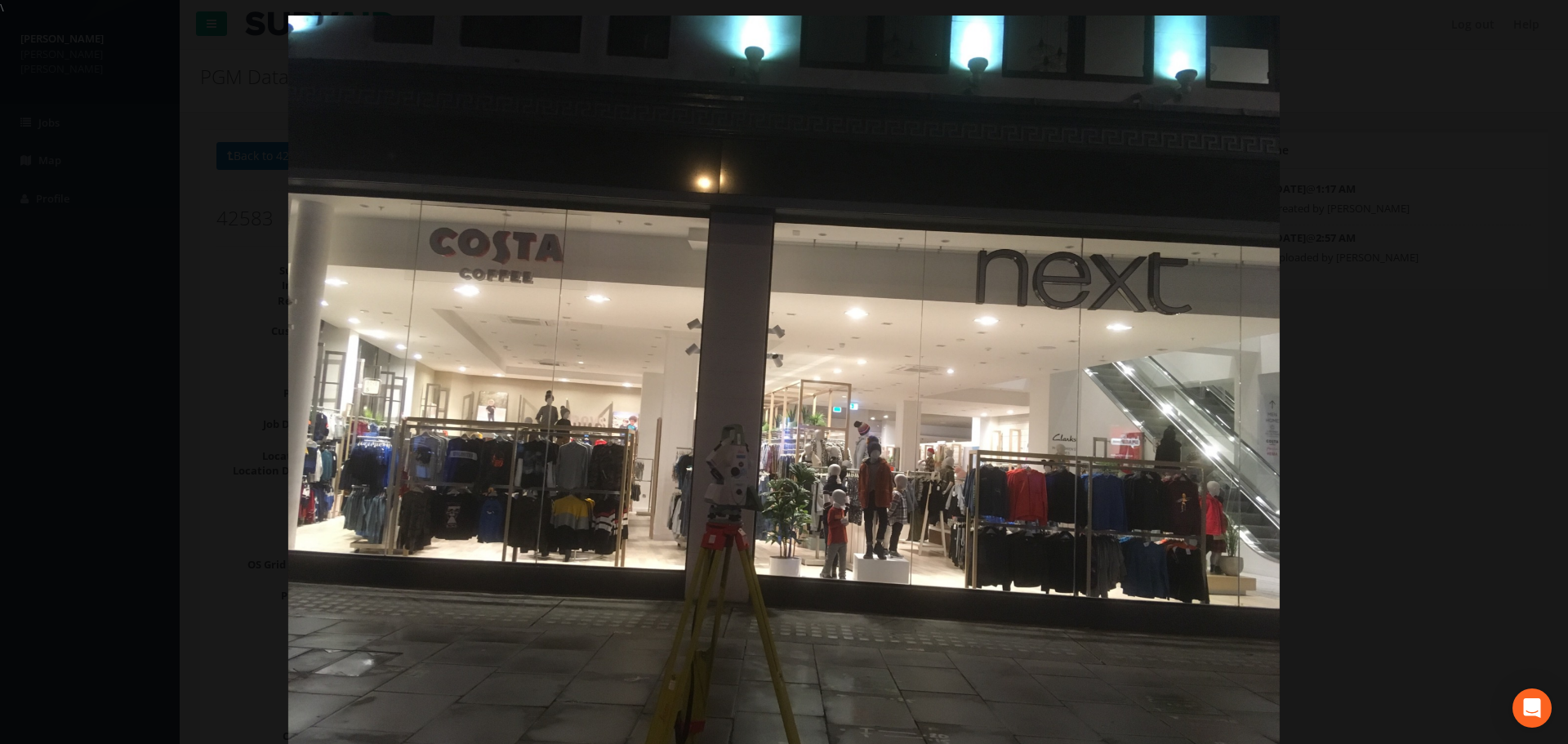
click at [688, 361] on img at bounding box center [784, 387] width 992 height 744
click at [1526, 366] on link "›" at bounding box center [1537, 372] width 37 height 37
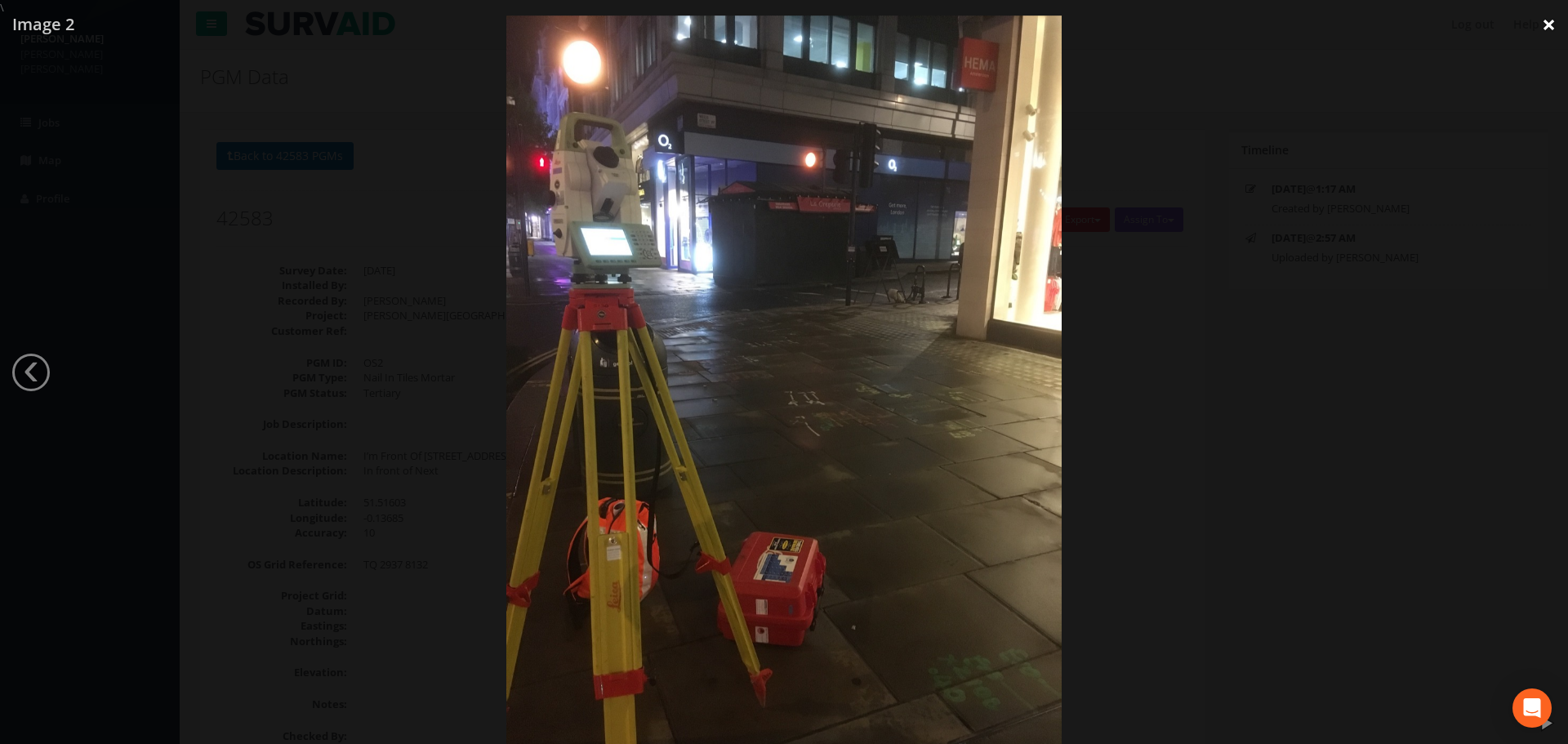
click at [1550, 27] on link "×" at bounding box center [1549, 24] width 38 height 49
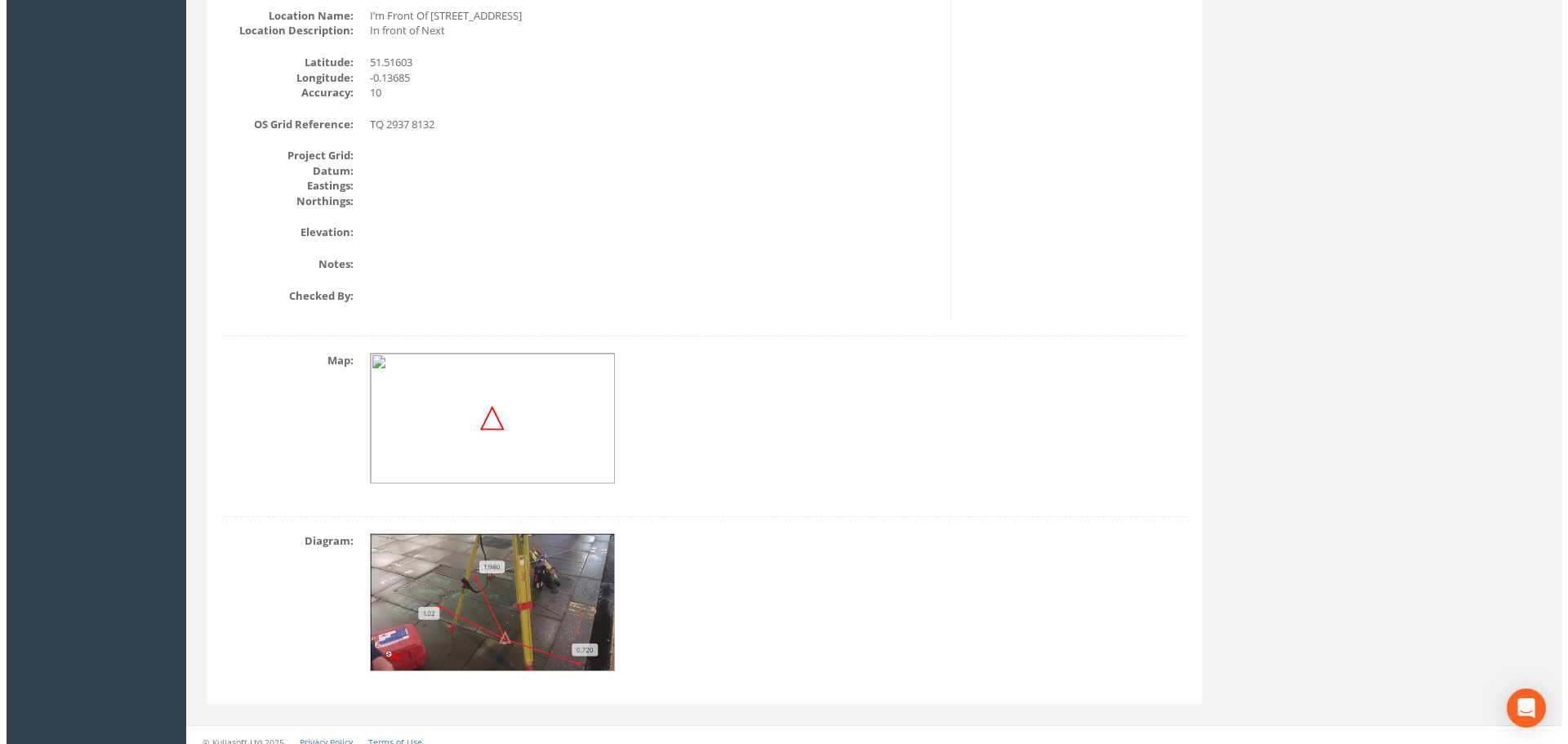
scroll to position [453, 0]
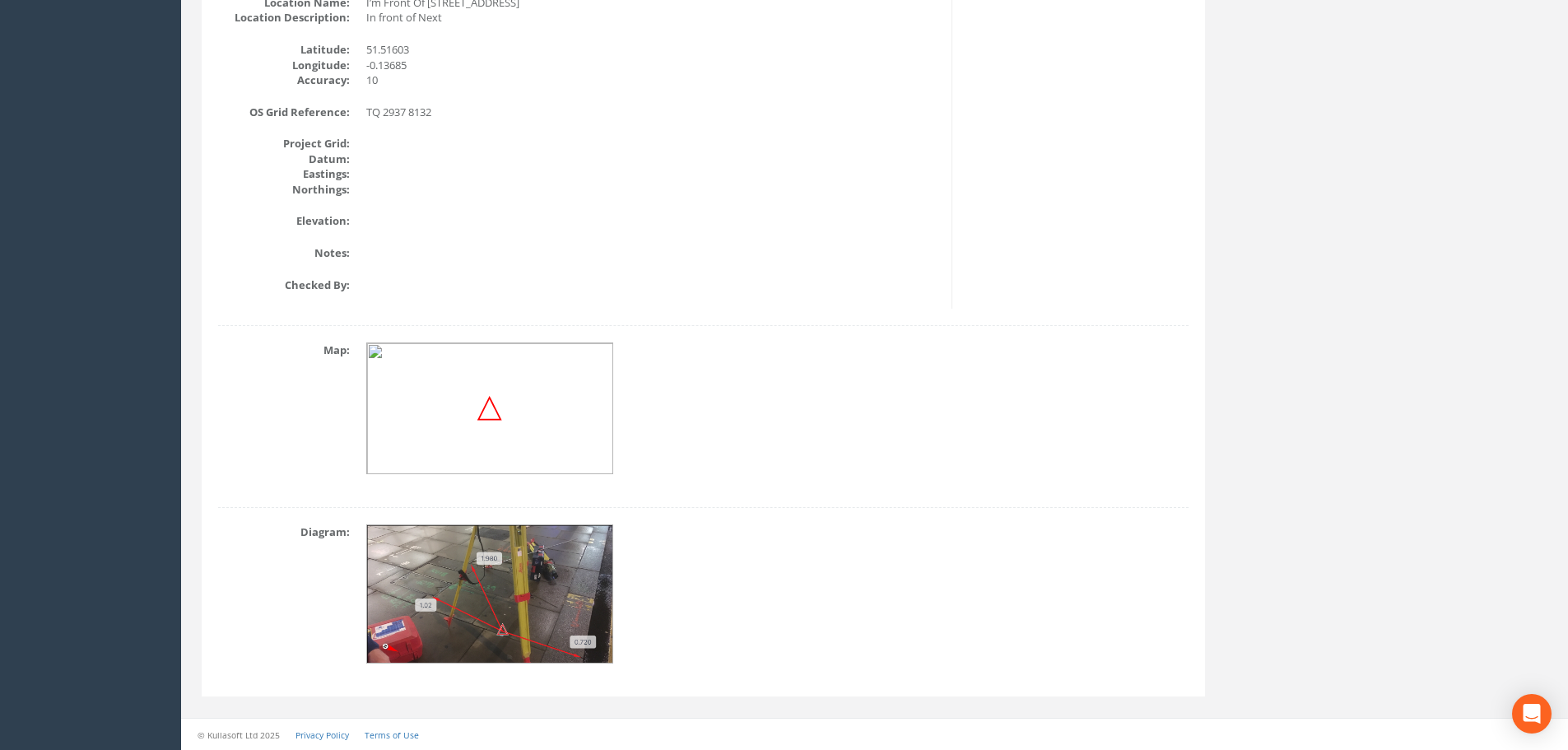
click at [465, 620] on img at bounding box center [490, 595] width 247 height 139
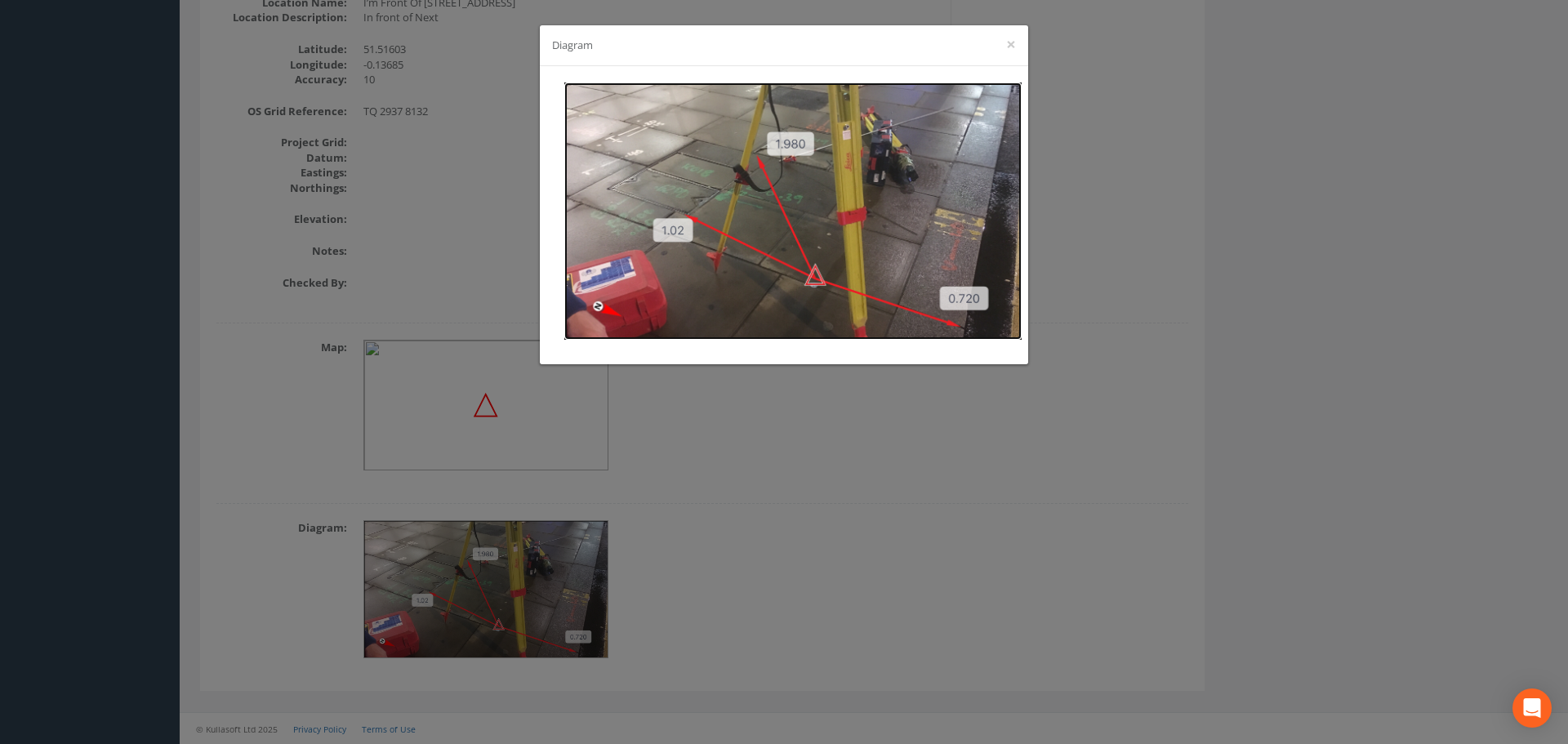
click at [741, 210] on img at bounding box center [792, 211] width 457 height 257
drag, startPoint x: 241, startPoint y: 40, endPoint x: 1205, endPoint y: 200, distance: 977.2
click at [1205, 200] on div "Diagram ×" at bounding box center [784, 372] width 1568 height 744
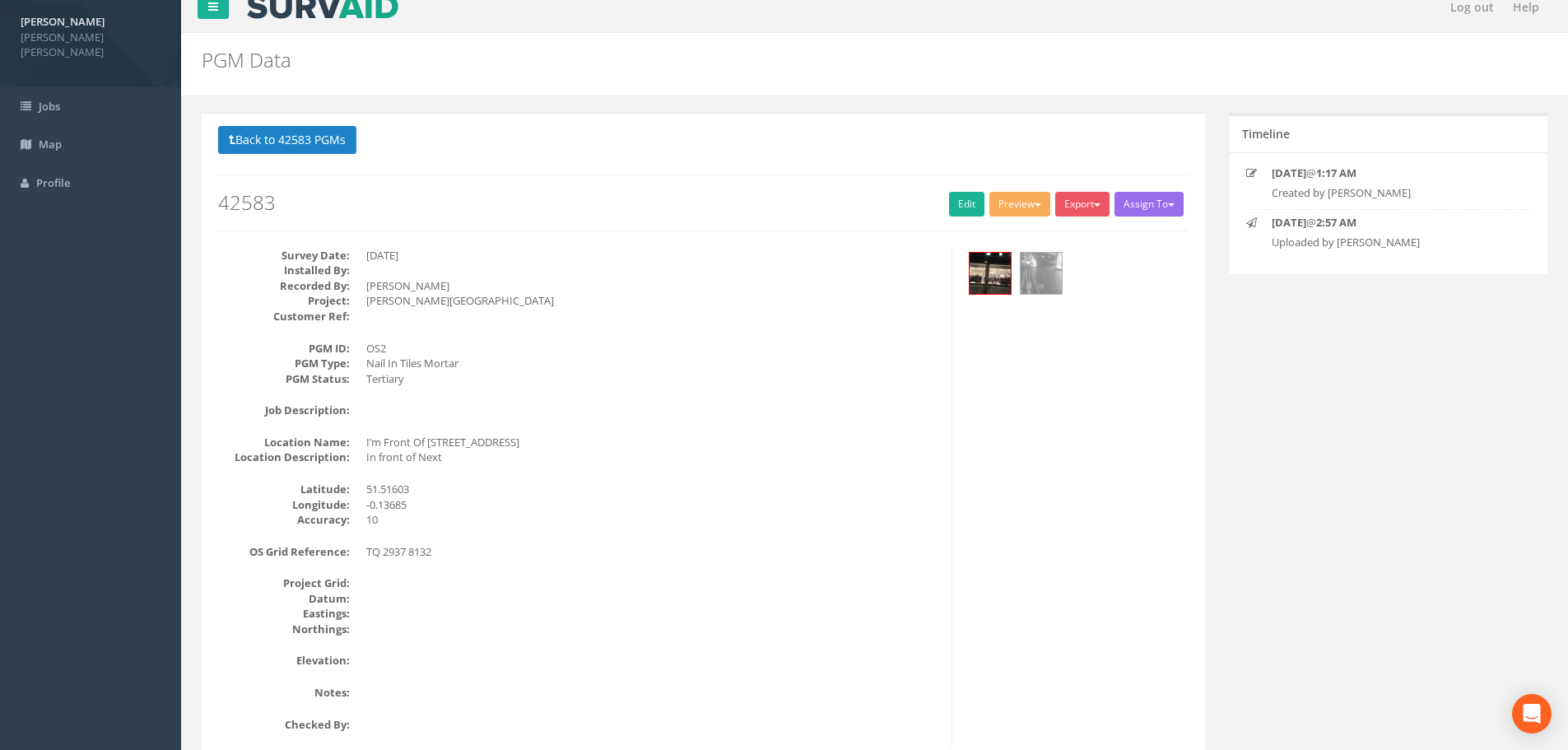
scroll to position [0, 0]
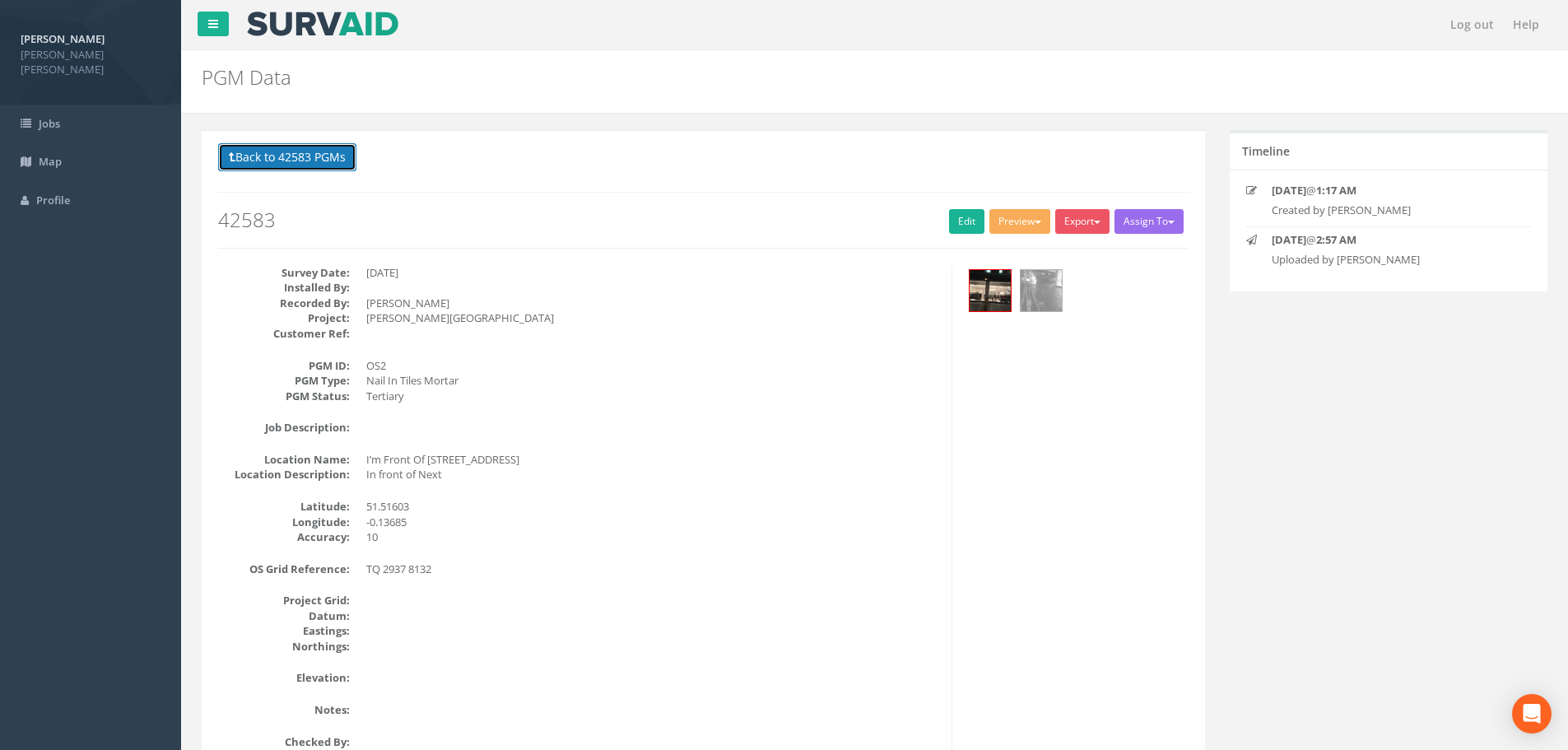
click at [297, 156] on button "Back to 42583 PGMs" at bounding box center [287, 157] width 138 height 28
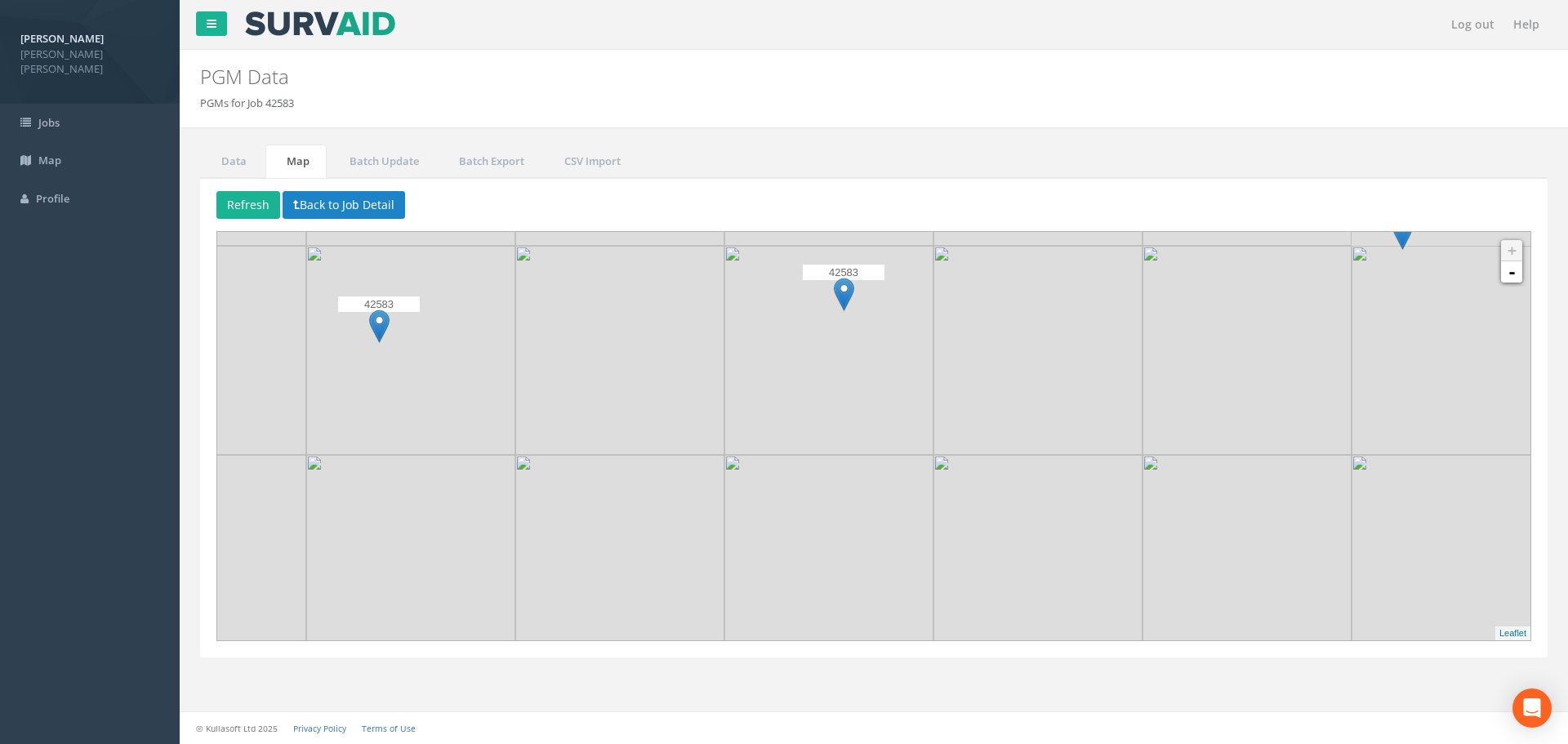
drag, startPoint x: 598, startPoint y: 364, endPoint x: 729, endPoint y: 581, distance: 253.5
click at [729, 581] on img at bounding box center [829, 559] width 209 height 209
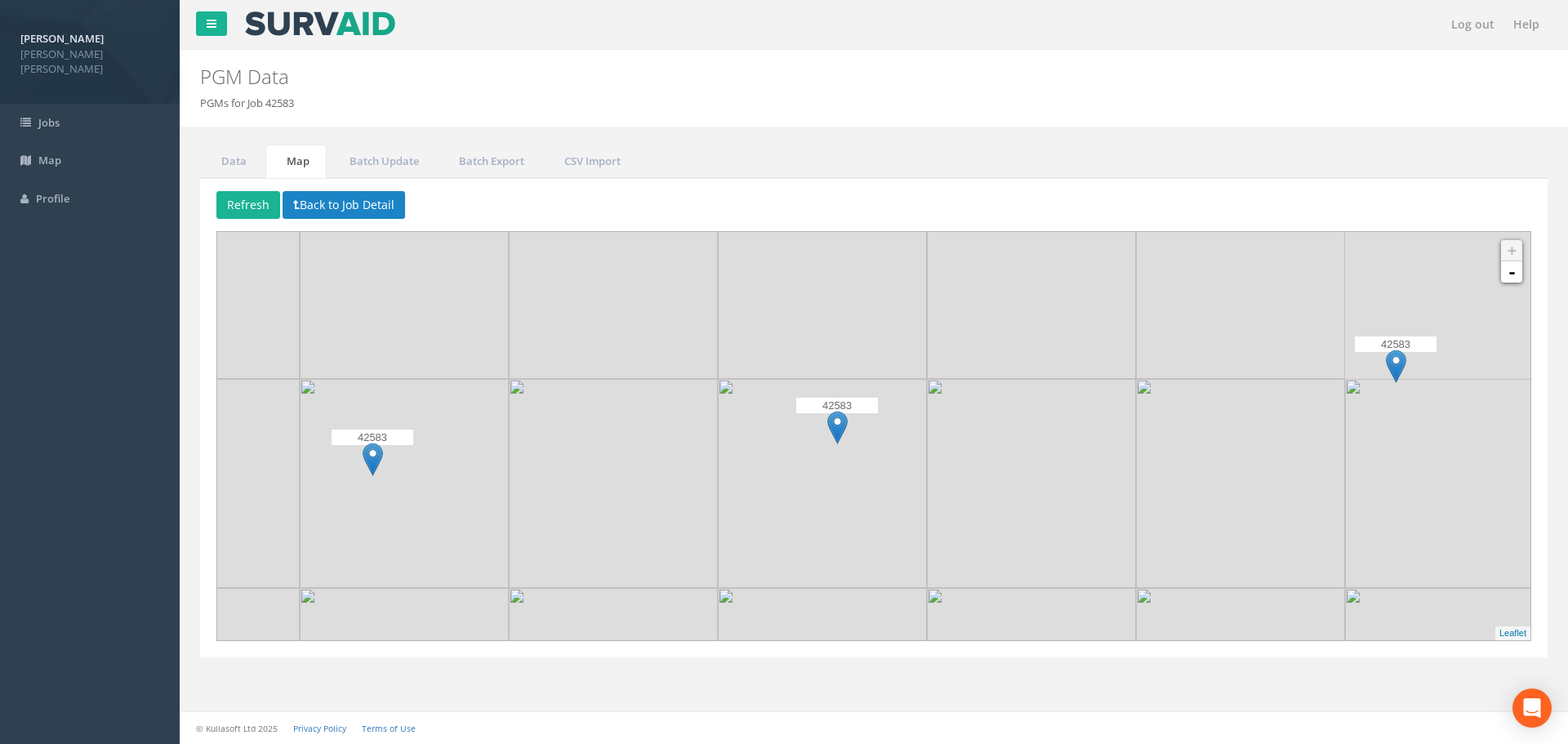
drag, startPoint x: 845, startPoint y: 389, endPoint x: 837, endPoint y: 521, distance: 132.2
click at [837, 521] on img at bounding box center [822, 483] width 209 height 209
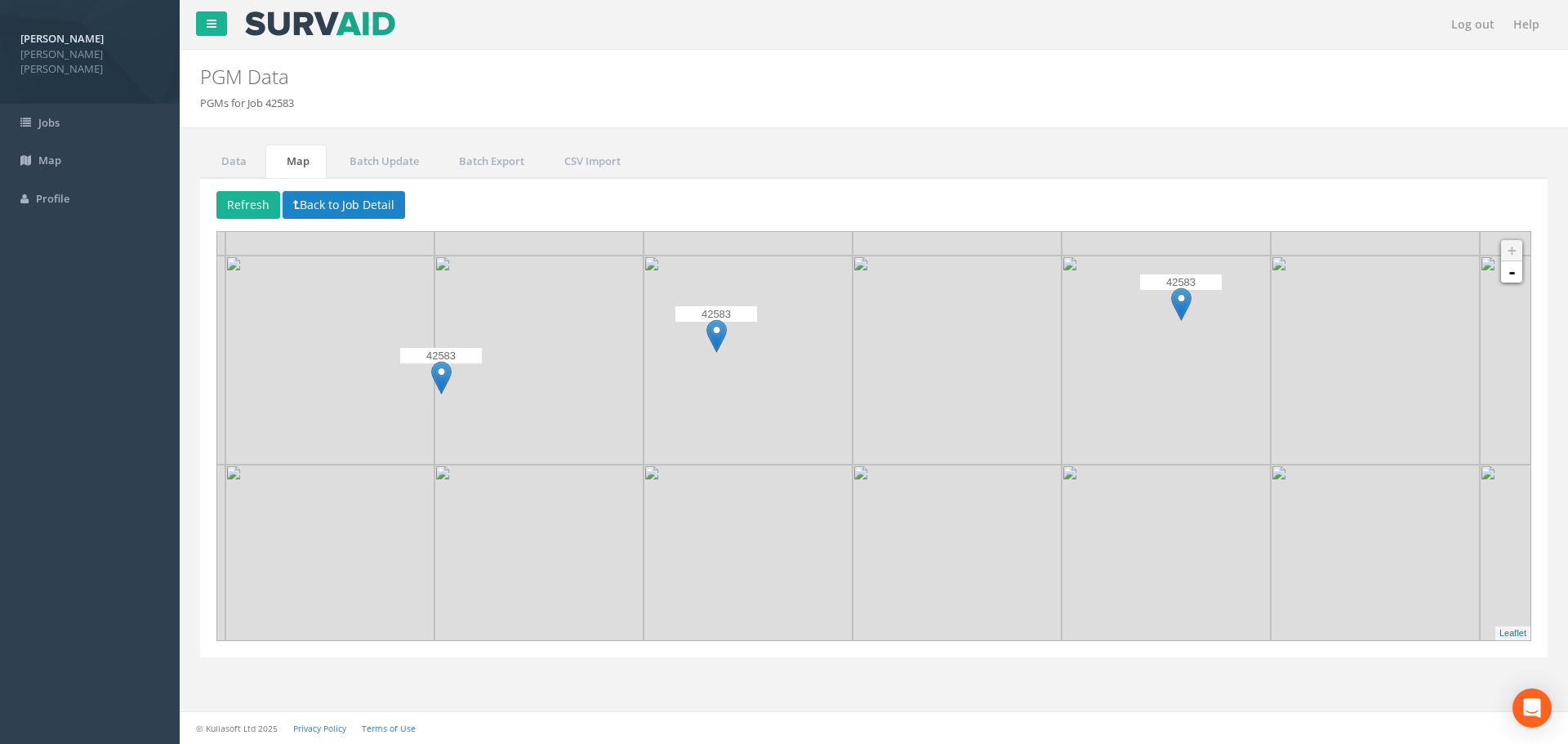
drag, startPoint x: 643, startPoint y: 613, endPoint x: 986, endPoint y: 475, distance: 369.7
click at [986, 475] on img at bounding box center [957, 569] width 209 height 209
click at [442, 381] on img at bounding box center [441, 378] width 20 height 34
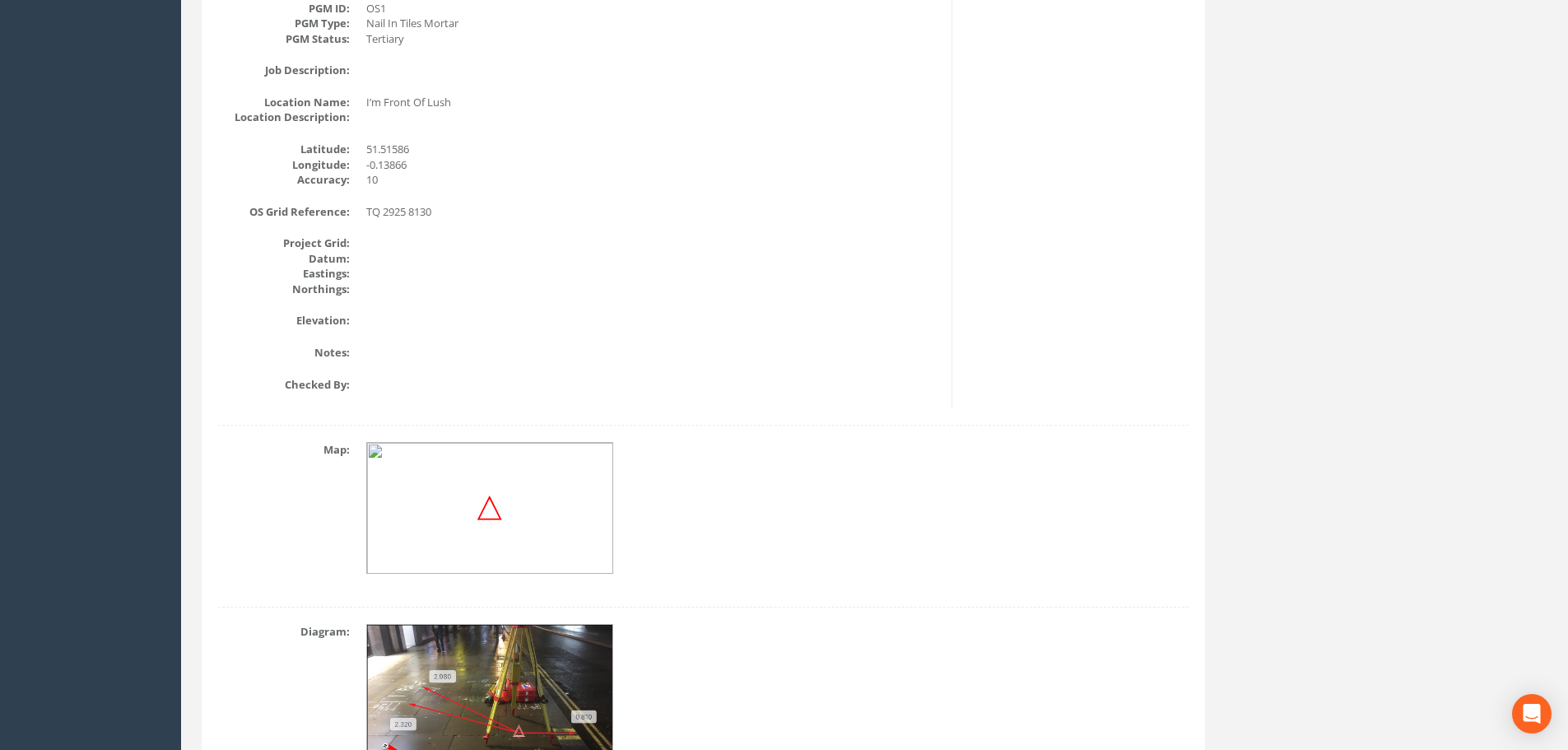
scroll to position [210, 0]
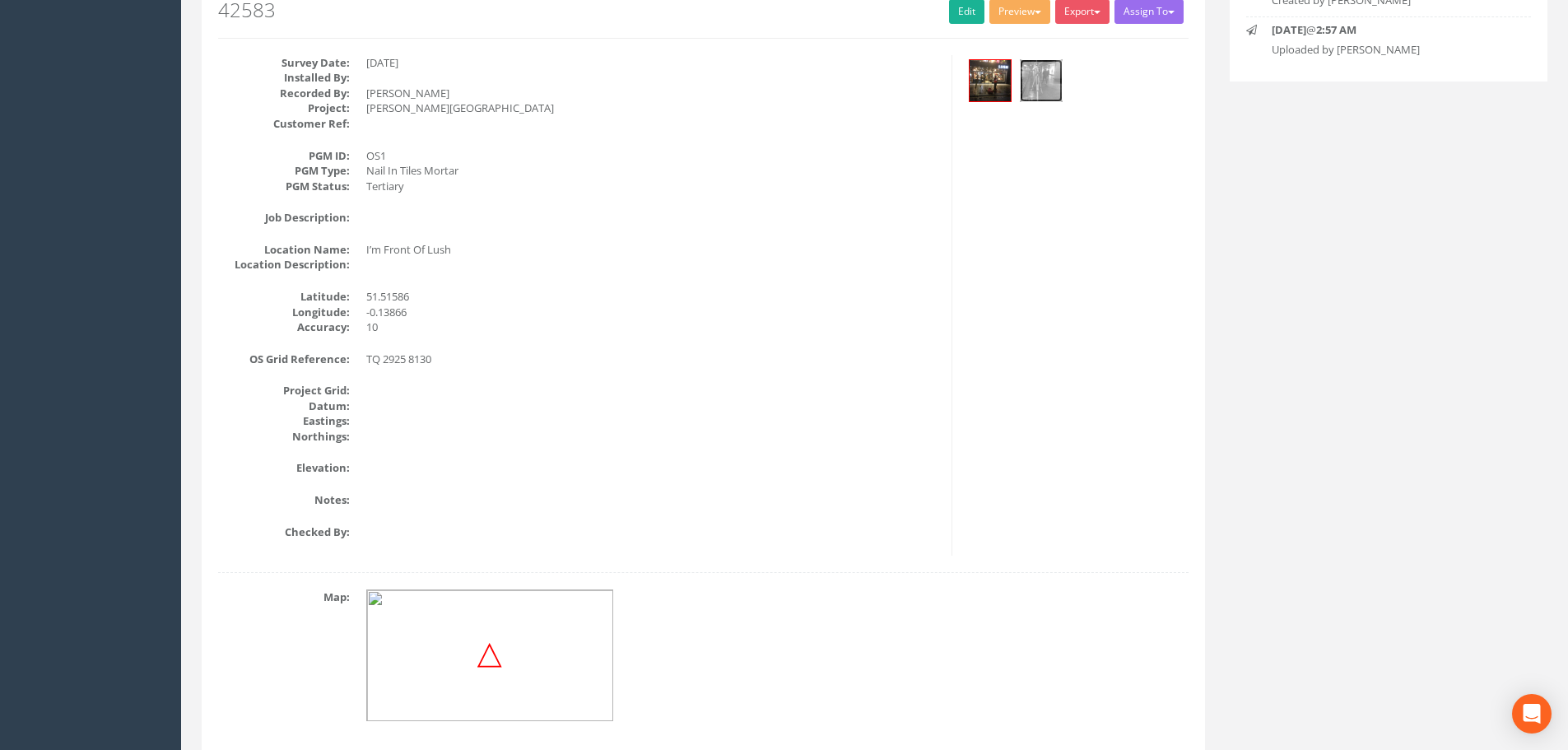
click at [1028, 84] on img at bounding box center [1041, 80] width 41 height 41
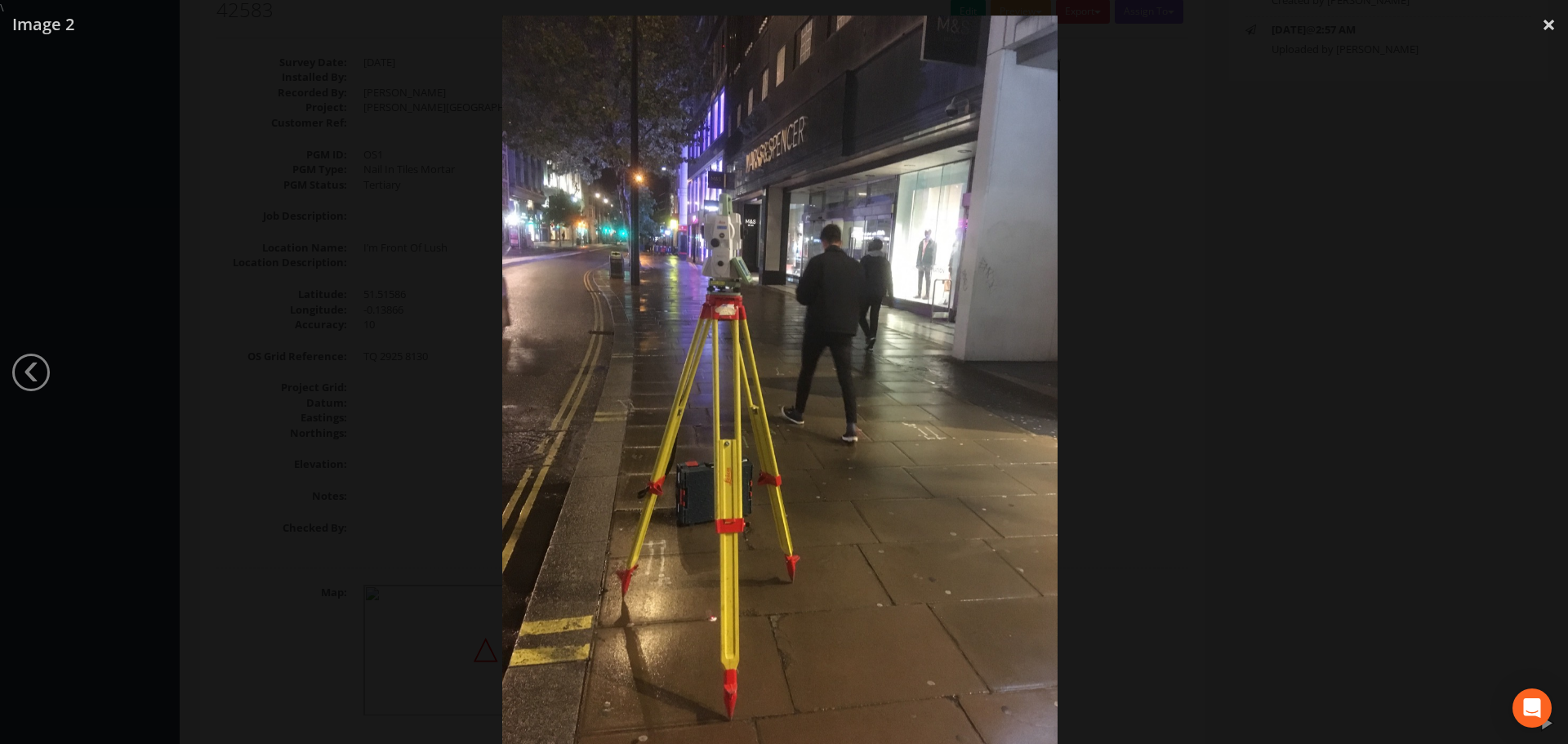
drag, startPoint x: 706, startPoint y: 622, endPoint x: 700, endPoint y: 574, distance: 48.4
click at [700, 574] on img at bounding box center [780, 387] width 555 height 744
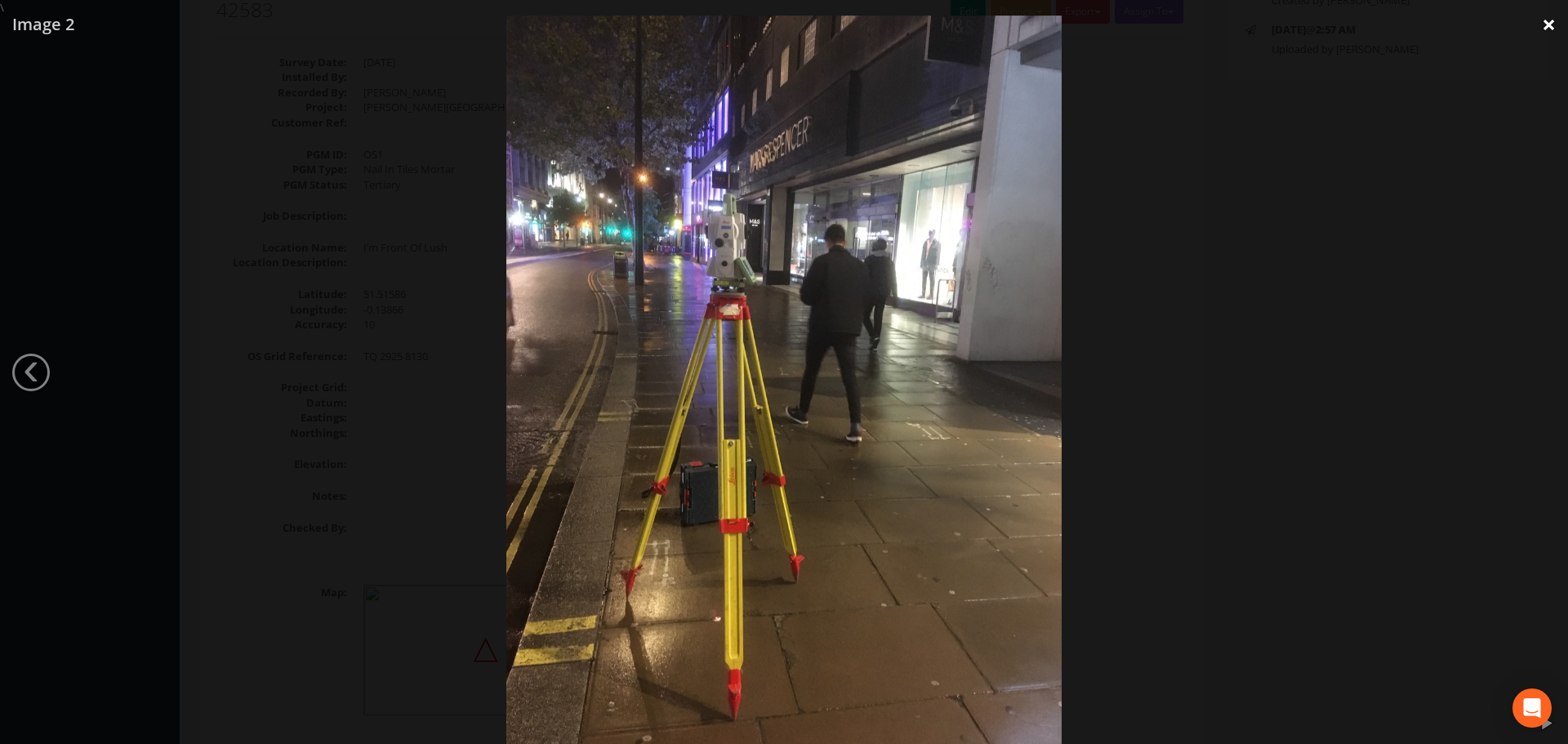
click at [1539, 22] on link "×" at bounding box center [1549, 24] width 38 height 49
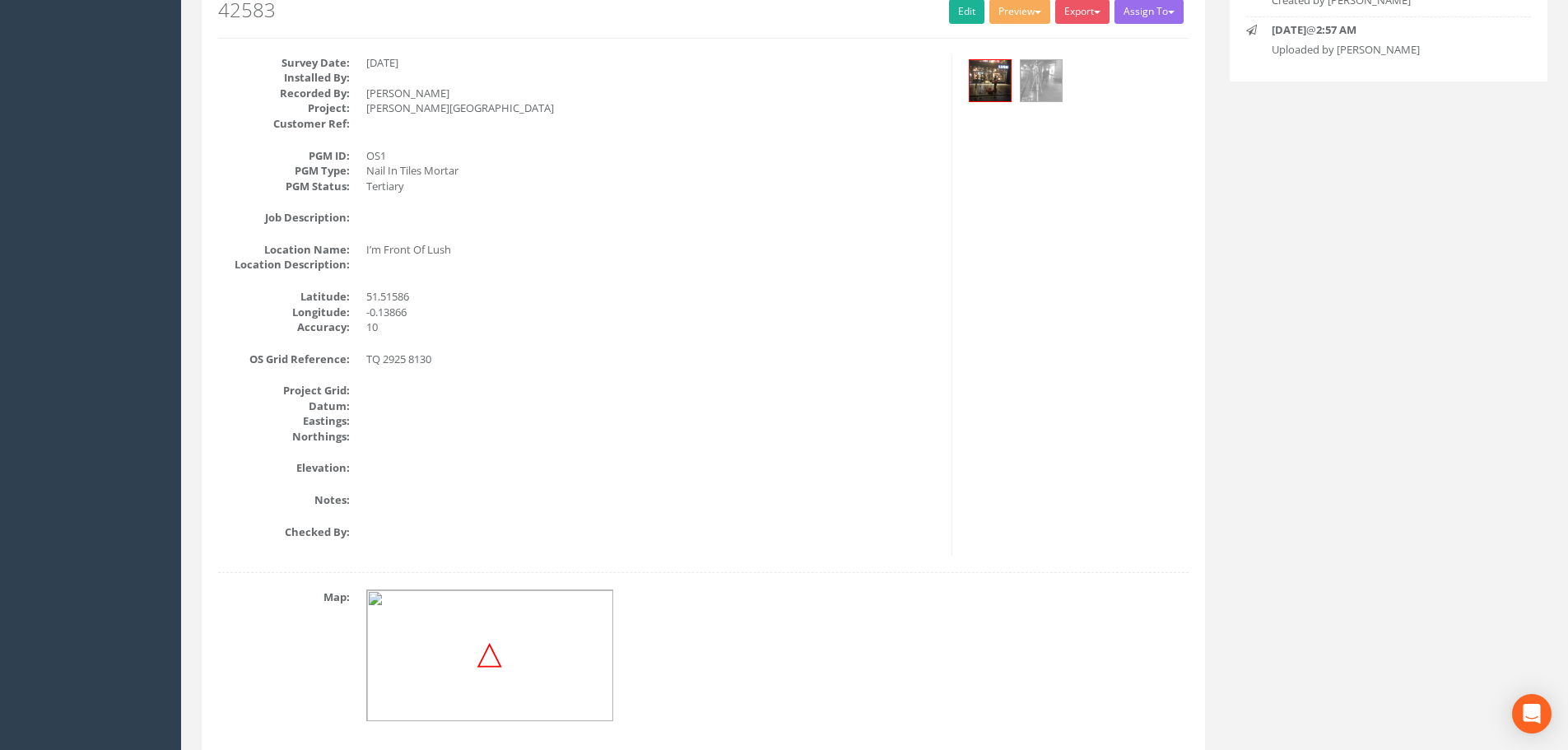
scroll to position [0, 0]
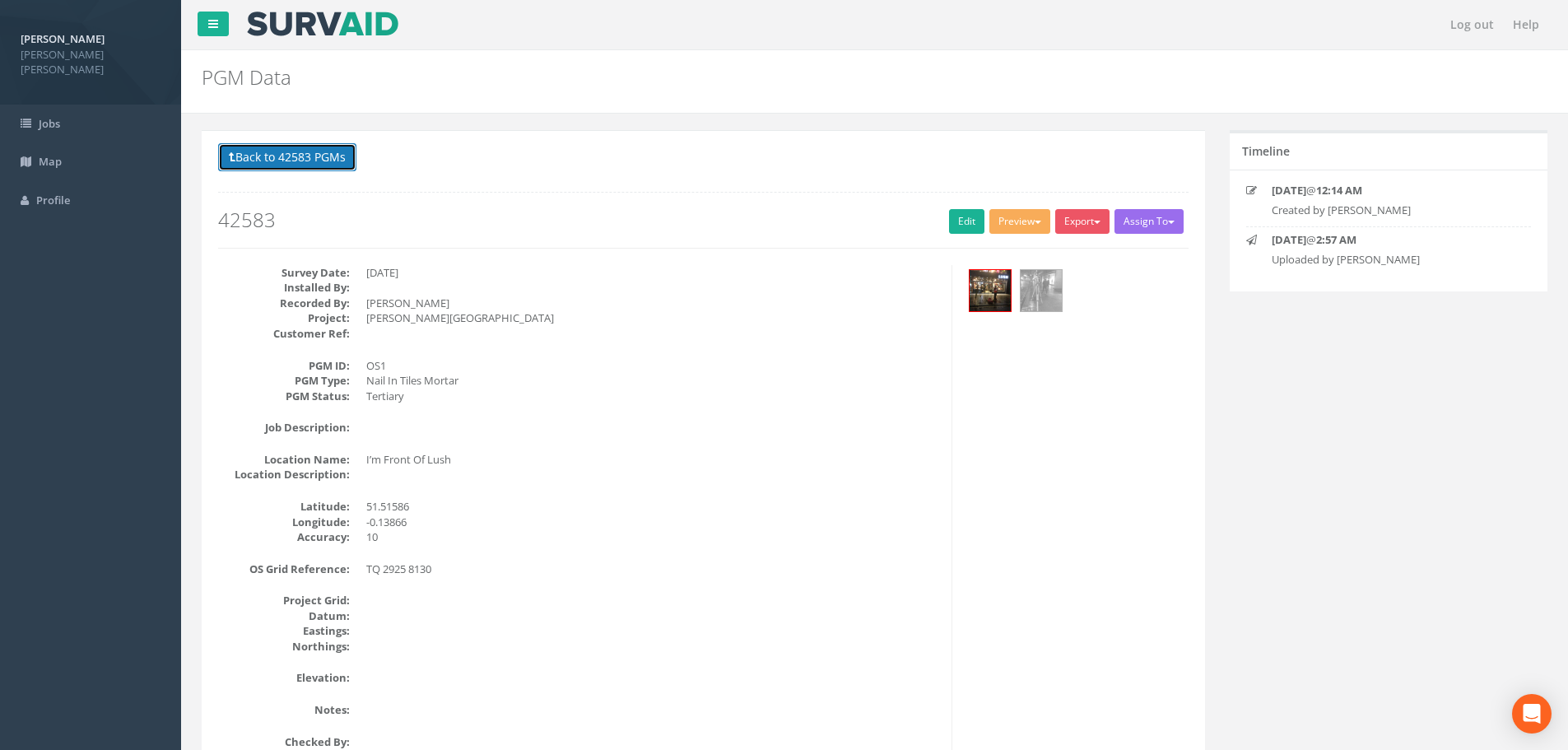
click at [234, 152] on icon at bounding box center [232, 157] width 6 height 12
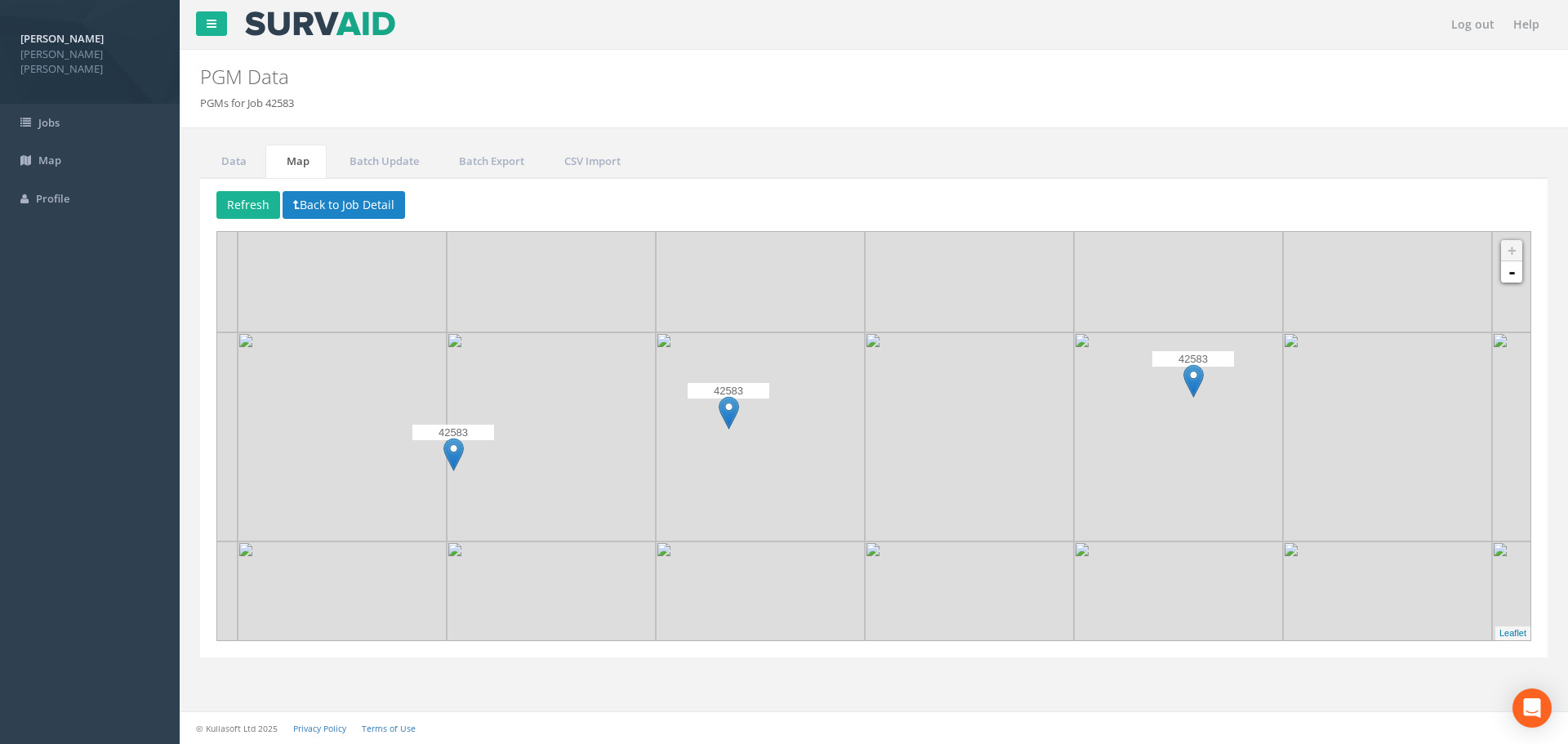
drag, startPoint x: 652, startPoint y: 346, endPoint x: 664, endPoint y: 426, distance: 80.9
click at [664, 426] on img at bounding box center [760, 437] width 209 height 209
click at [53, 153] on span "Map" at bounding box center [50, 160] width 23 height 15
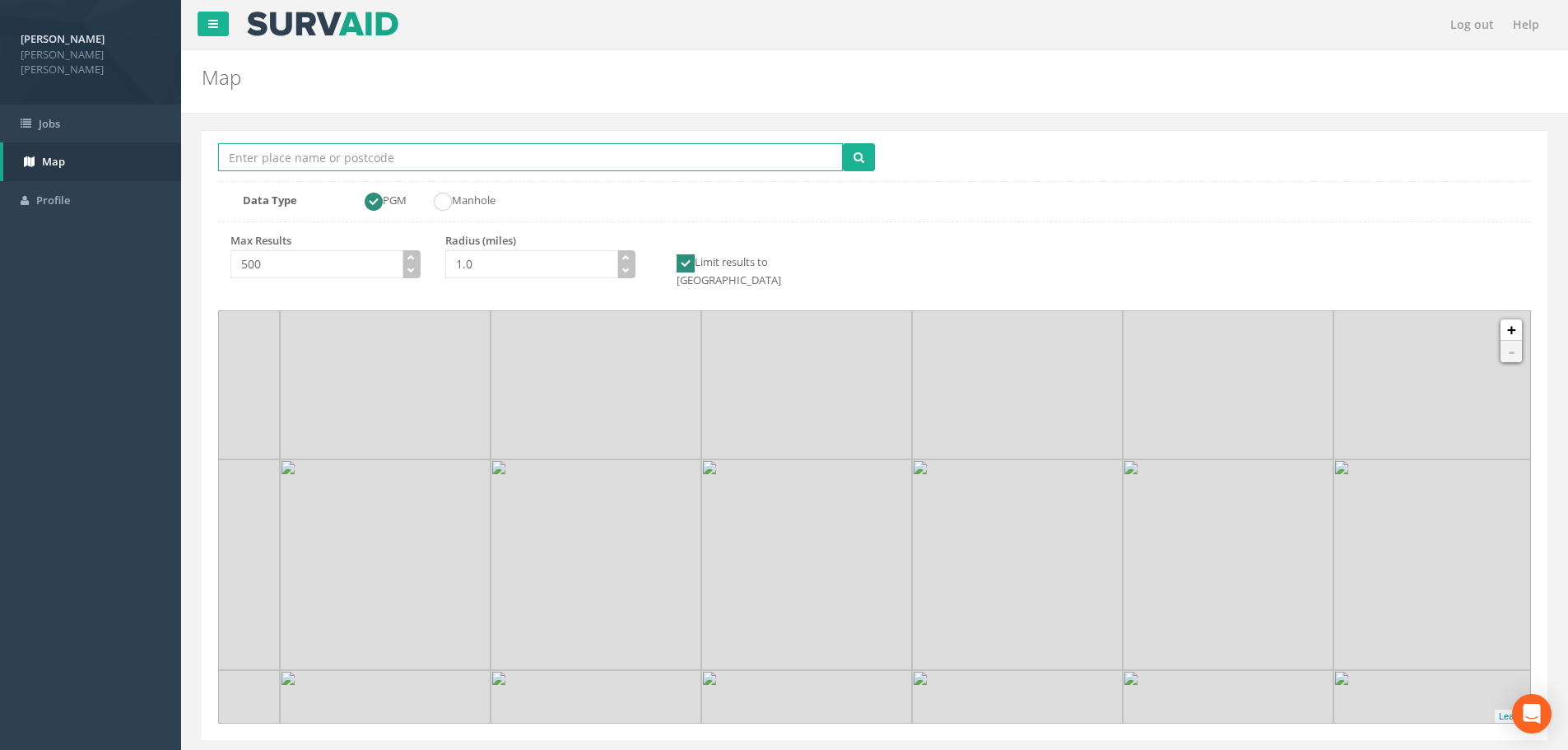
click at [327, 161] on input "Location Search Box" at bounding box center [530, 157] width 625 height 28
type input "oxford circus"
click at [843, 144] on button "submit" at bounding box center [859, 157] width 32 height 28
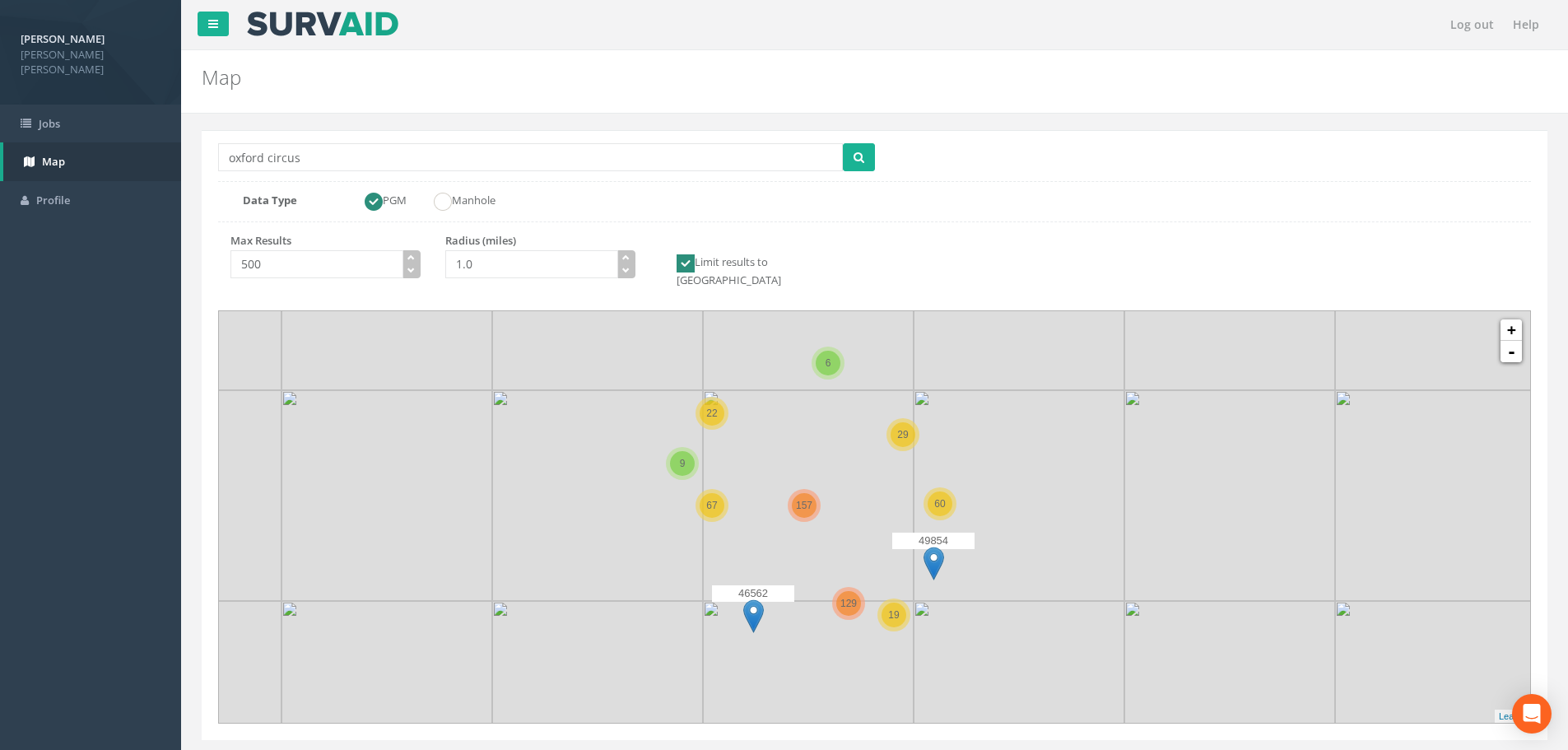
drag, startPoint x: 914, startPoint y: 540, endPoint x: 850, endPoint y: 523, distance: 66.2
click at [850, 523] on icon at bounding box center [816, 499] width 1367 height 429
click at [1512, 319] on link "+" at bounding box center [1511, 330] width 21 height 21
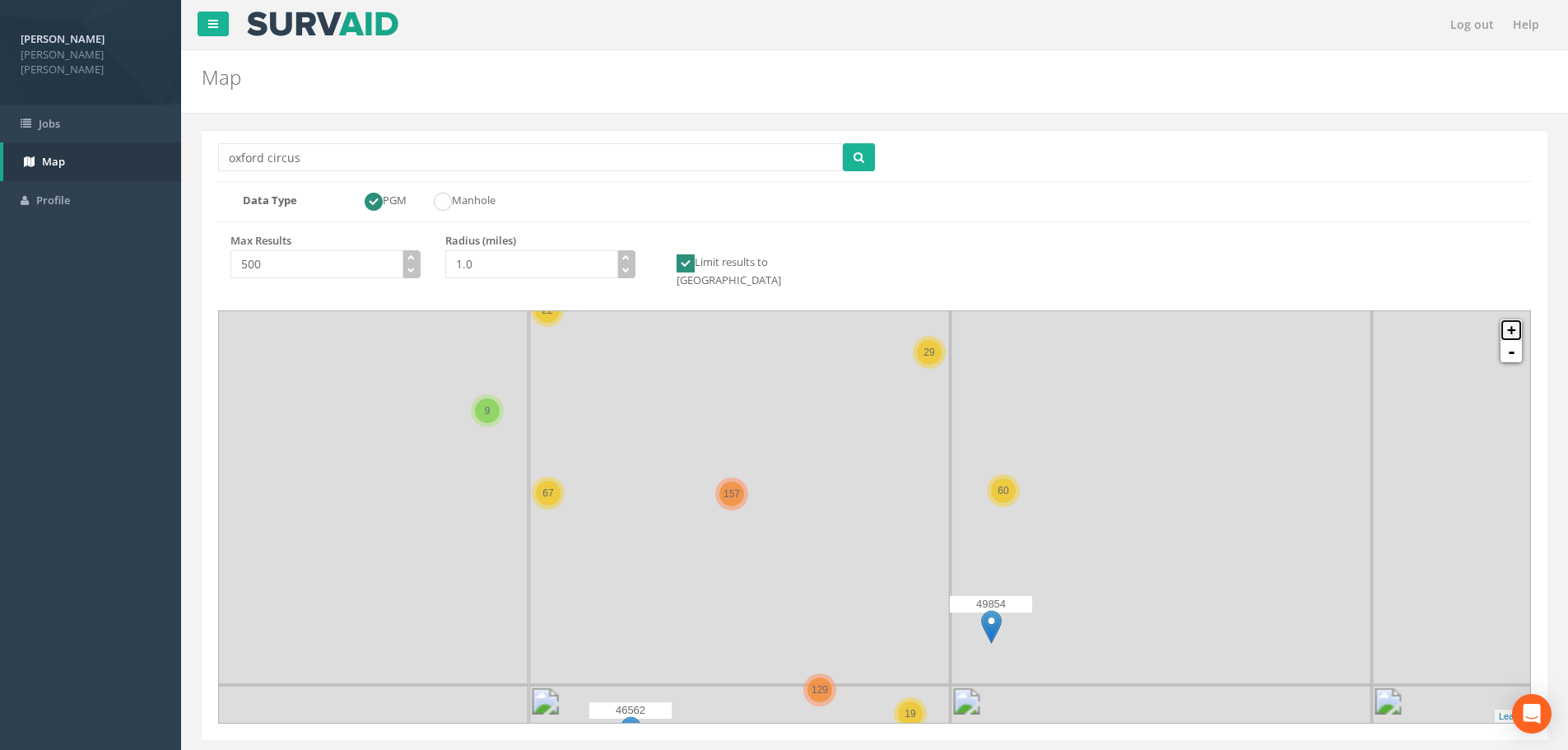
click at [1512, 319] on link "+" at bounding box center [1511, 330] width 21 height 21
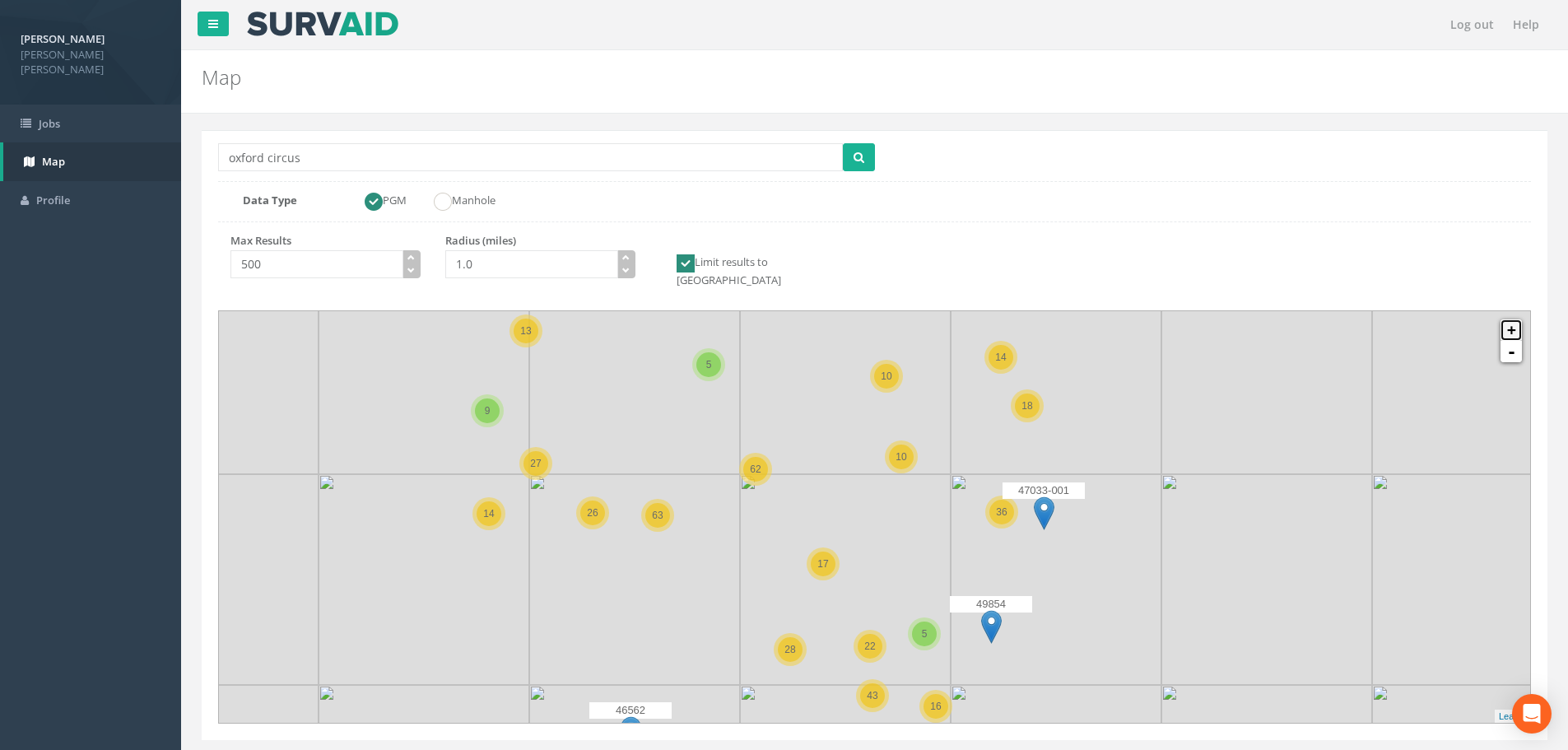
click at [1512, 319] on link "+" at bounding box center [1511, 330] width 21 height 21
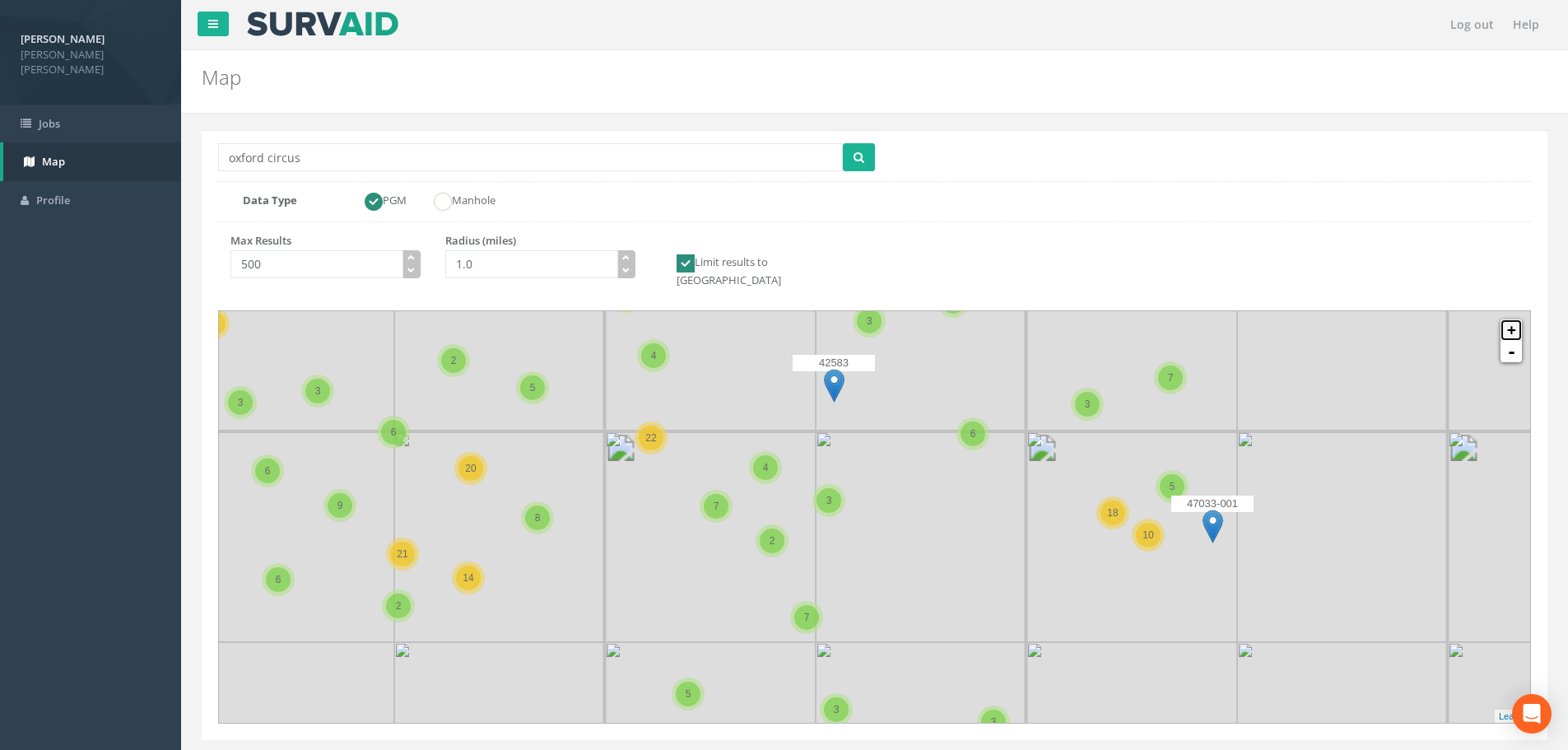
click at [1512, 319] on link "+" at bounding box center [1511, 330] width 21 height 21
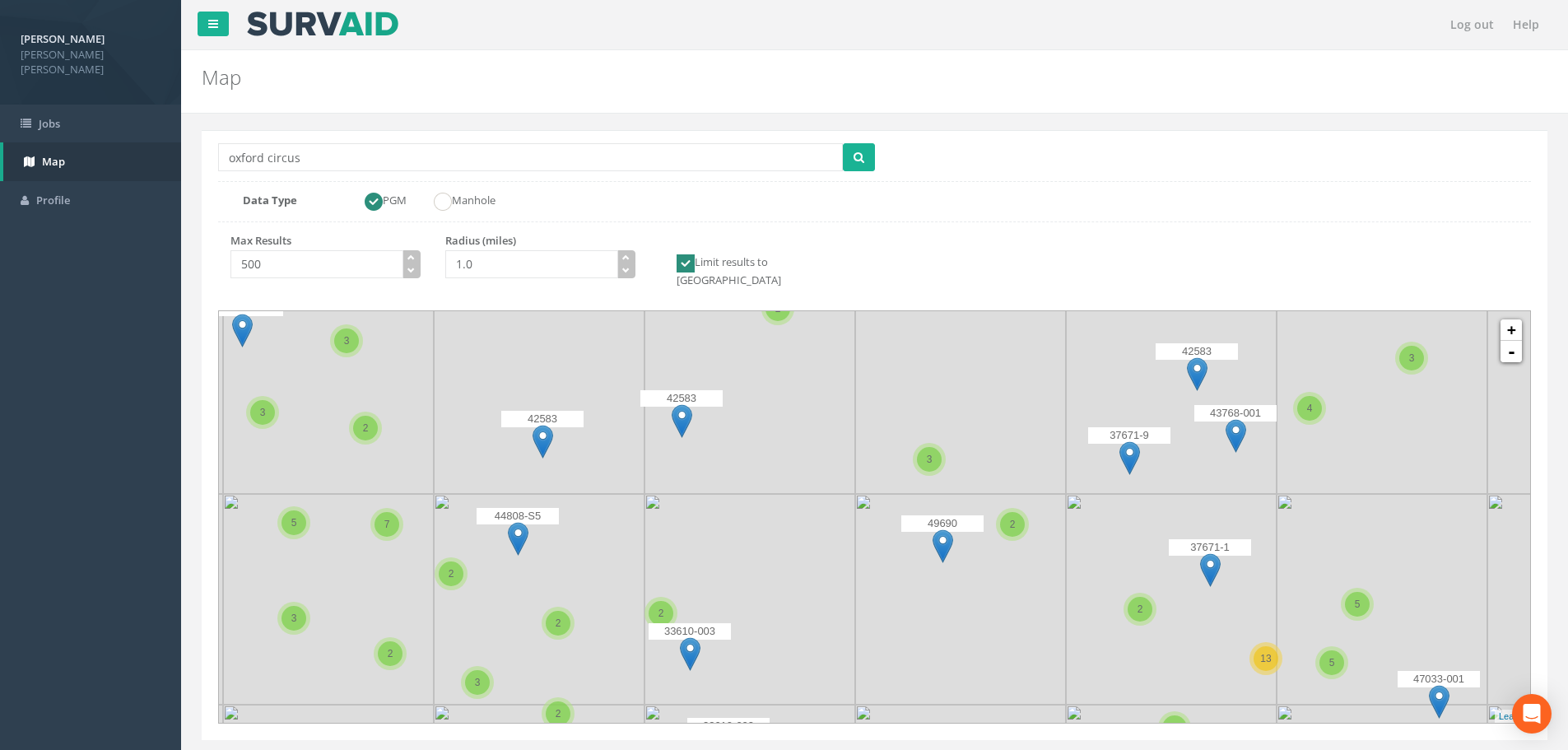
drag, startPoint x: 905, startPoint y: 372, endPoint x: 813, endPoint y: 489, distance: 148.8
click at [813, 489] on icon at bounding box center [763, 664] width 1367 height 429
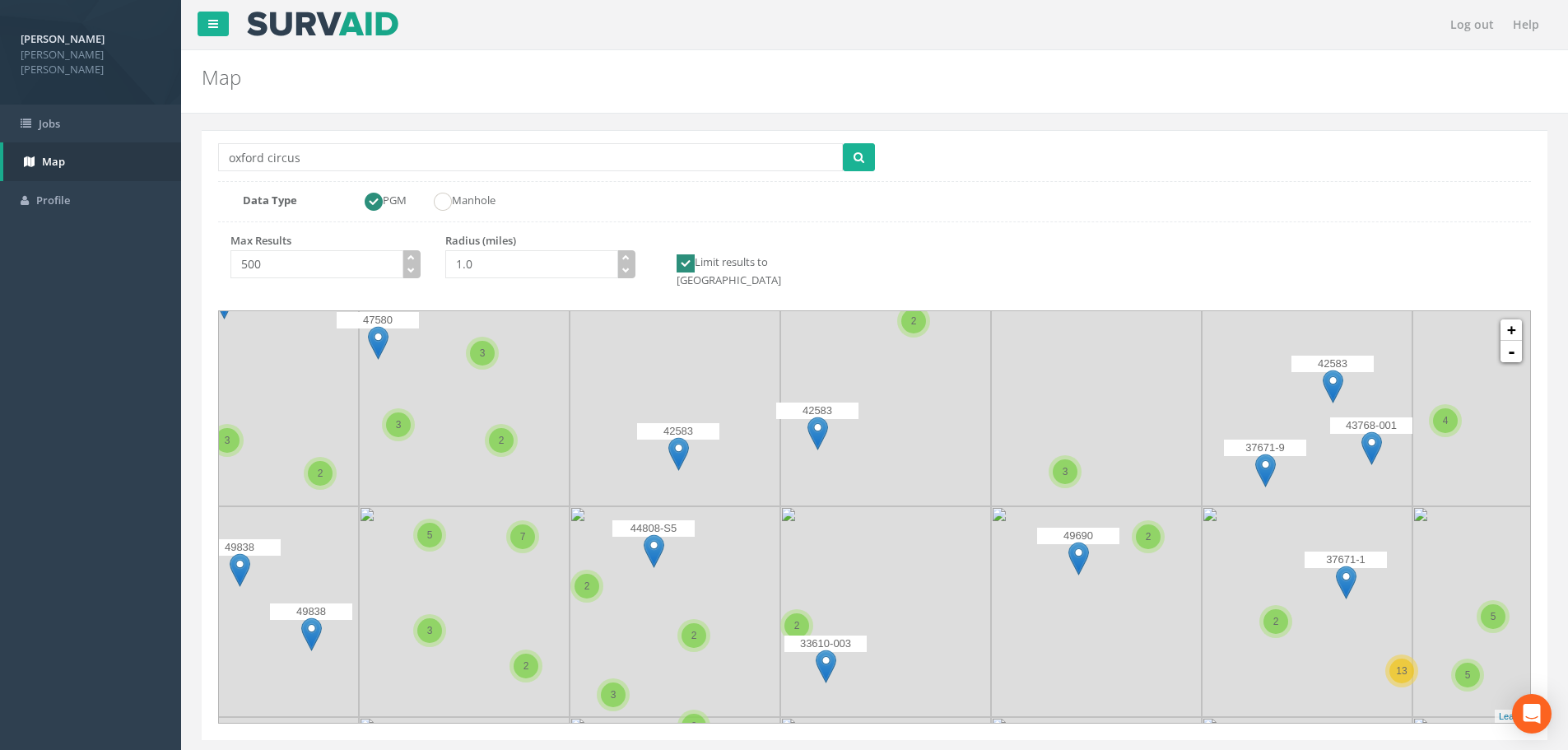
drag, startPoint x: 651, startPoint y: 556, endPoint x: 782, endPoint y: 568, distance: 131.5
click at [782, 568] on icon at bounding box center [1011, 529] width 1367 height 429
click at [1507, 320] on link "+" at bounding box center [1511, 330] width 21 height 21
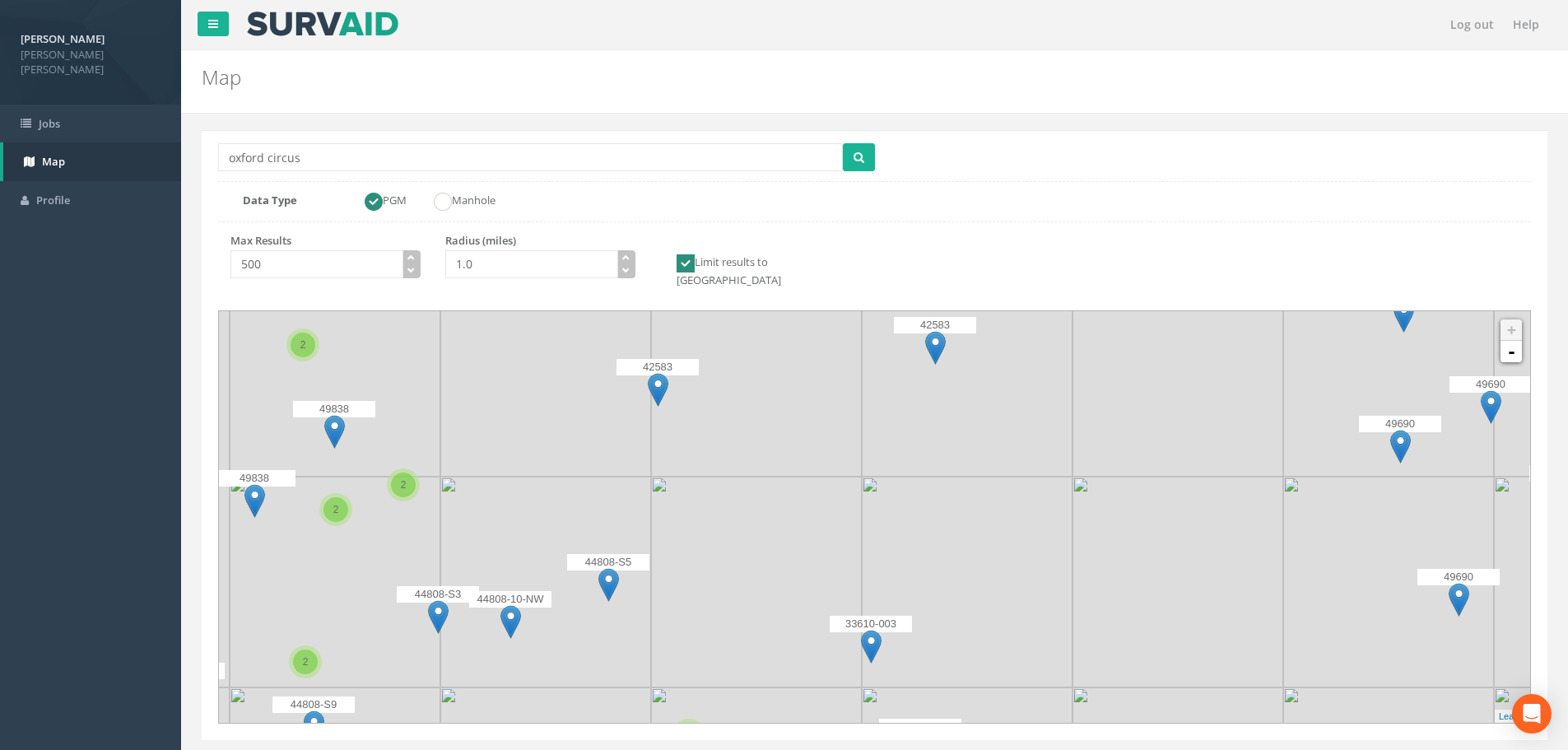
drag, startPoint x: 568, startPoint y: 581, endPoint x: 757, endPoint y: 556, distance: 190.6
click at [757, 556] on icon at bounding box center [1051, 498] width 1367 height 429
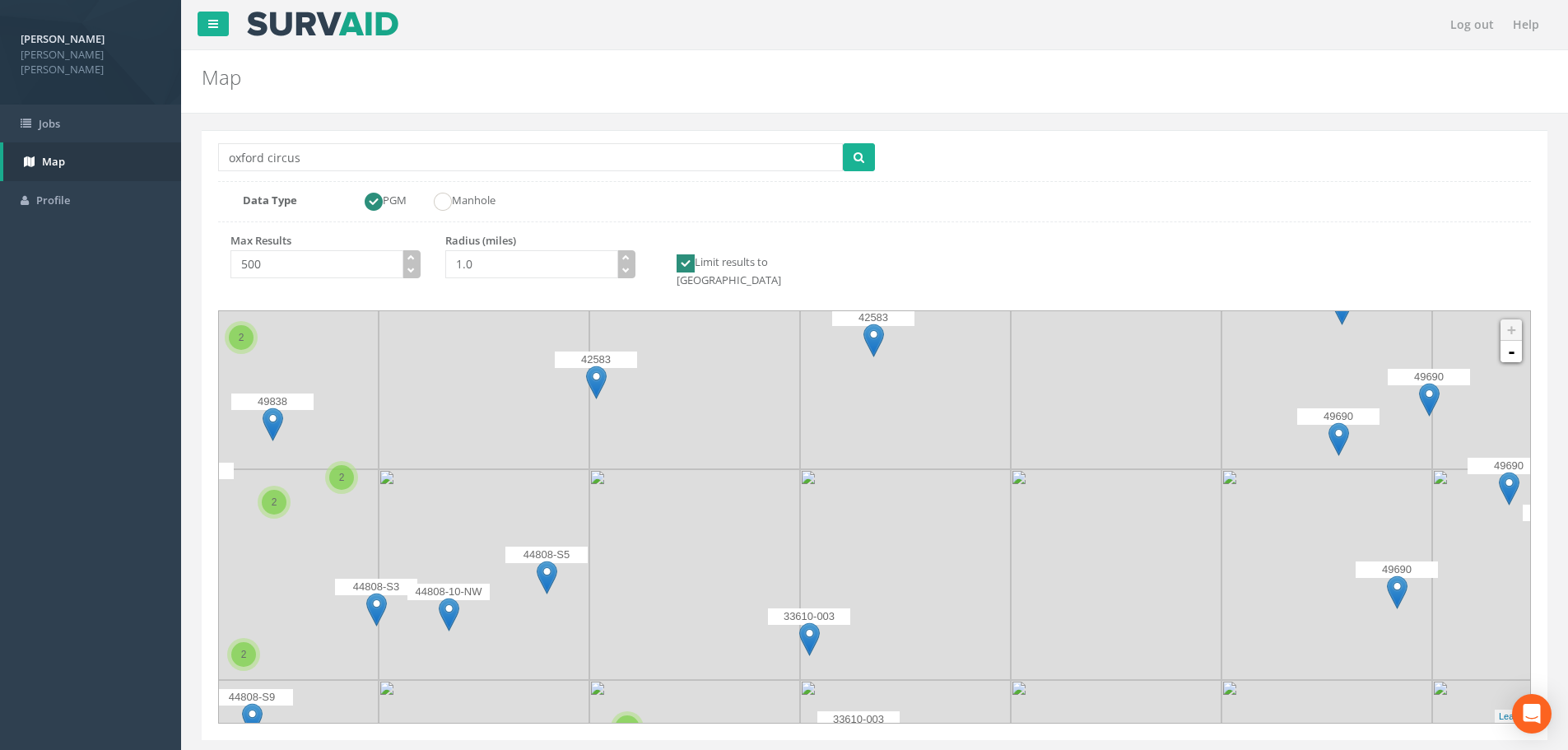
drag, startPoint x: 638, startPoint y: 509, endPoint x: 498, endPoint y: 510, distance: 140.0
click at [498, 510] on icon at bounding box center [813, 509] width 1367 height 429
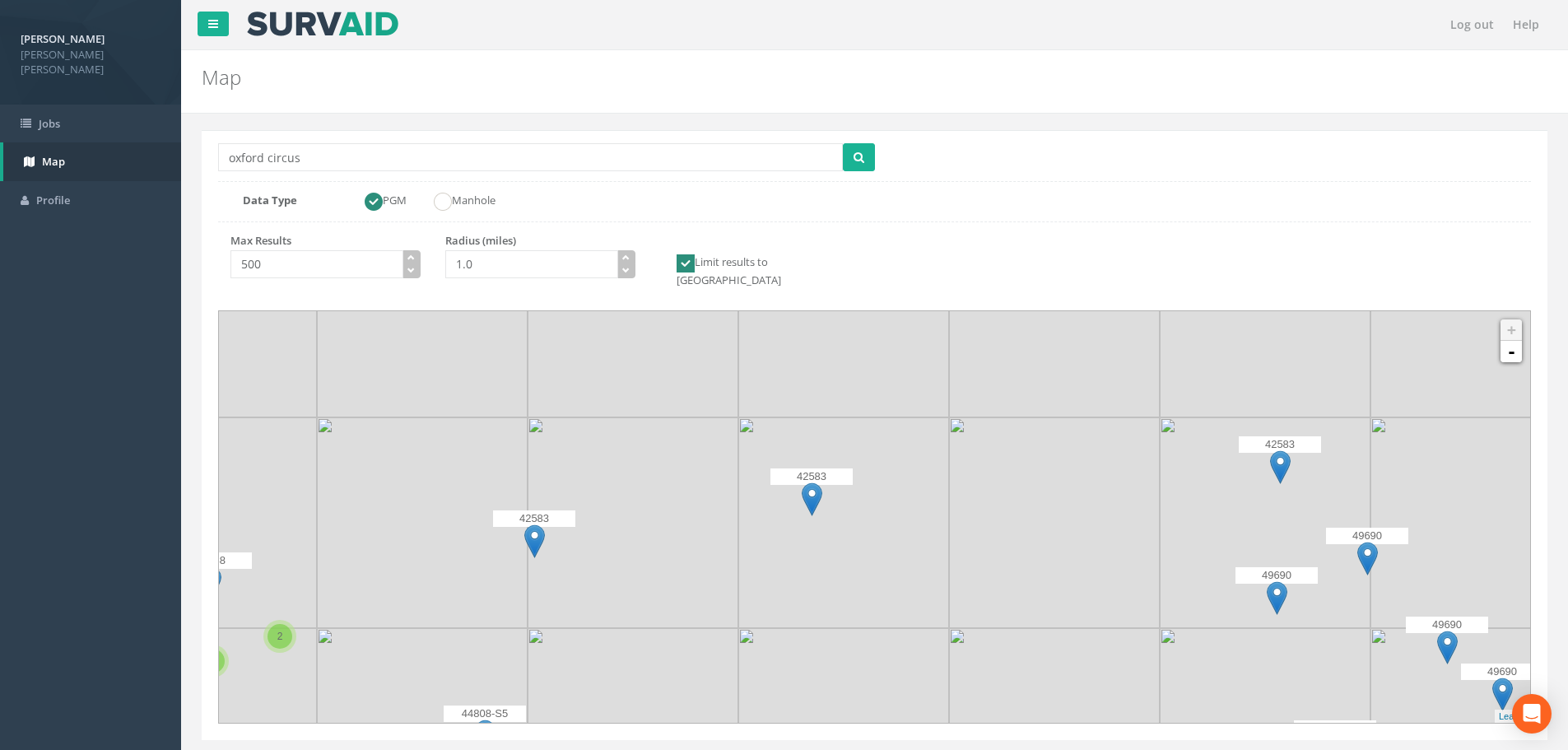
drag, startPoint x: 789, startPoint y: 382, endPoint x: 729, endPoint y: 540, distance: 169.0
click at [729, 540] on icon at bounding box center [817, 671] width 1367 height 429
click at [1276, 581] on img at bounding box center [1277, 598] width 21 height 34
